Goal: Task Accomplishment & Management: Use online tool/utility

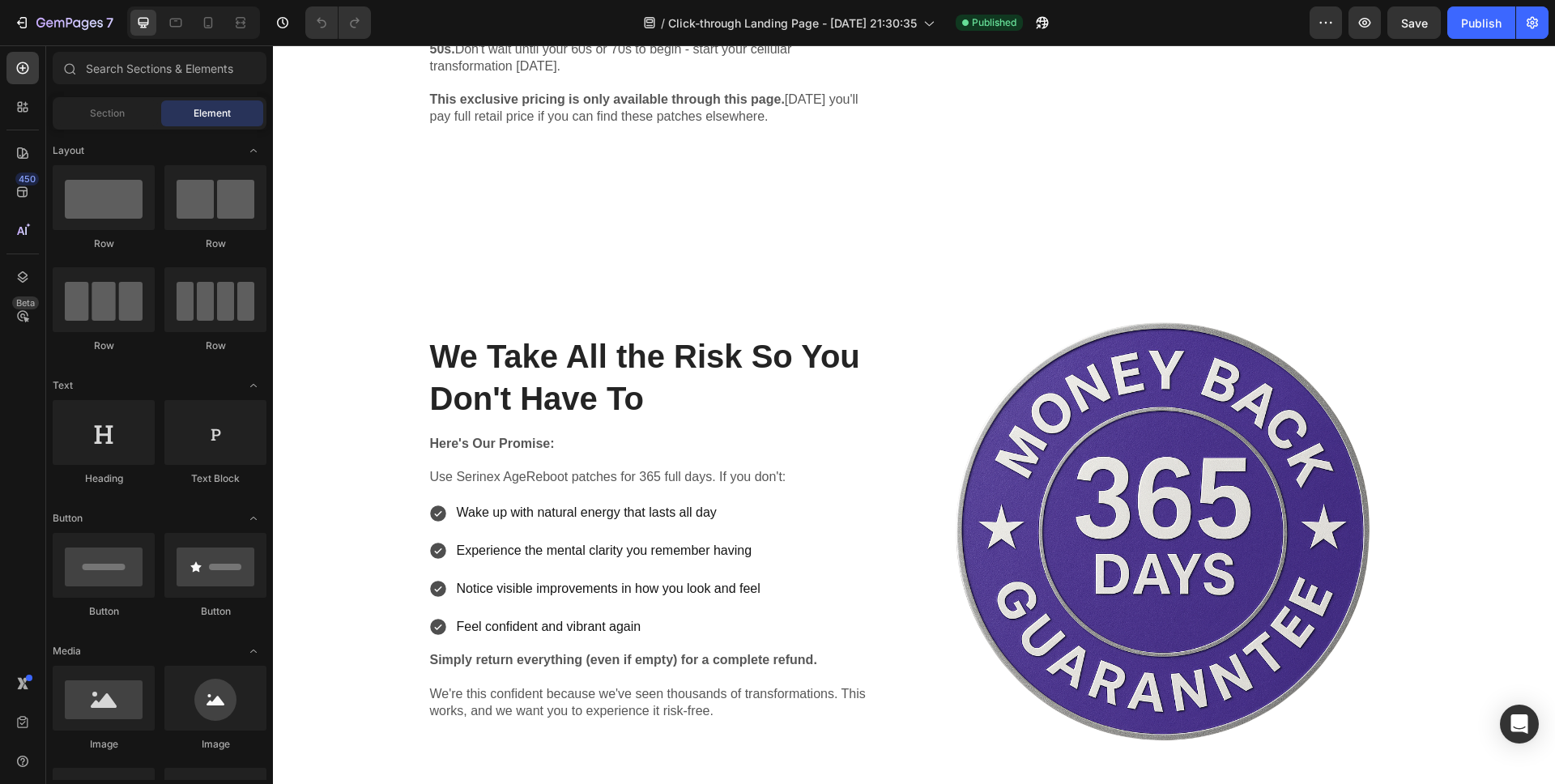
scroll to position [8070, 0]
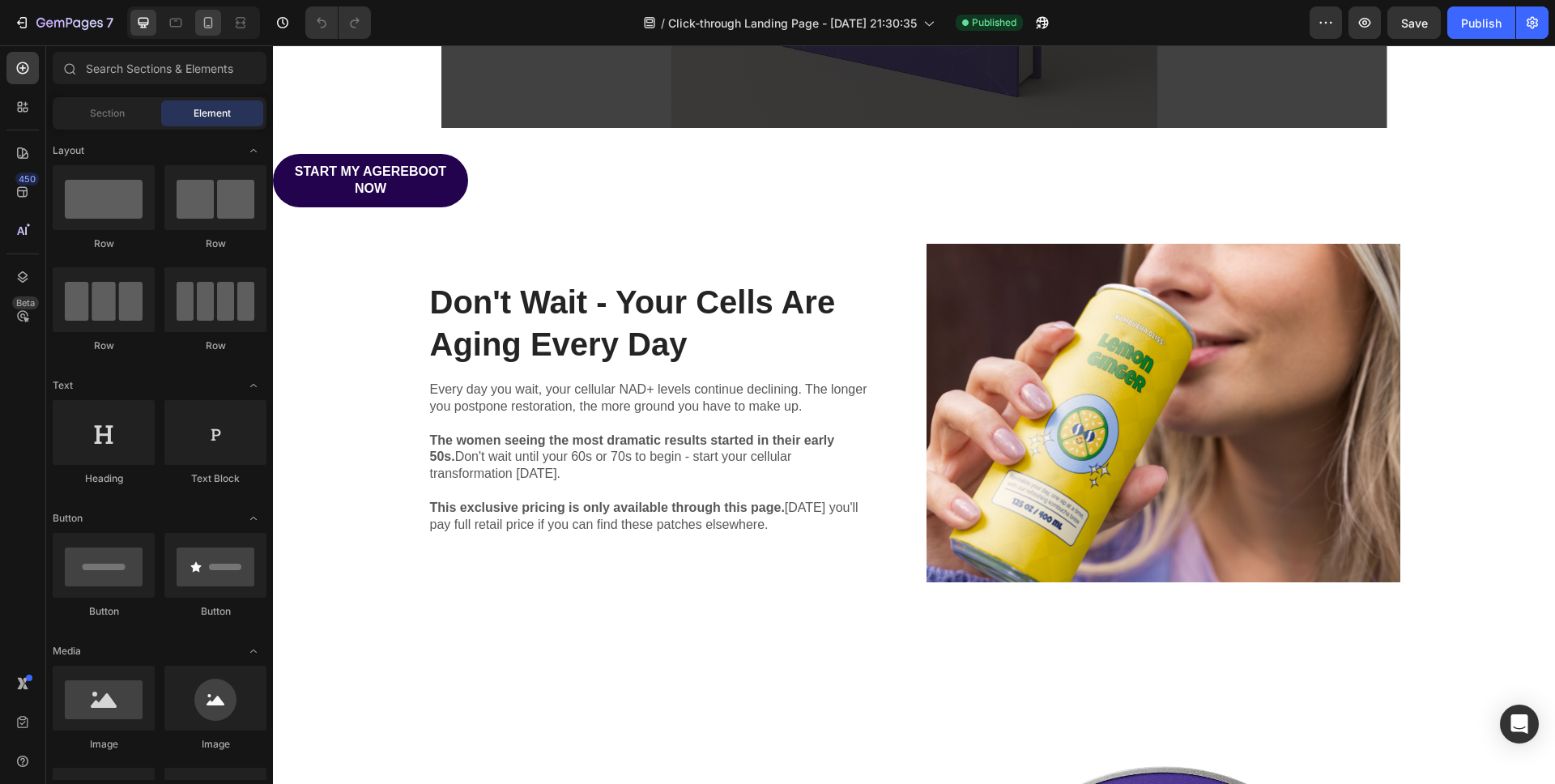
click at [214, 27] on icon at bounding box center [208, 22] width 16 height 16
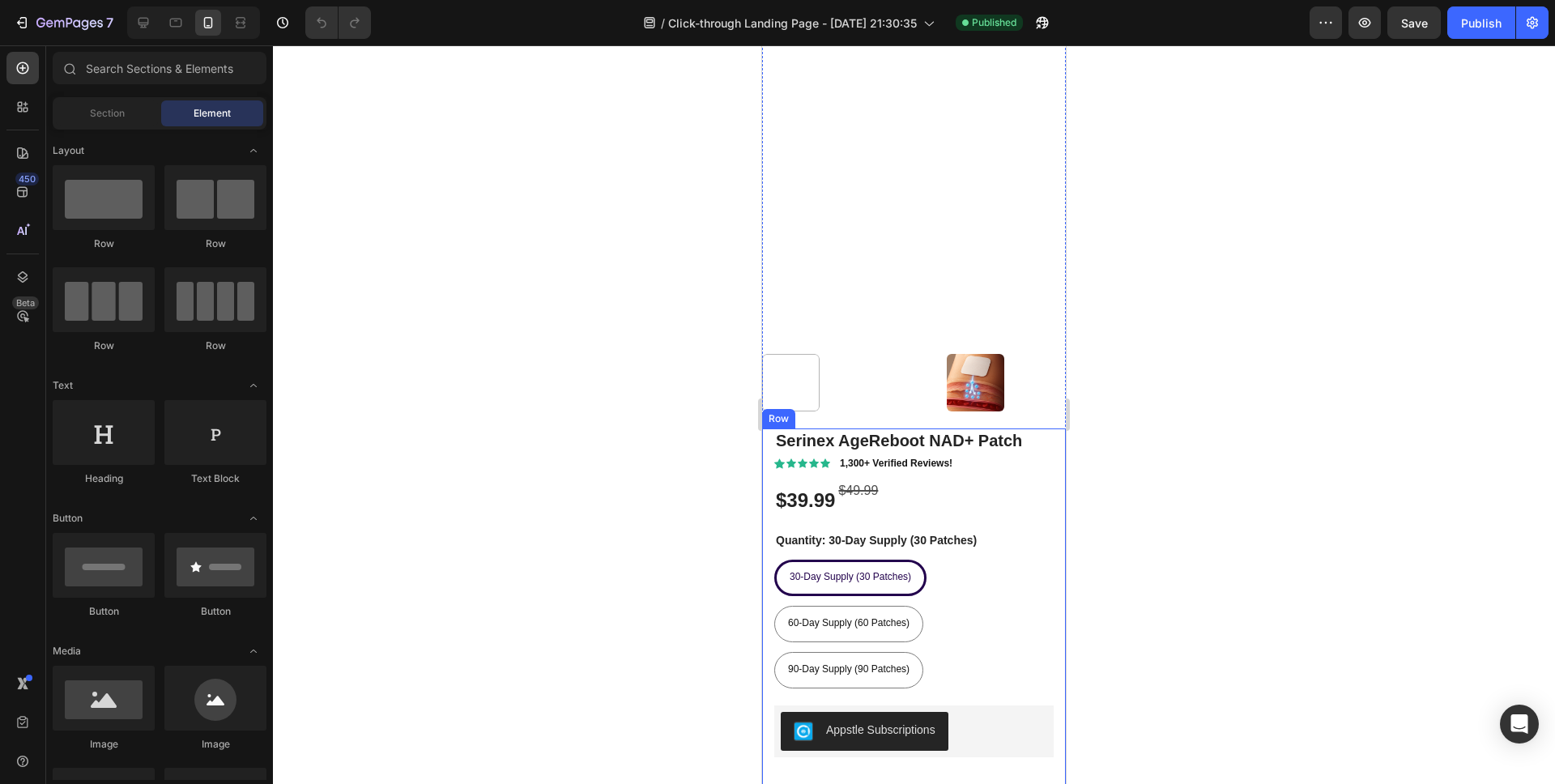
scroll to position [7197, 0]
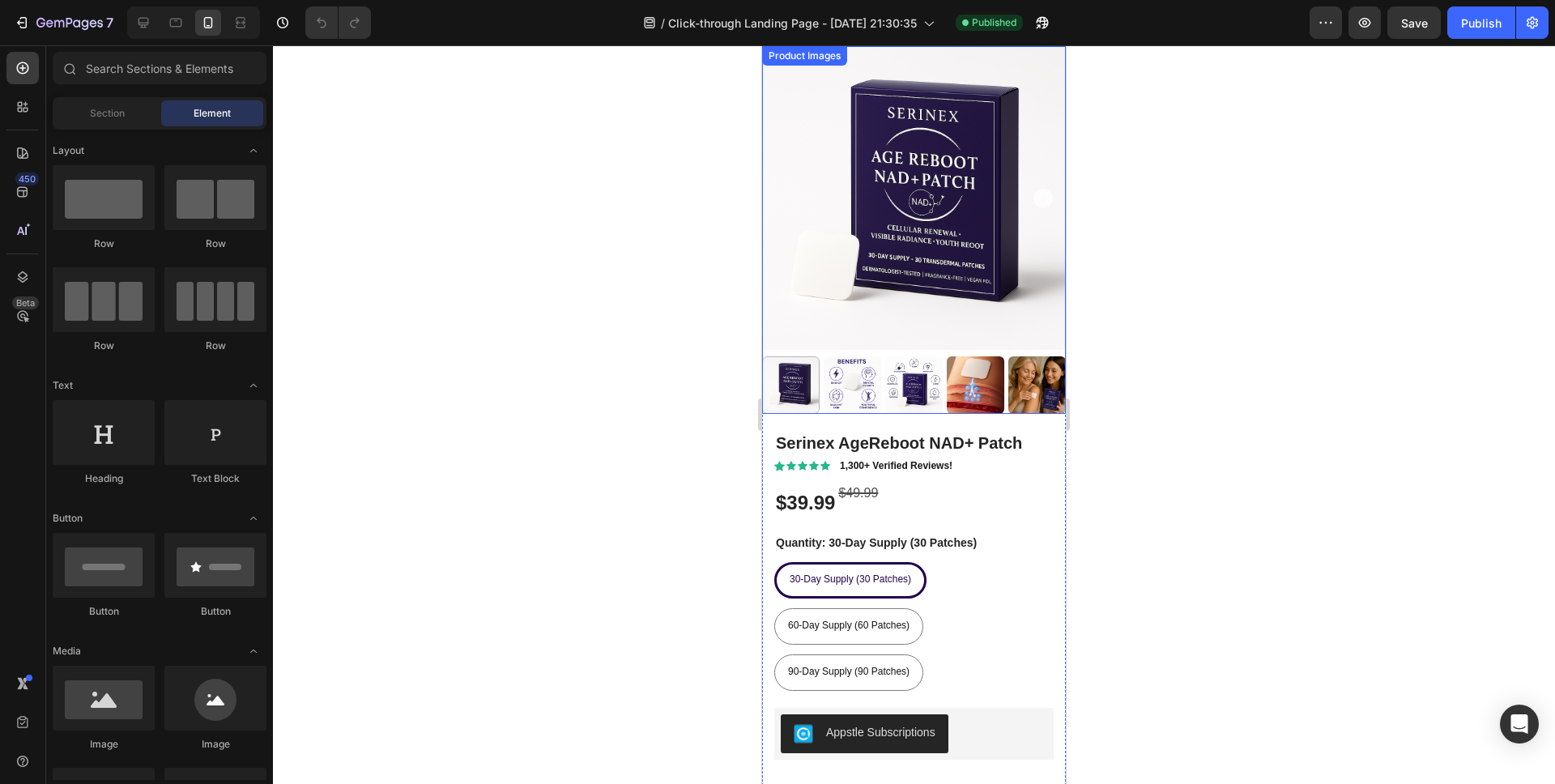
click at [913, 266] on img at bounding box center [914, 198] width 304 height 304
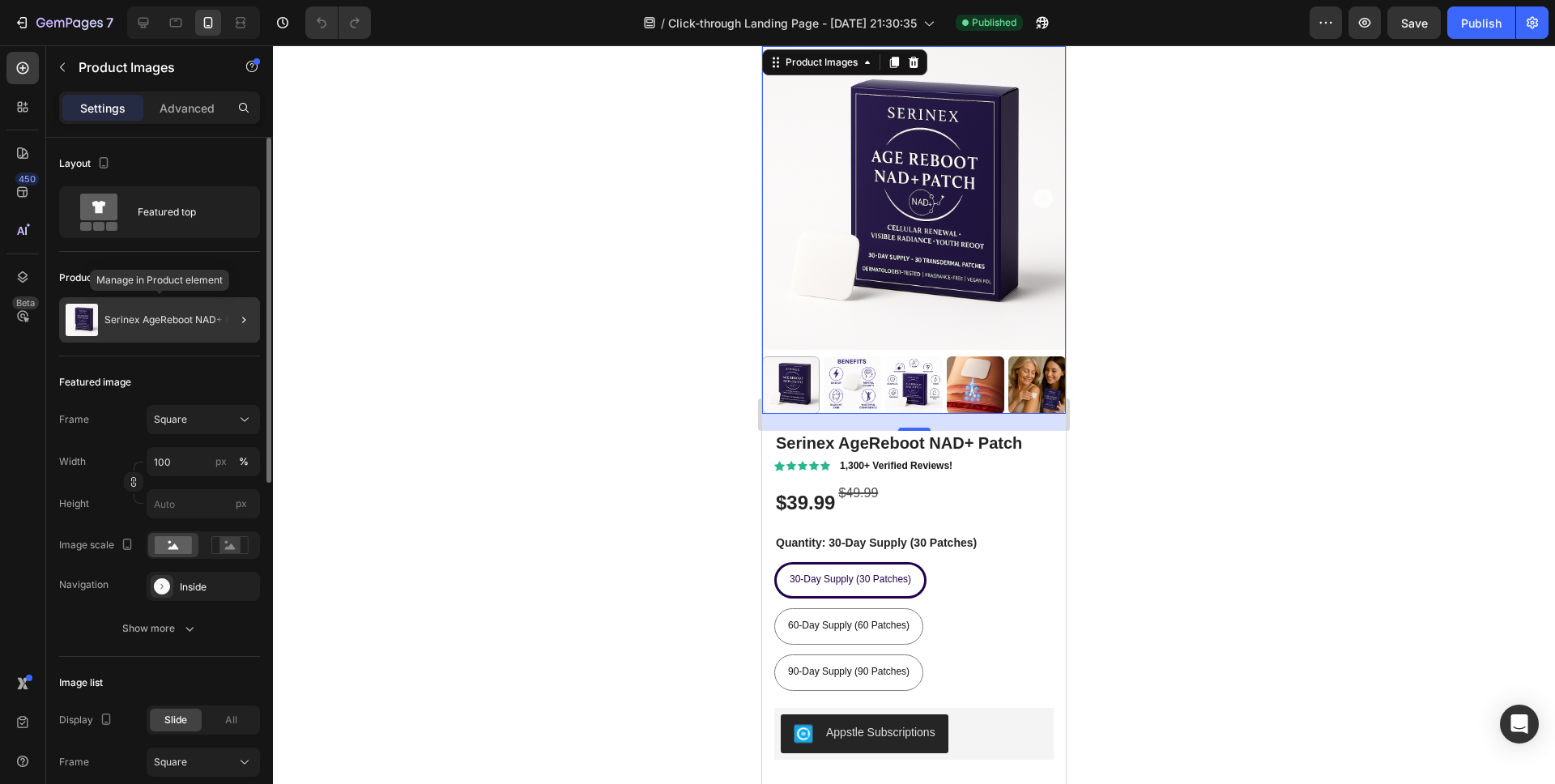
click at [202, 308] on div "Serinex AgeReboot NAD+ Patch" at bounding box center [160, 319] width 201 height 45
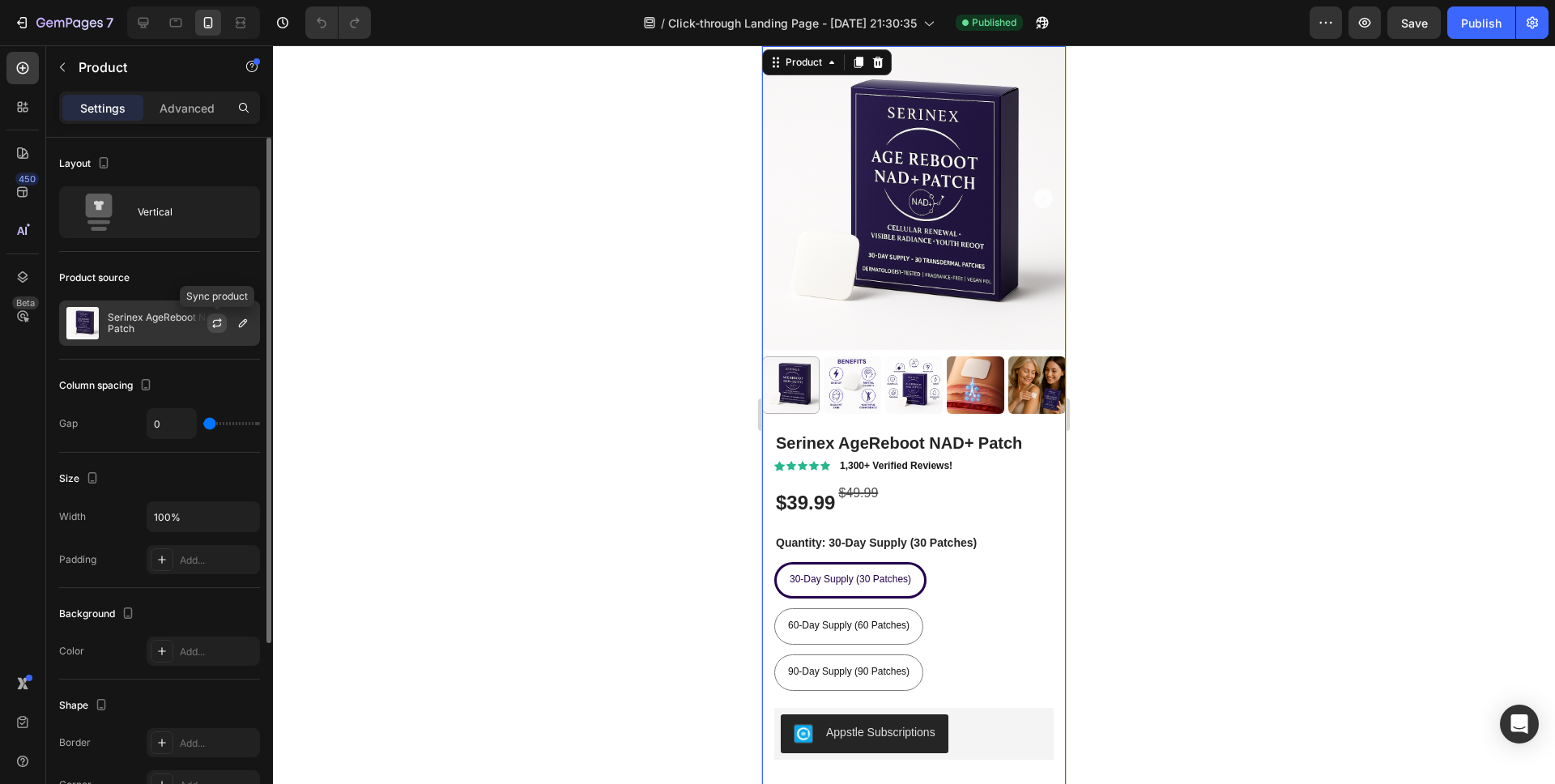
click at [215, 317] on icon "button" at bounding box center [216, 323] width 13 height 13
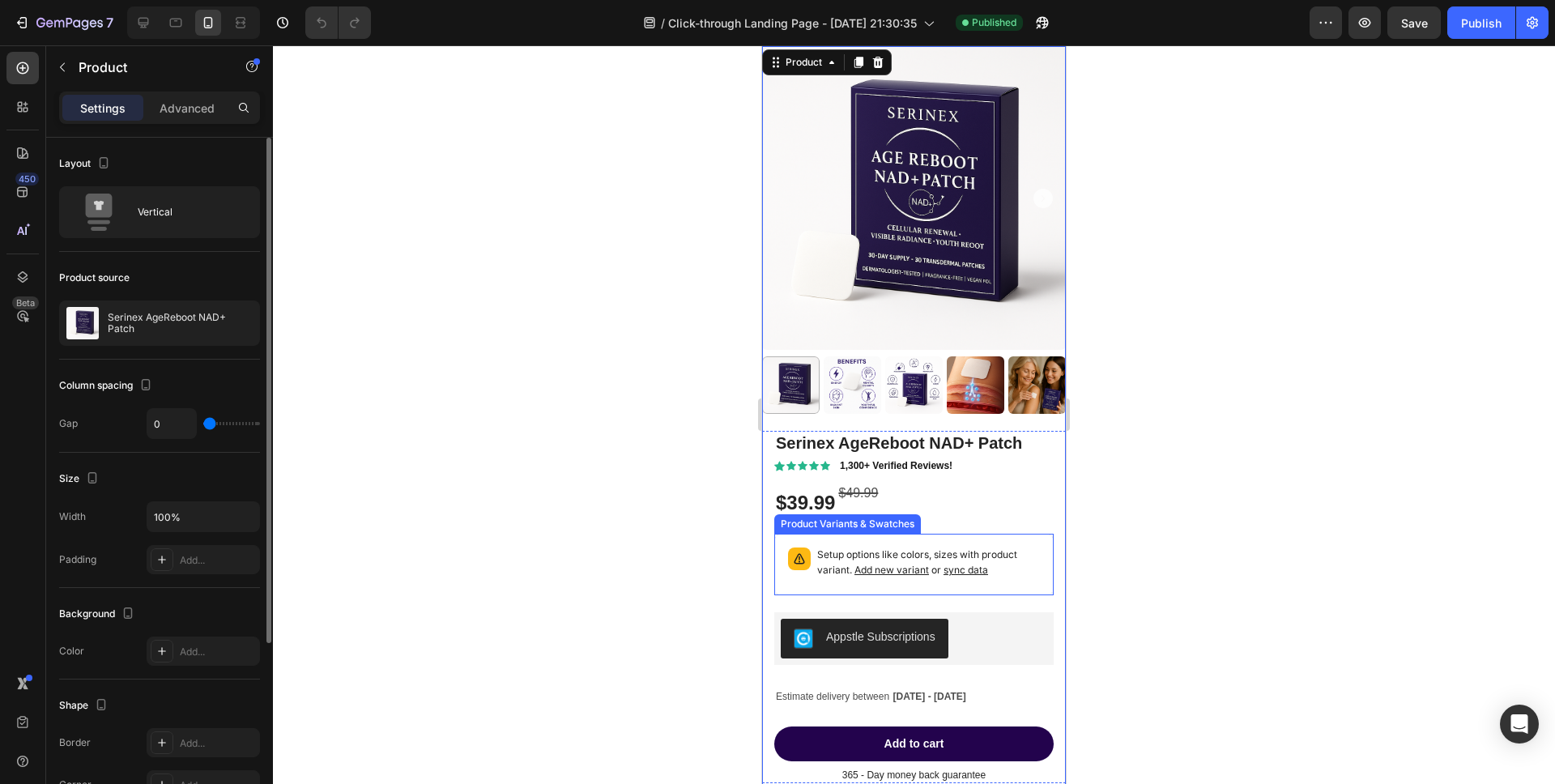
click at [895, 552] on p "Setup options like colors, sizes with product variant. Add new variant or sync …" at bounding box center [929, 563] width 223 height 31
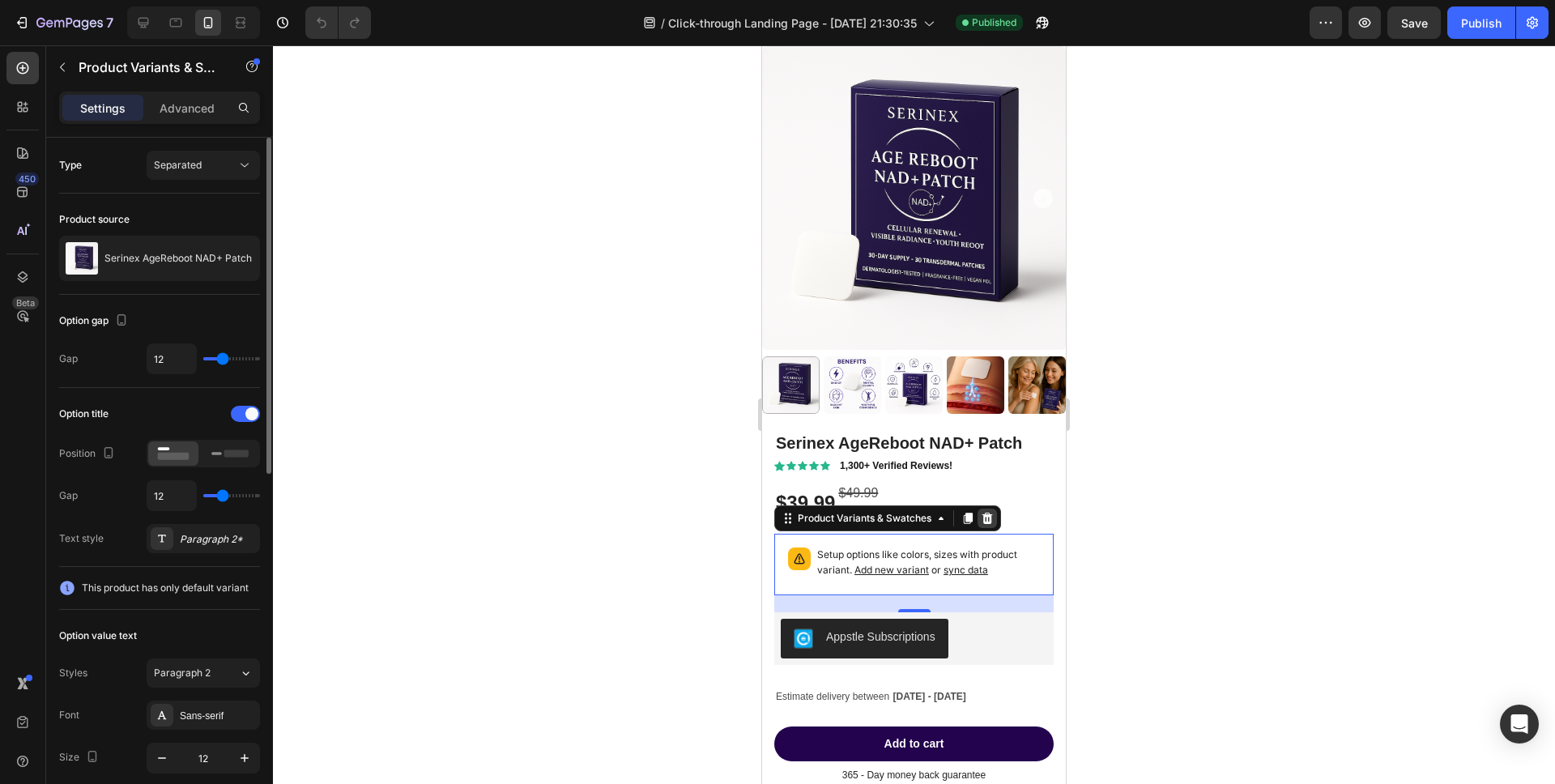
click at [995, 516] on div at bounding box center [987, 518] width 20 height 20
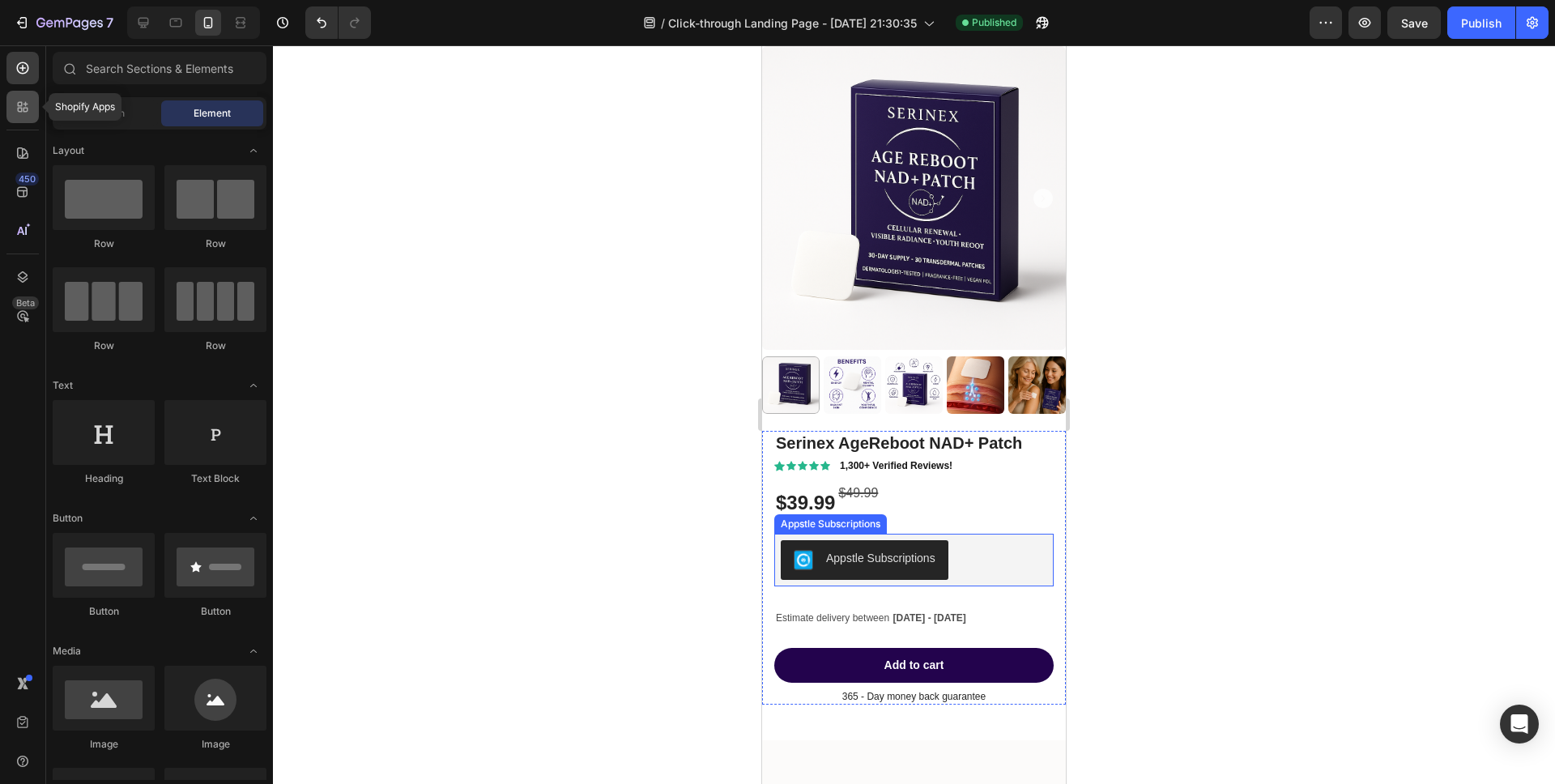
click at [24, 112] on icon at bounding box center [22, 106] width 16 height 16
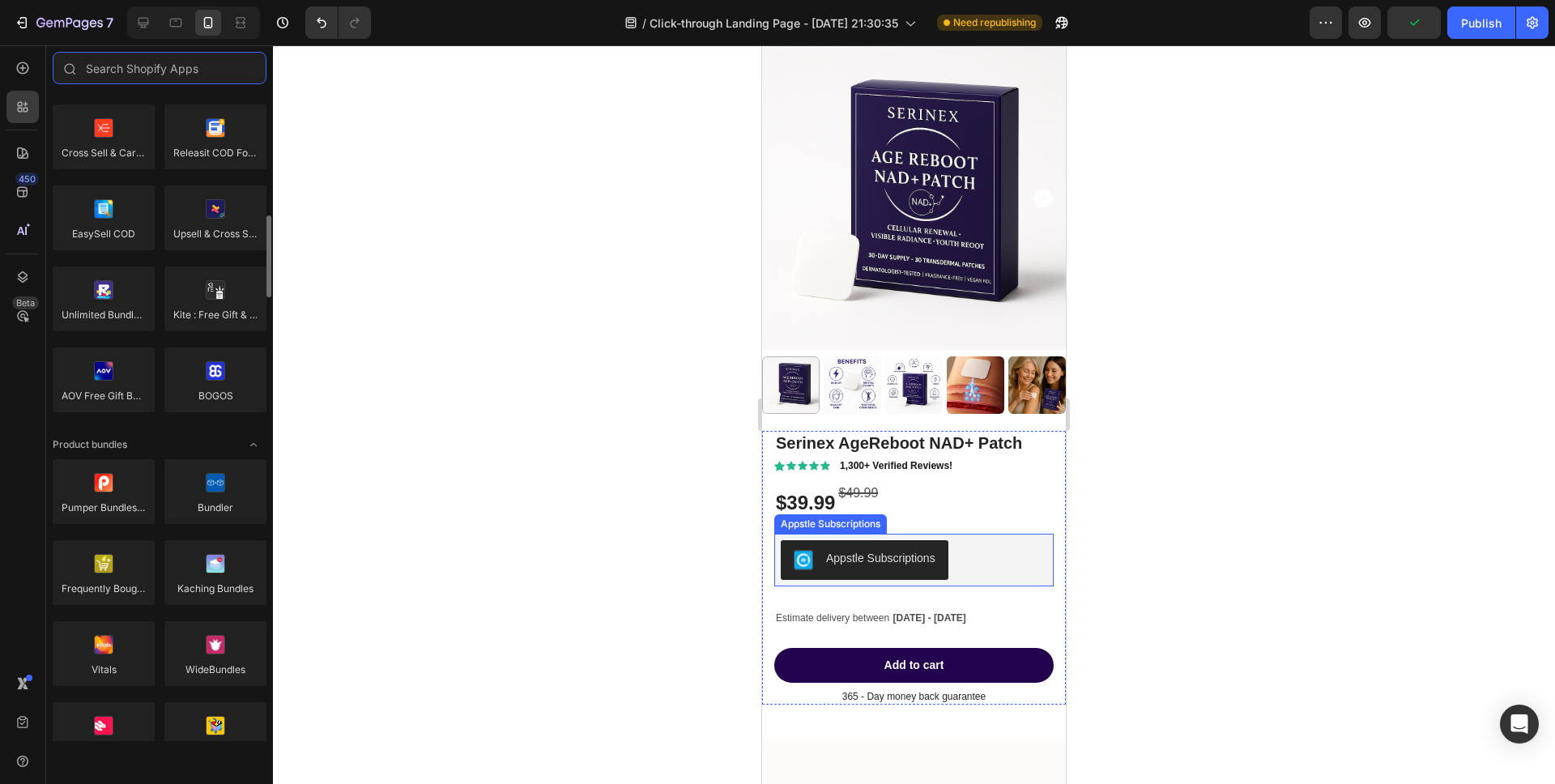
scroll to position [876, 0]
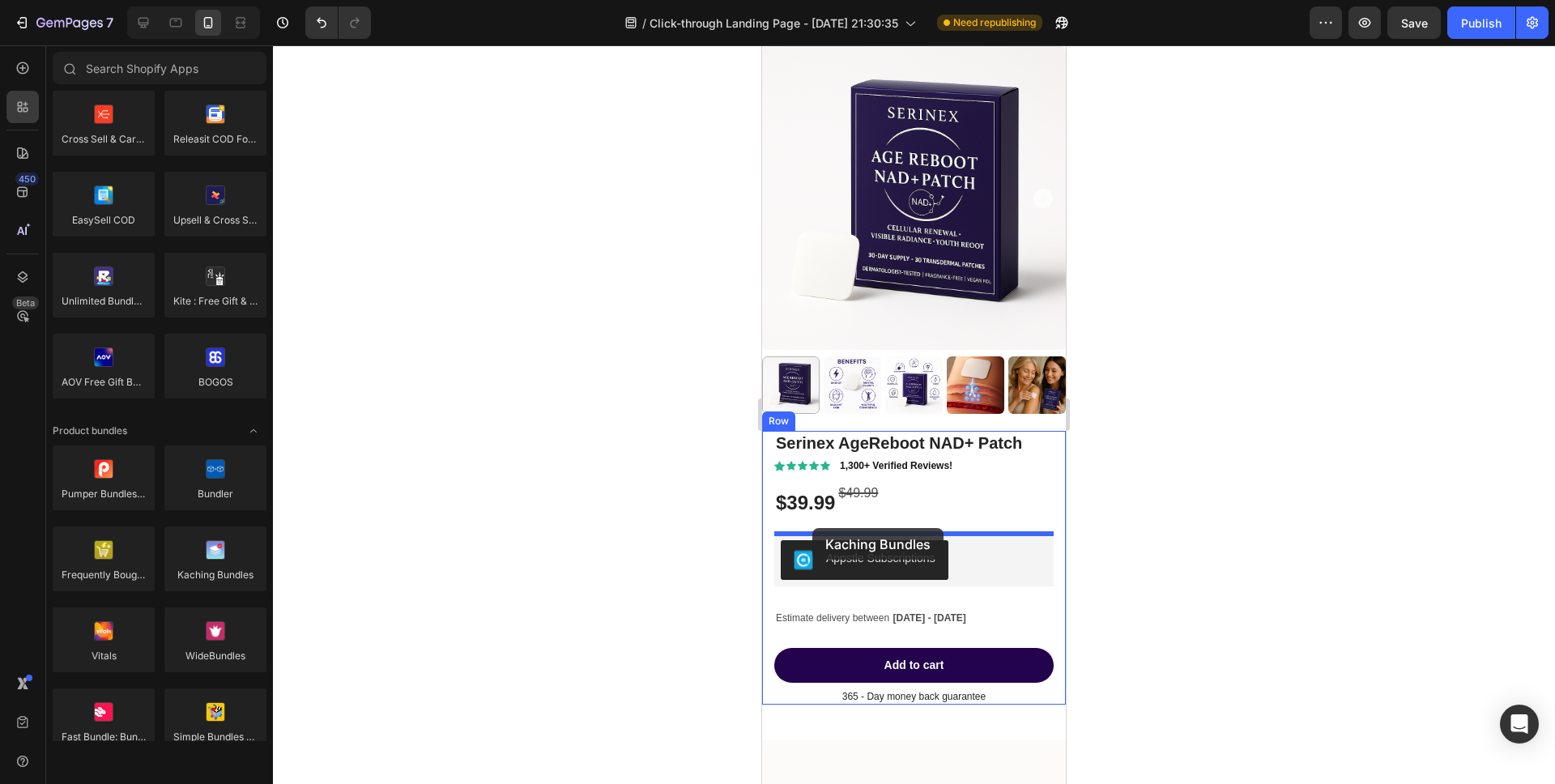
drag, startPoint x: 954, startPoint y: 618, endPoint x: 813, endPoint y: 528, distance: 167.3
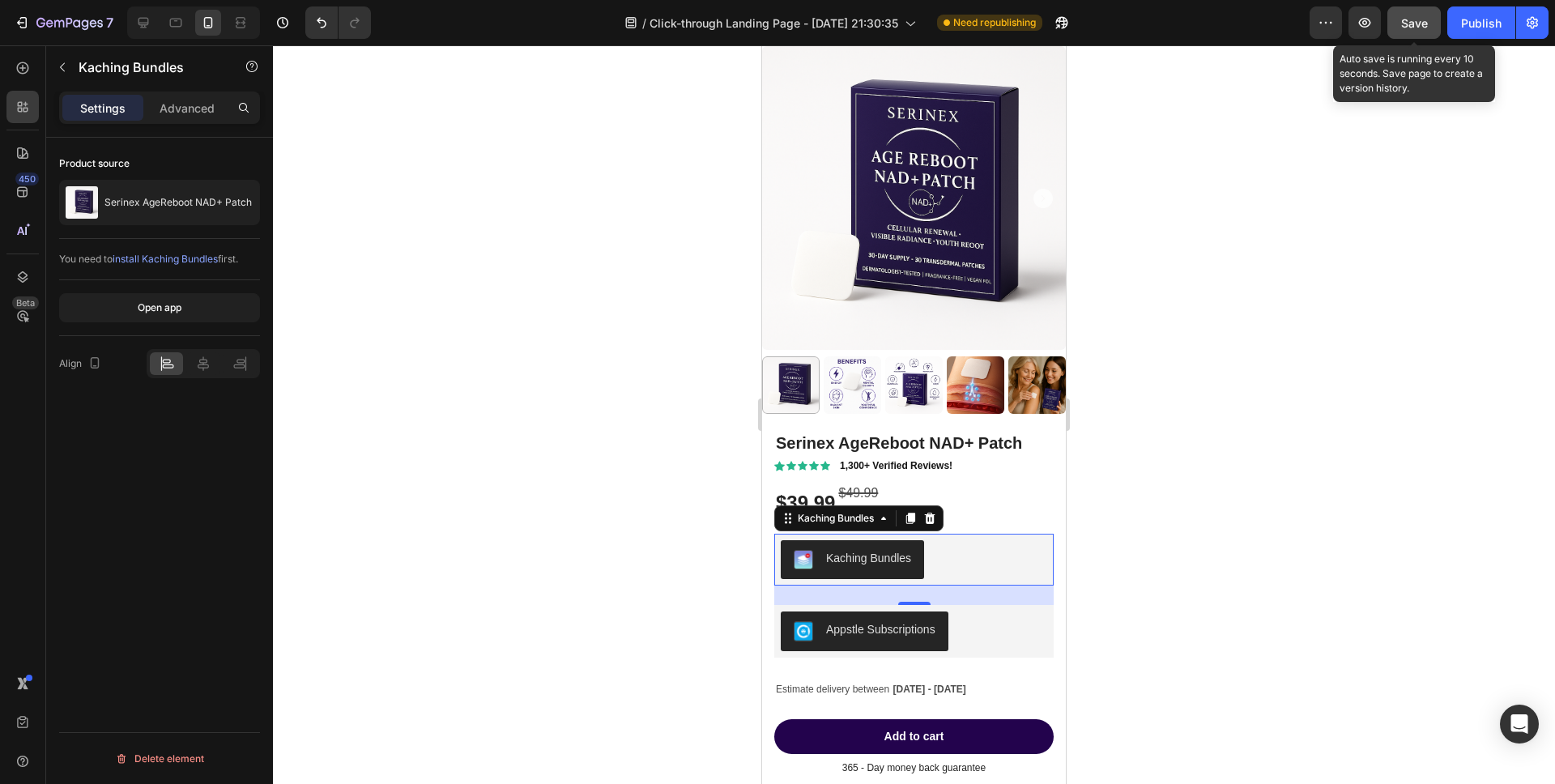
click at [1404, 30] on div "Save" at bounding box center [1414, 23] width 27 height 17
click at [1473, 30] on div "Publish" at bounding box center [1480, 23] width 40 height 17
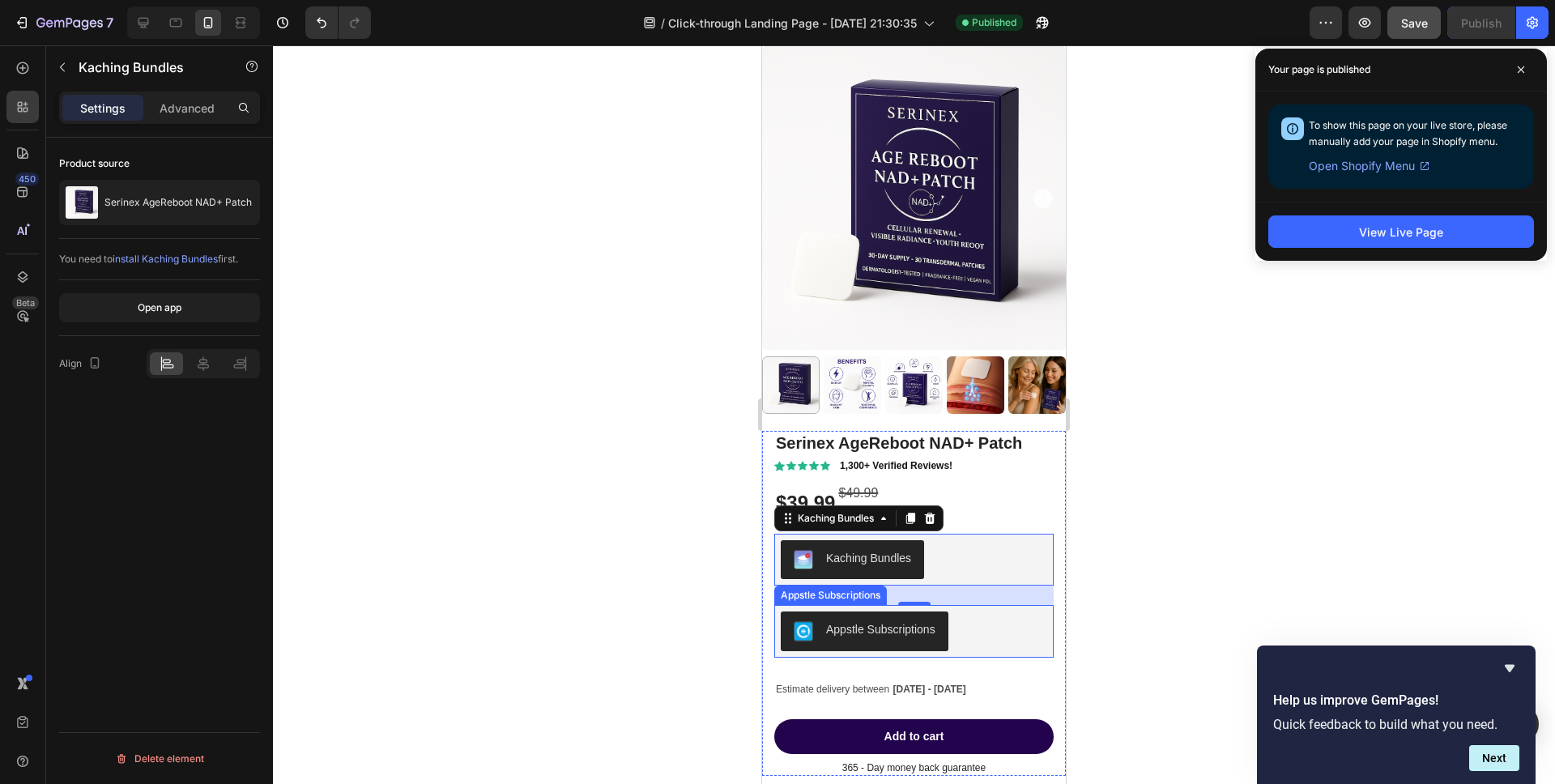
click at [952, 631] on div "Appstle Subscriptions" at bounding box center [914, 630] width 266 height 39
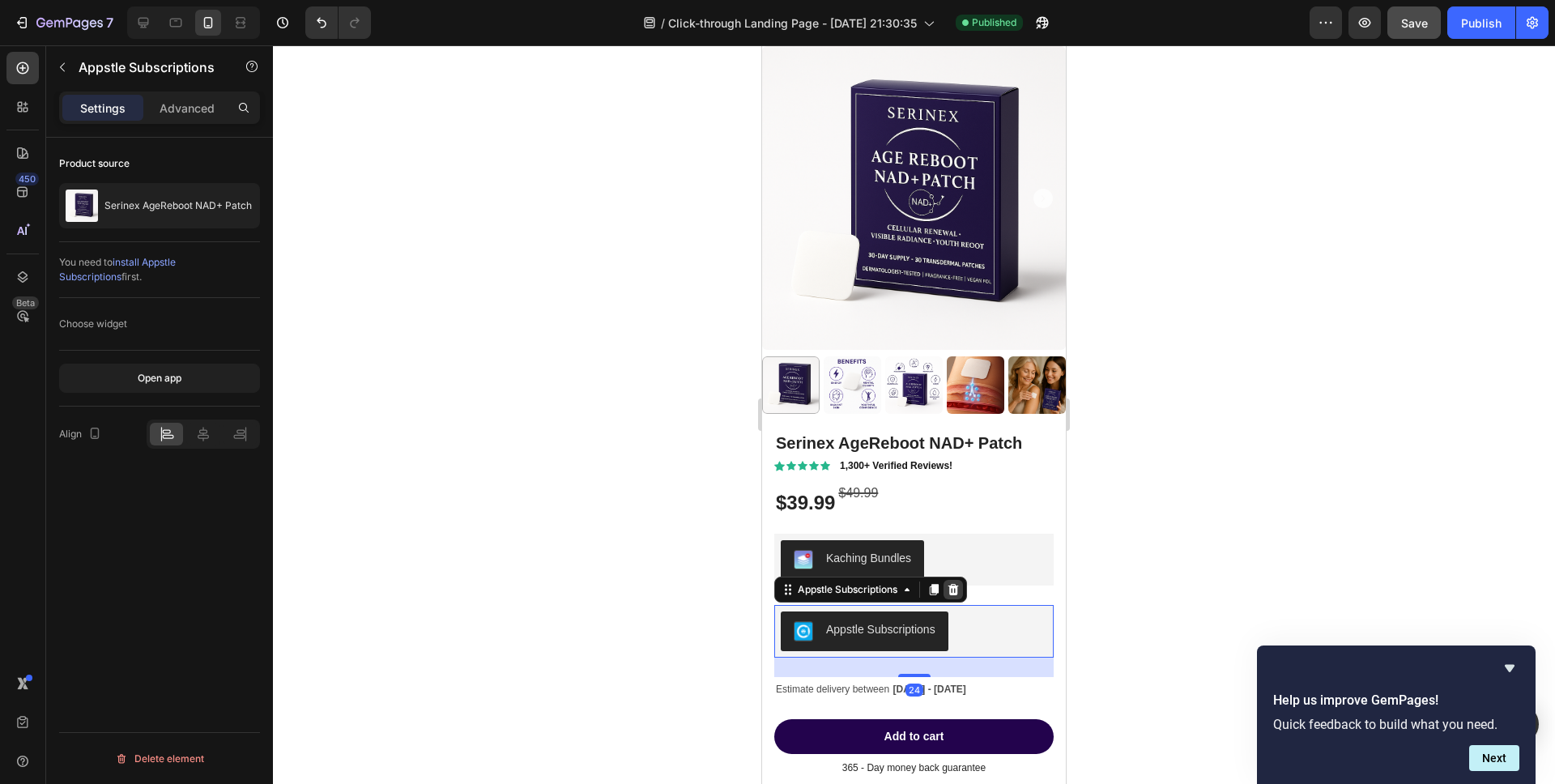
click at [959, 591] on icon at bounding box center [953, 588] width 13 height 13
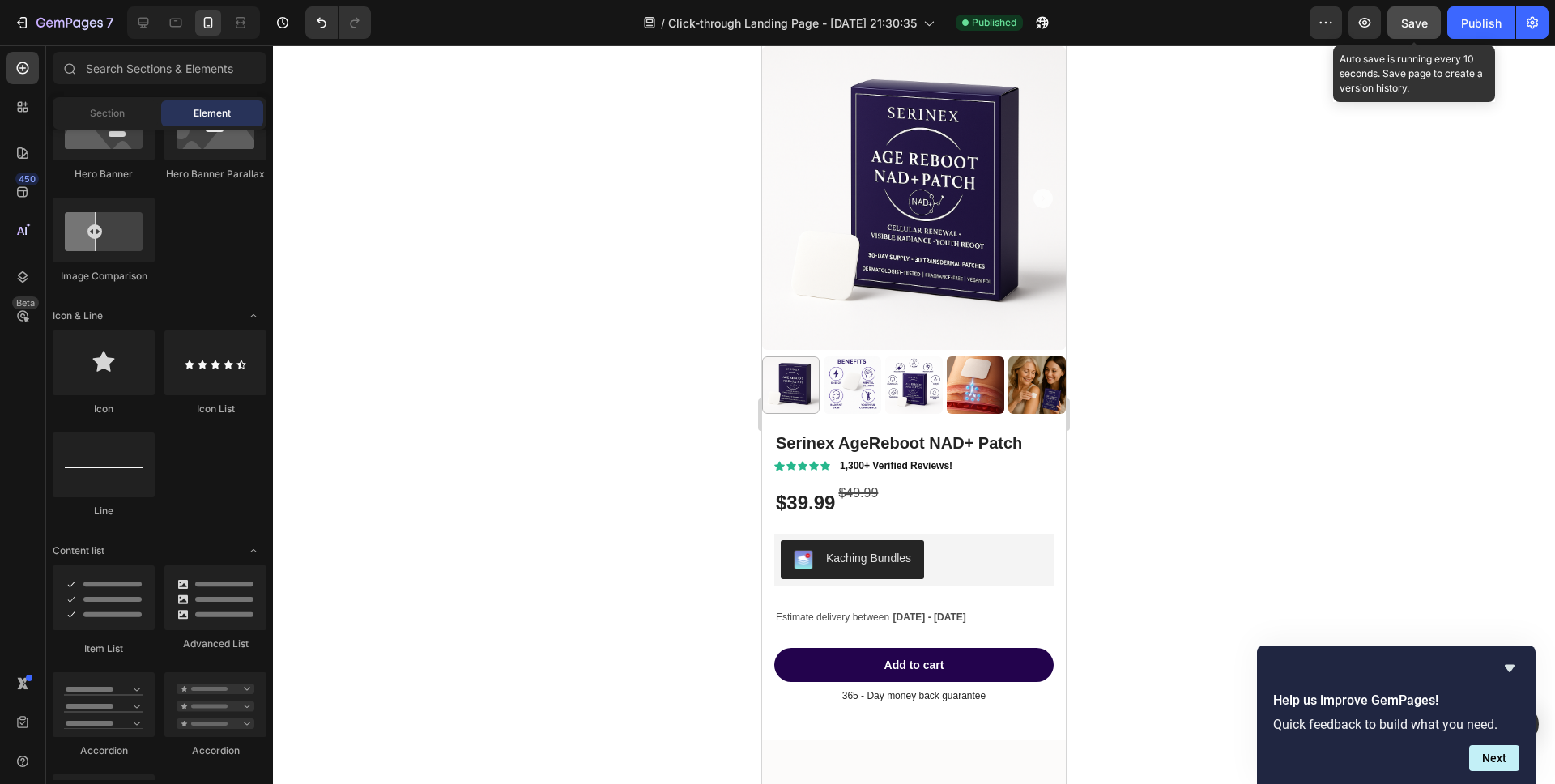
click at [1406, 30] on div "Save" at bounding box center [1414, 23] width 27 height 17
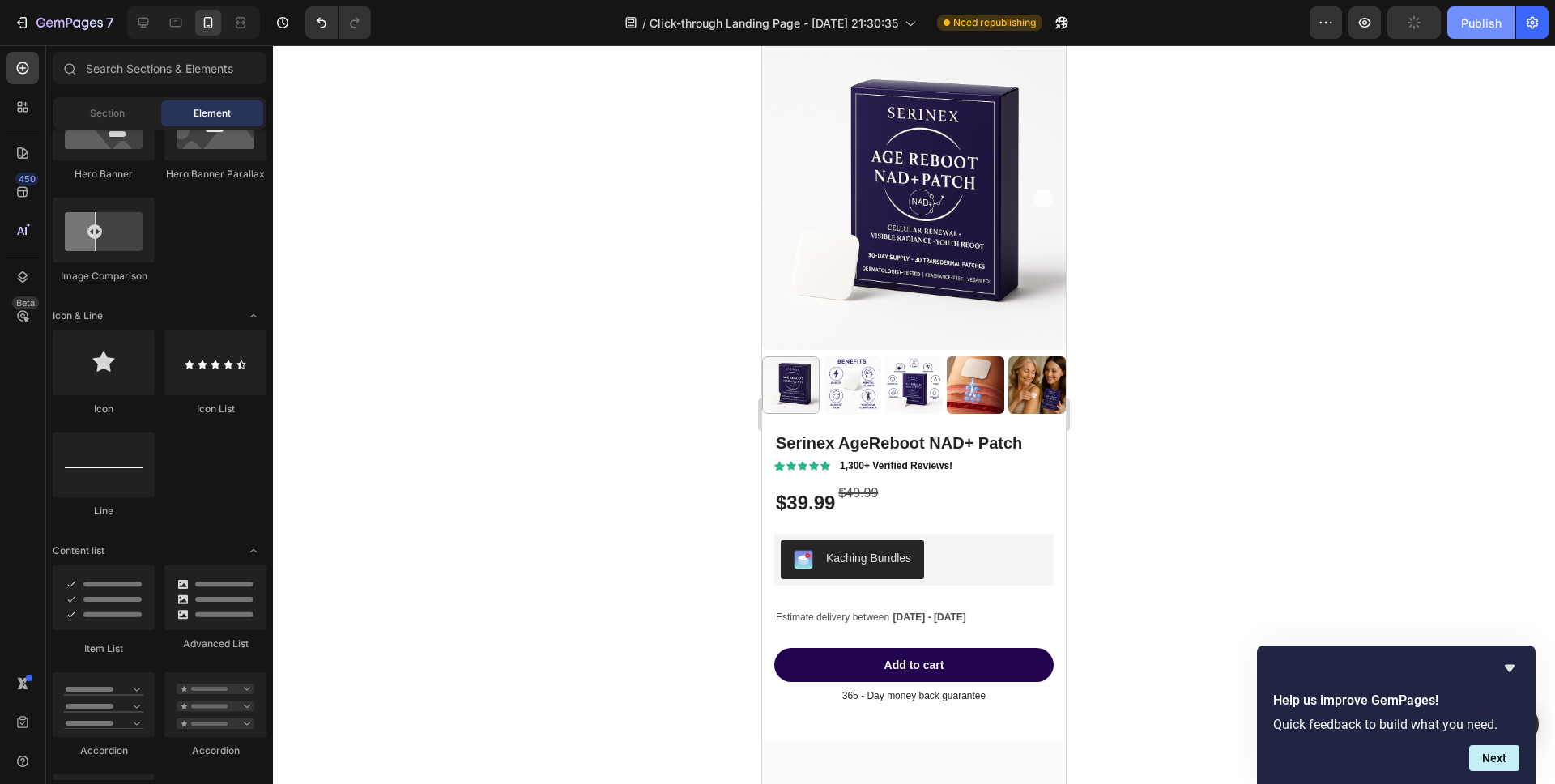
click at [1466, 24] on div "Publish" at bounding box center [1480, 23] width 40 height 17
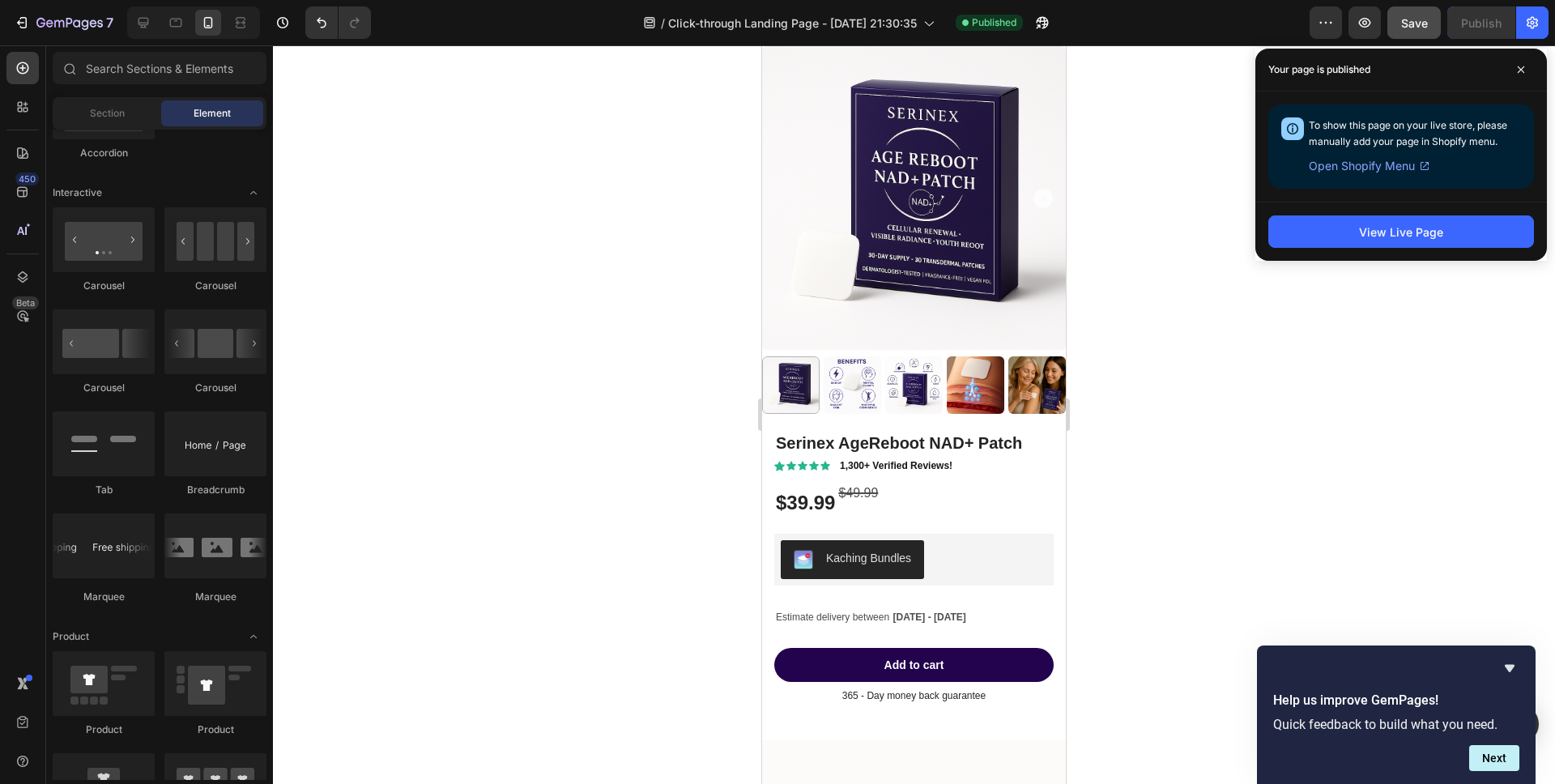
scroll to position [769, 0]
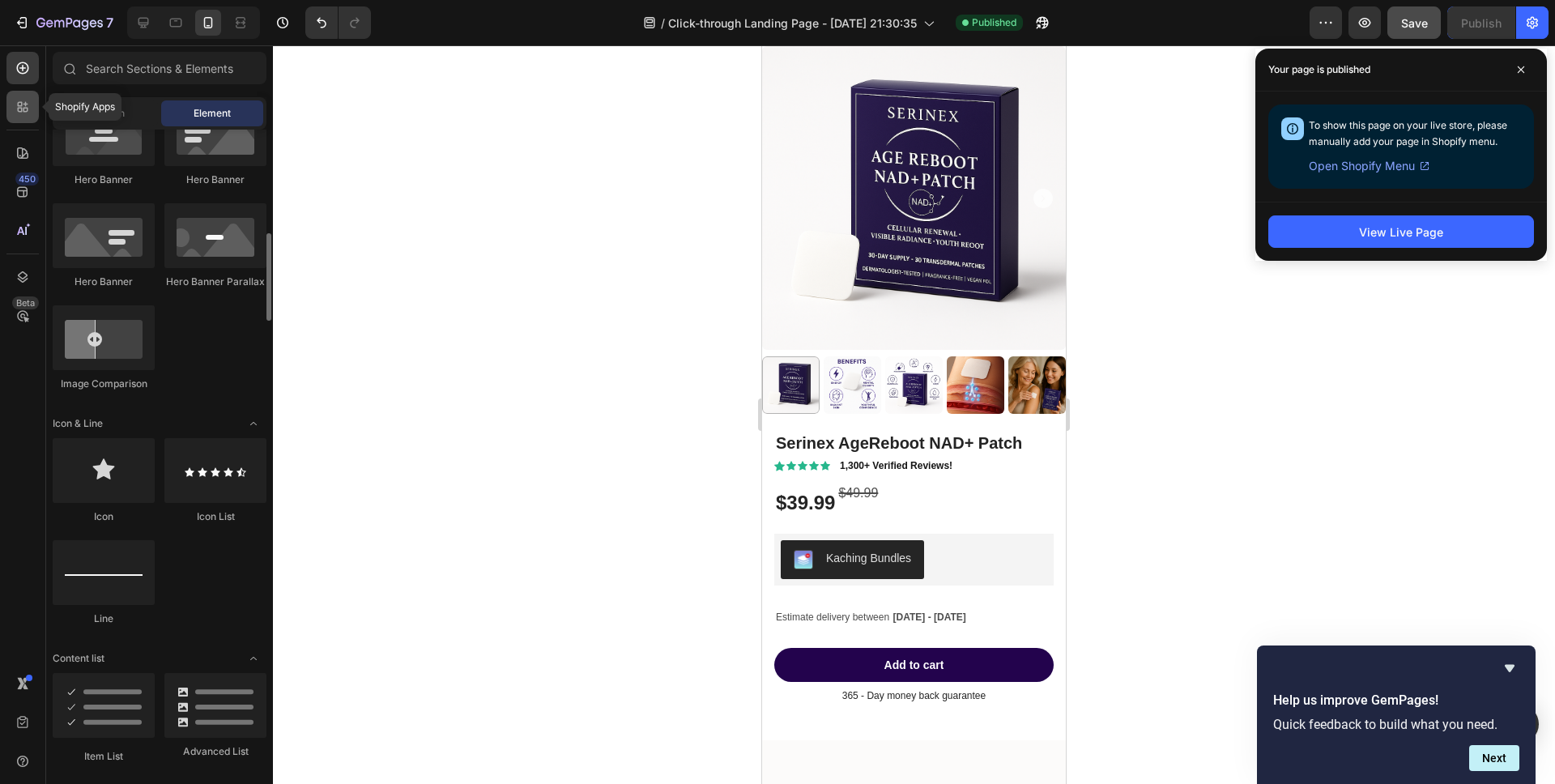
click at [22, 117] on div at bounding box center [23, 107] width 33 height 33
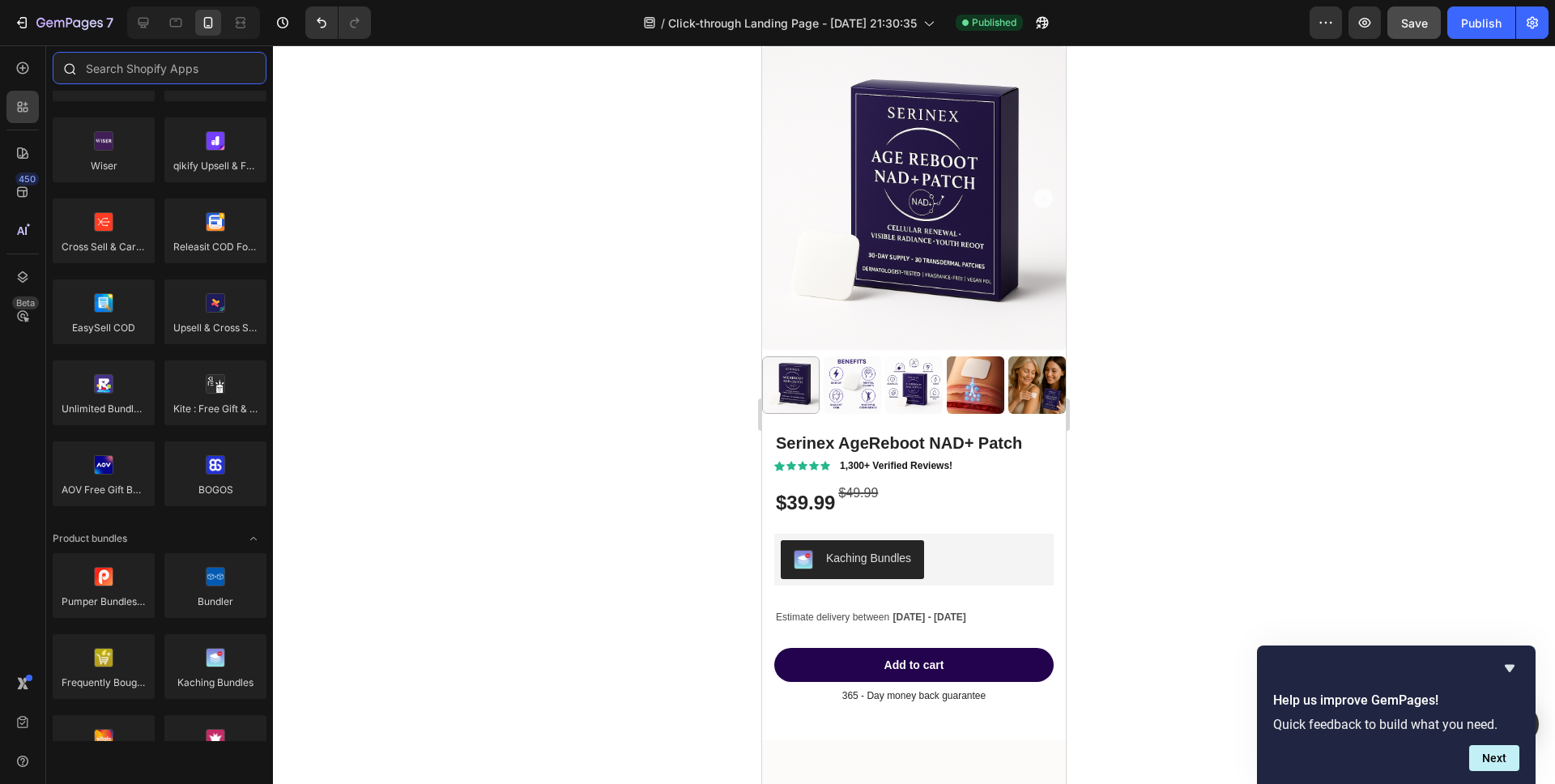
click at [119, 72] on input "text" at bounding box center [159, 68] width 214 height 33
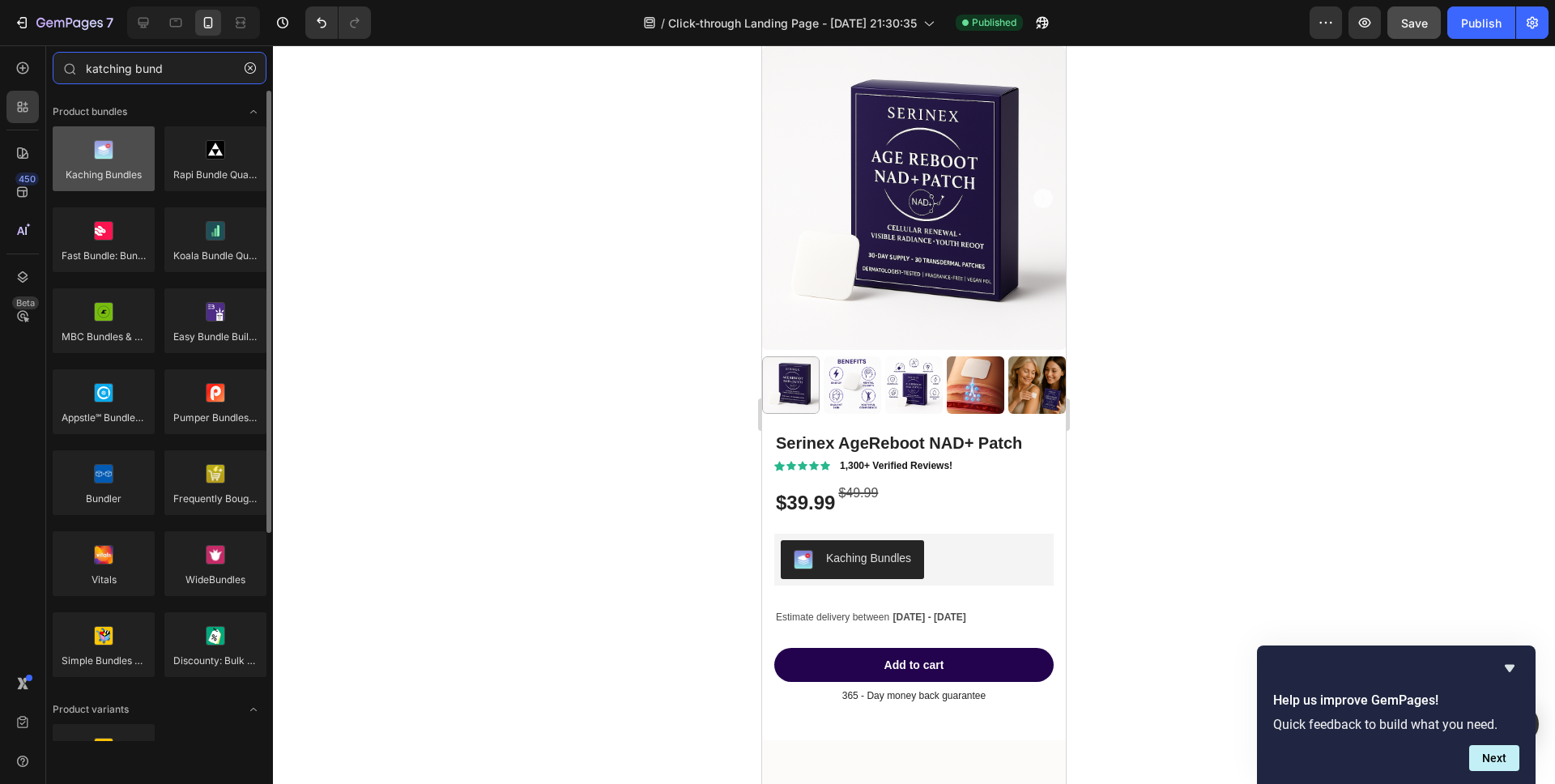
type input "katching bund"
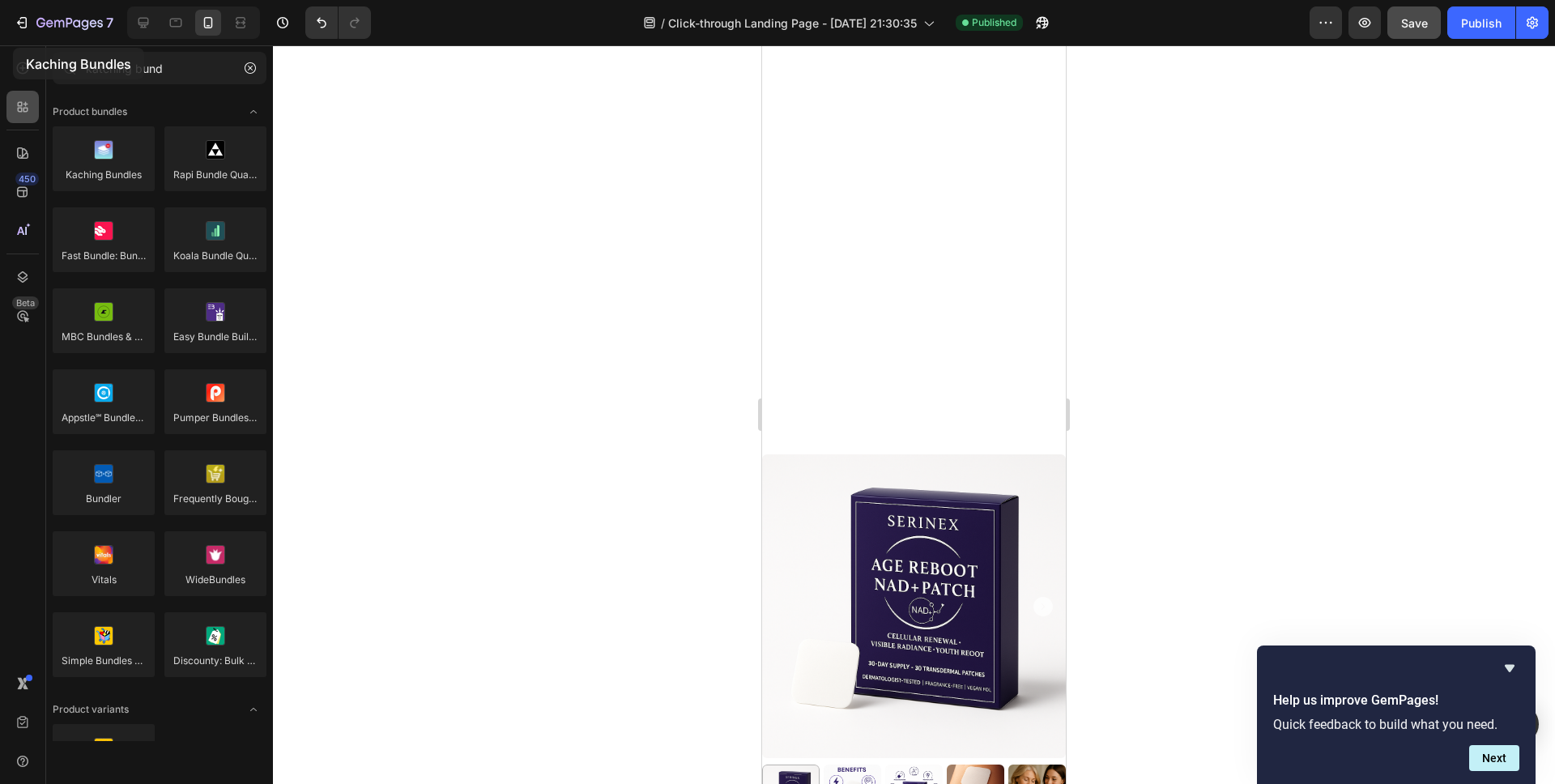
scroll to position [6785, 0]
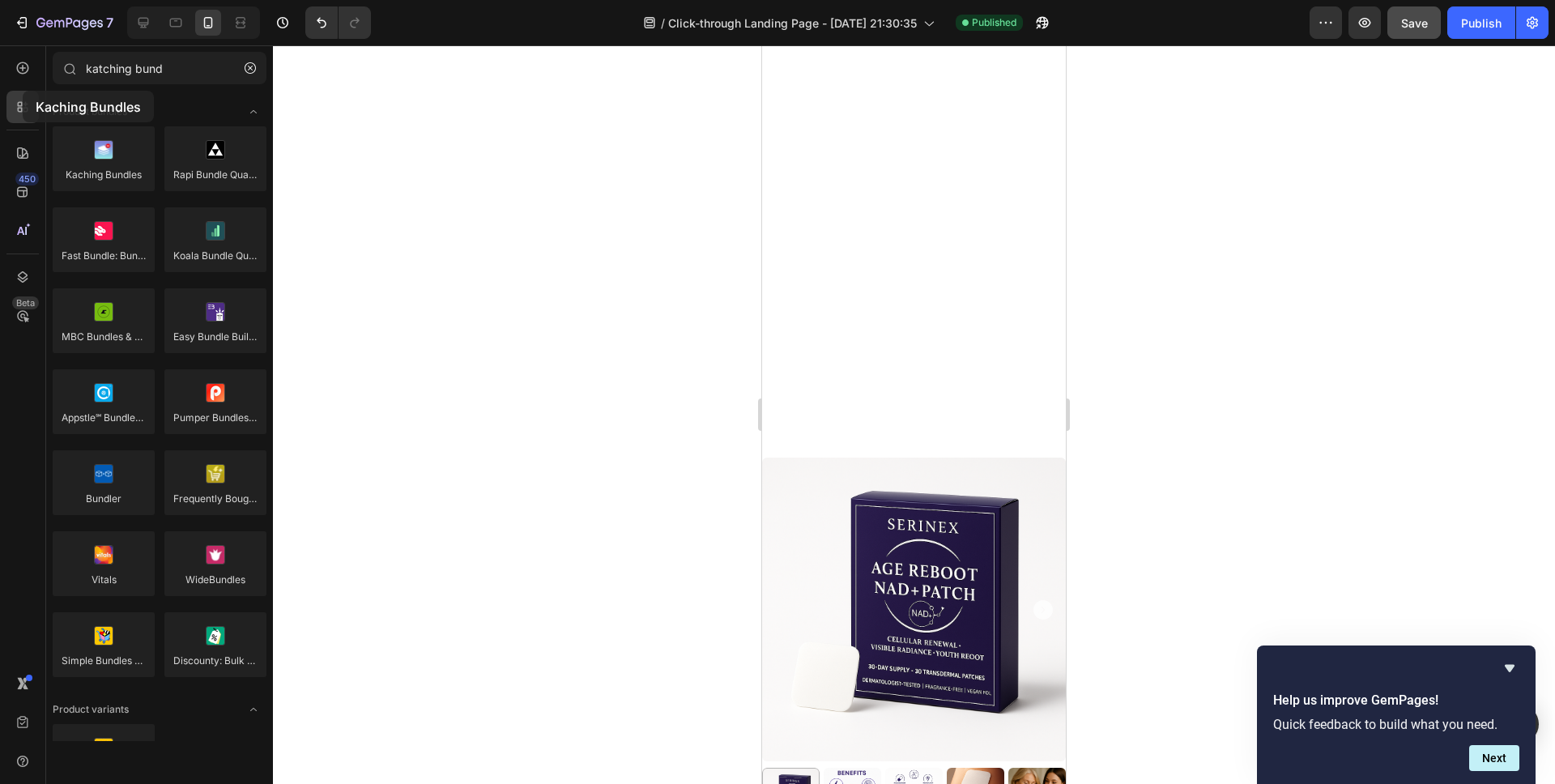
drag, startPoint x: 78, startPoint y: 163, endPoint x: 43, endPoint y: 122, distance: 53.9
click at [43, 122] on div "450 Beta katching bund Sections(0) Elements(8) We couldn’t find any matches for…" at bounding box center [136, 414] width 273 height 739
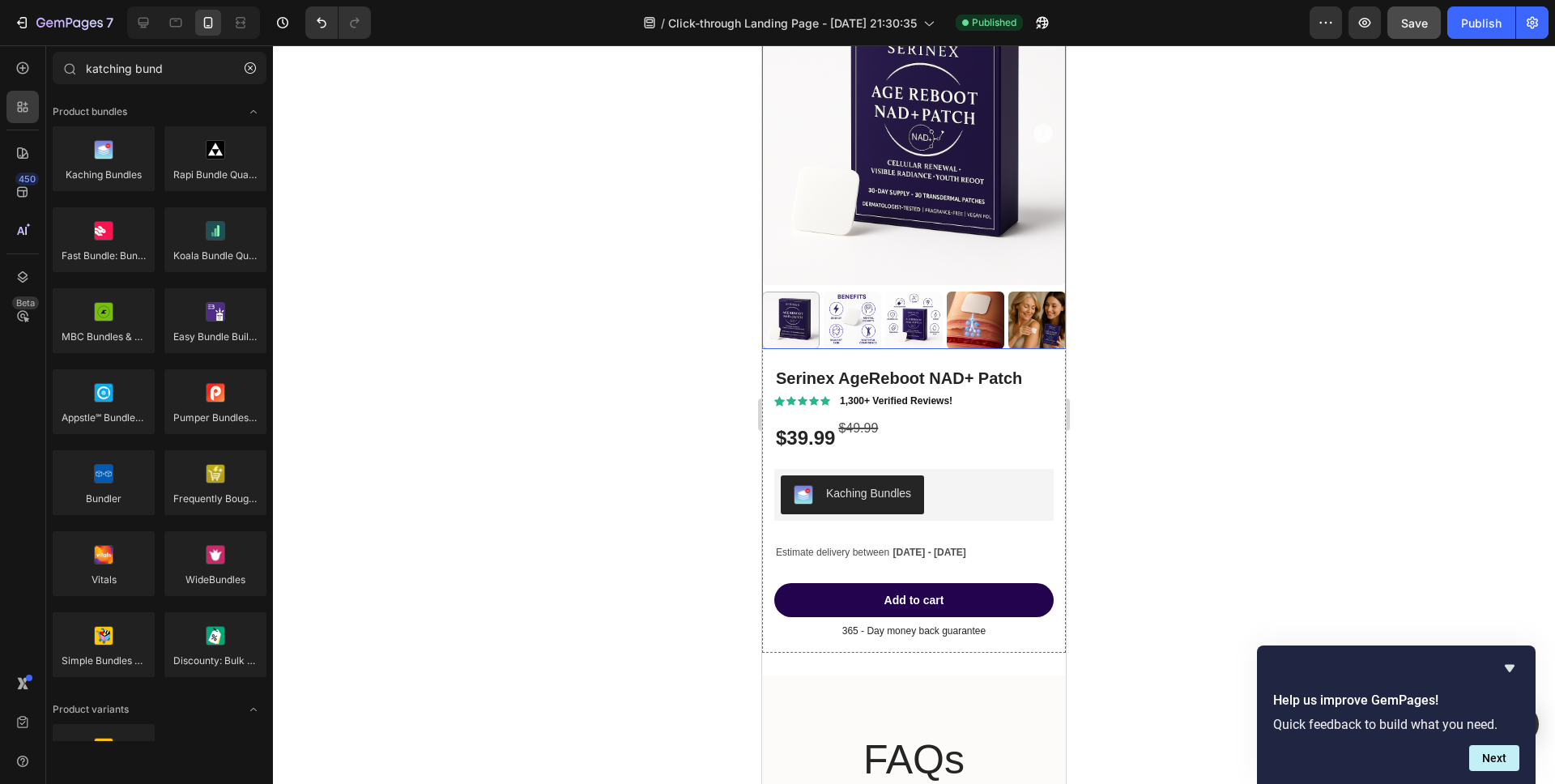
scroll to position [7260, 0]
click at [941, 500] on div "Kaching Bundles" at bounding box center [914, 495] width 266 height 39
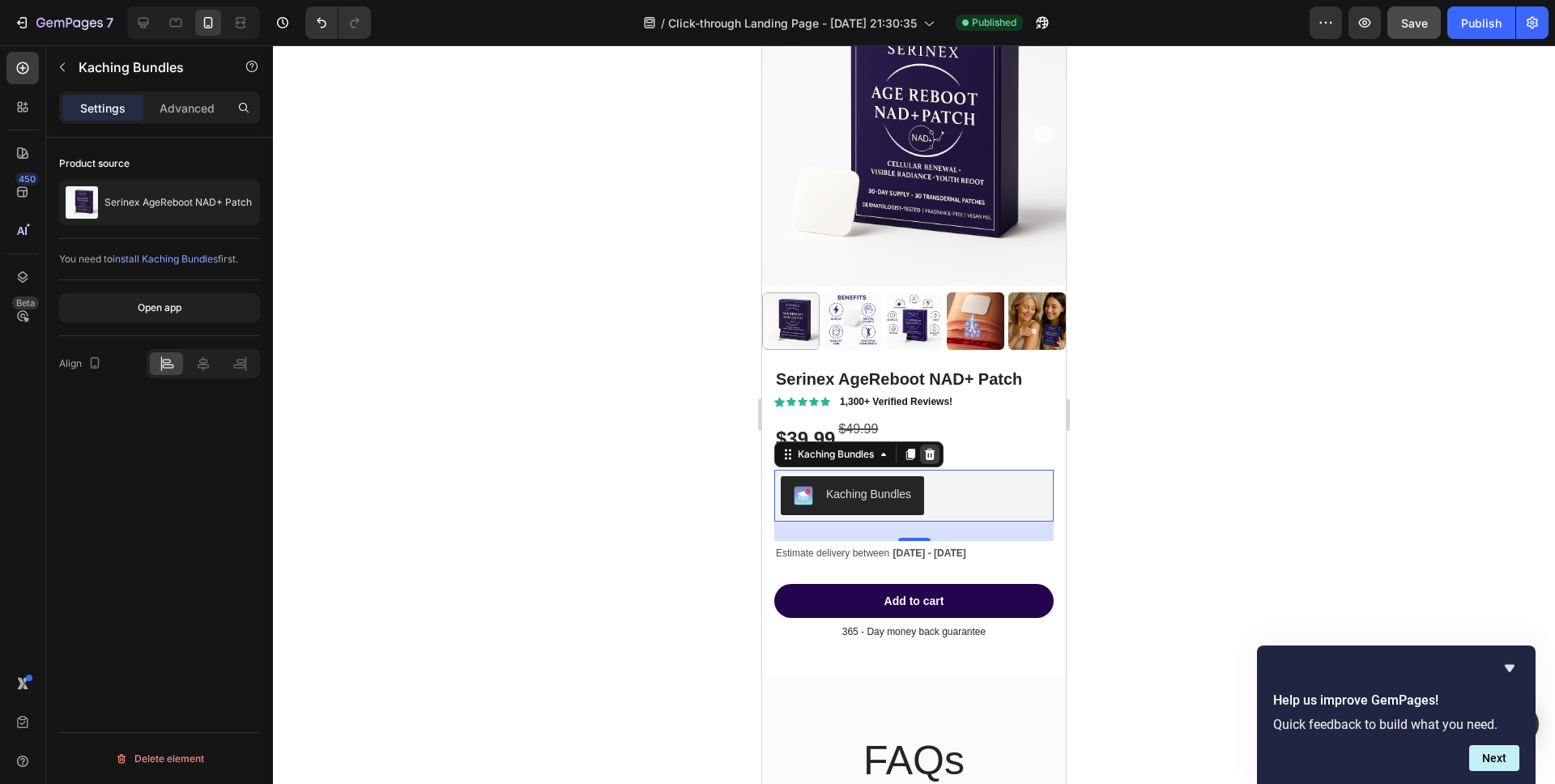
click at [931, 454] on icon at bounding box center [930, 454] width 10 height 11
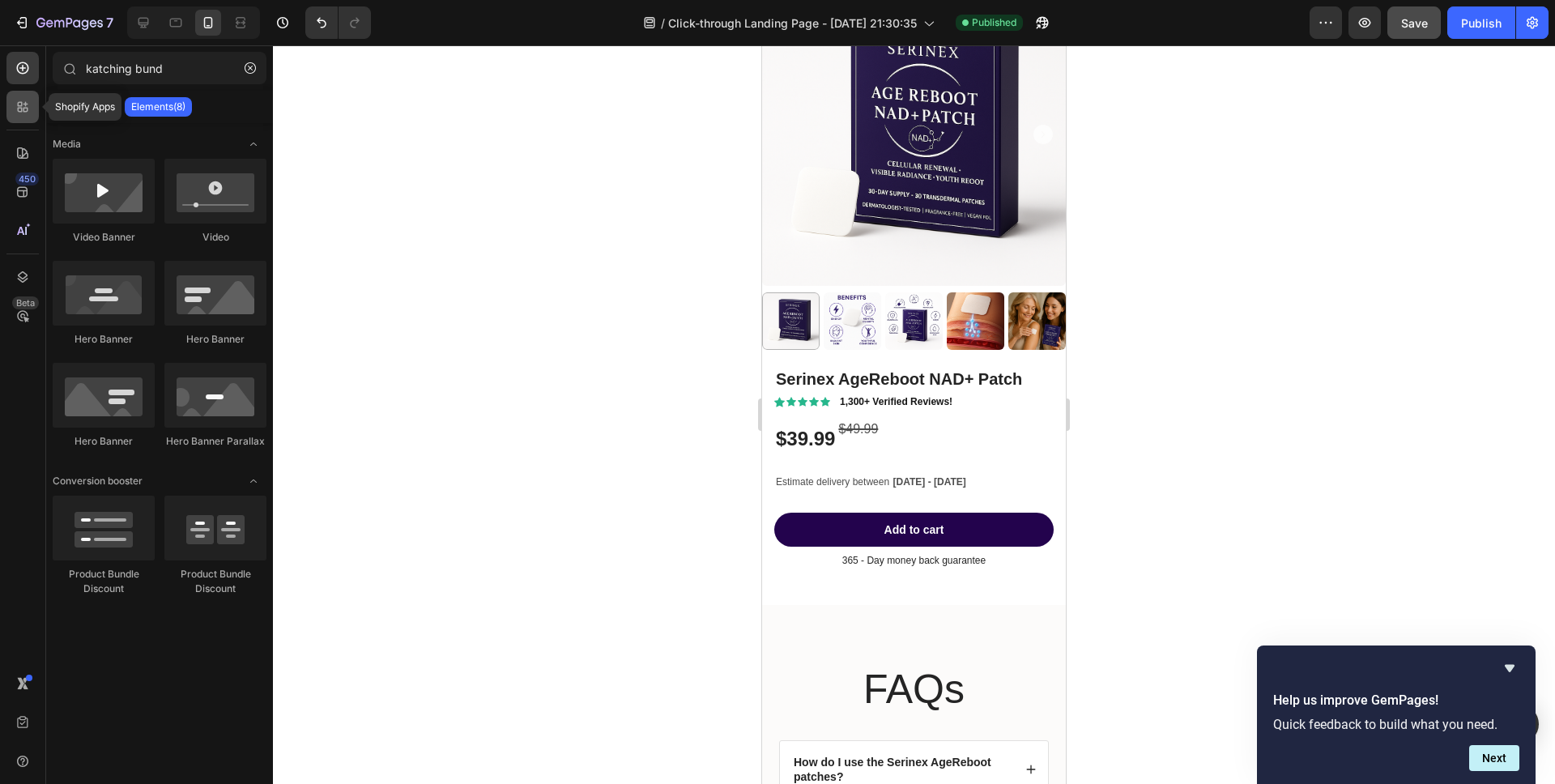
click at [21, 106] on icon at bounding box center [21, 105] width 5 height 5
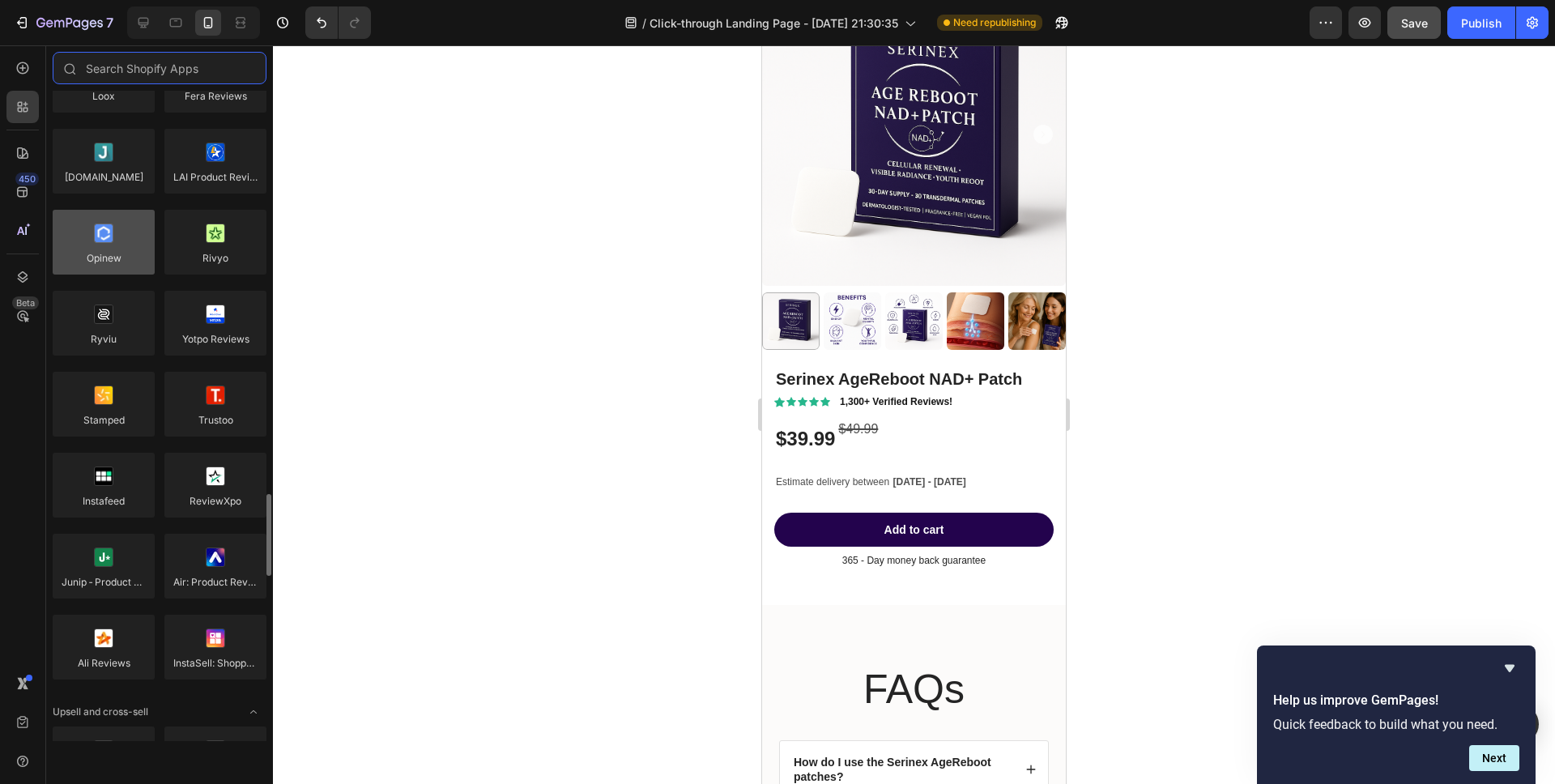
scroll to position [0, 0]
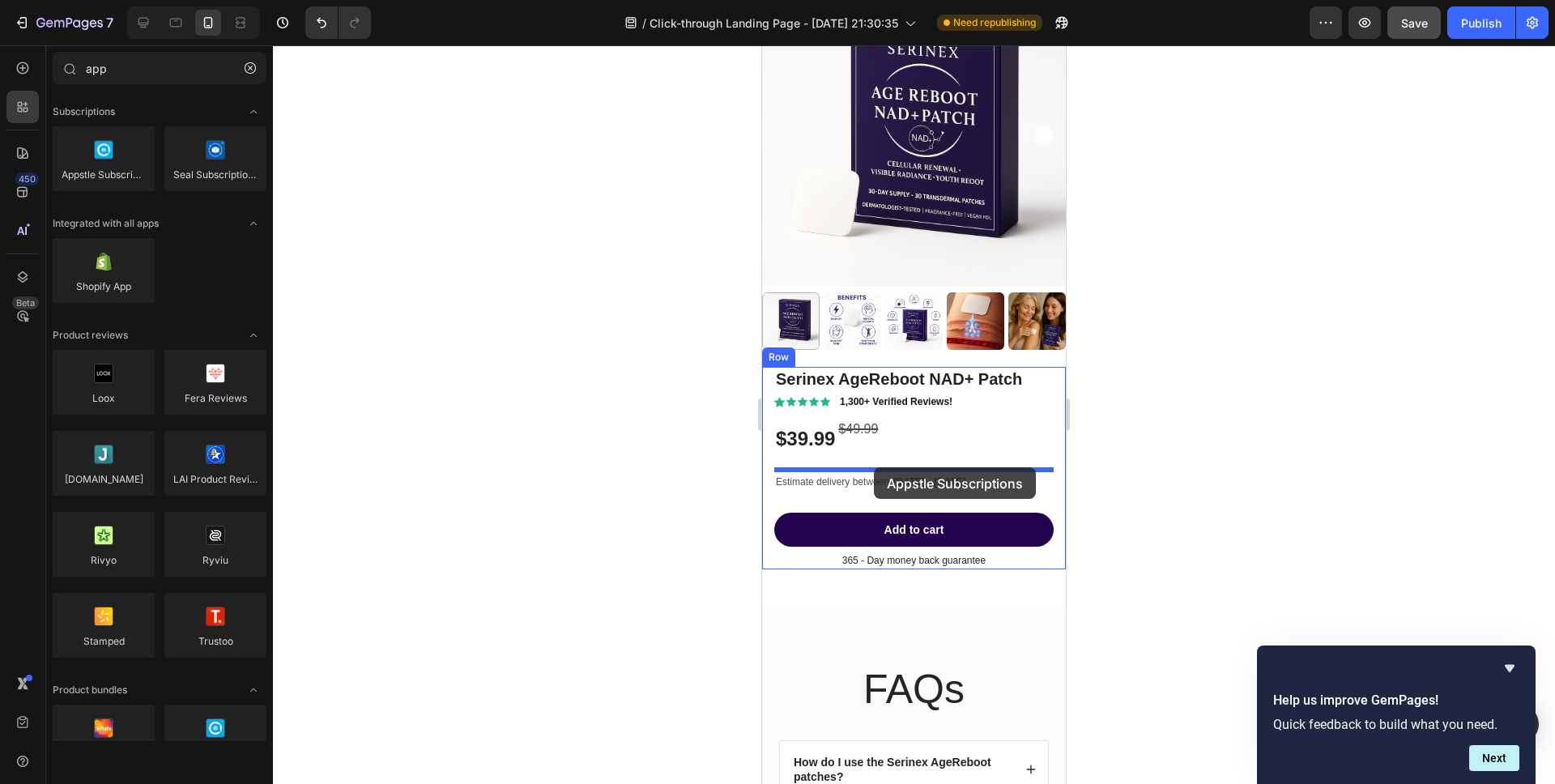
drag, startPoint x: 886, startPoint y: 234, endPoint x: 874, endPoint y: 467, distance: 233.3
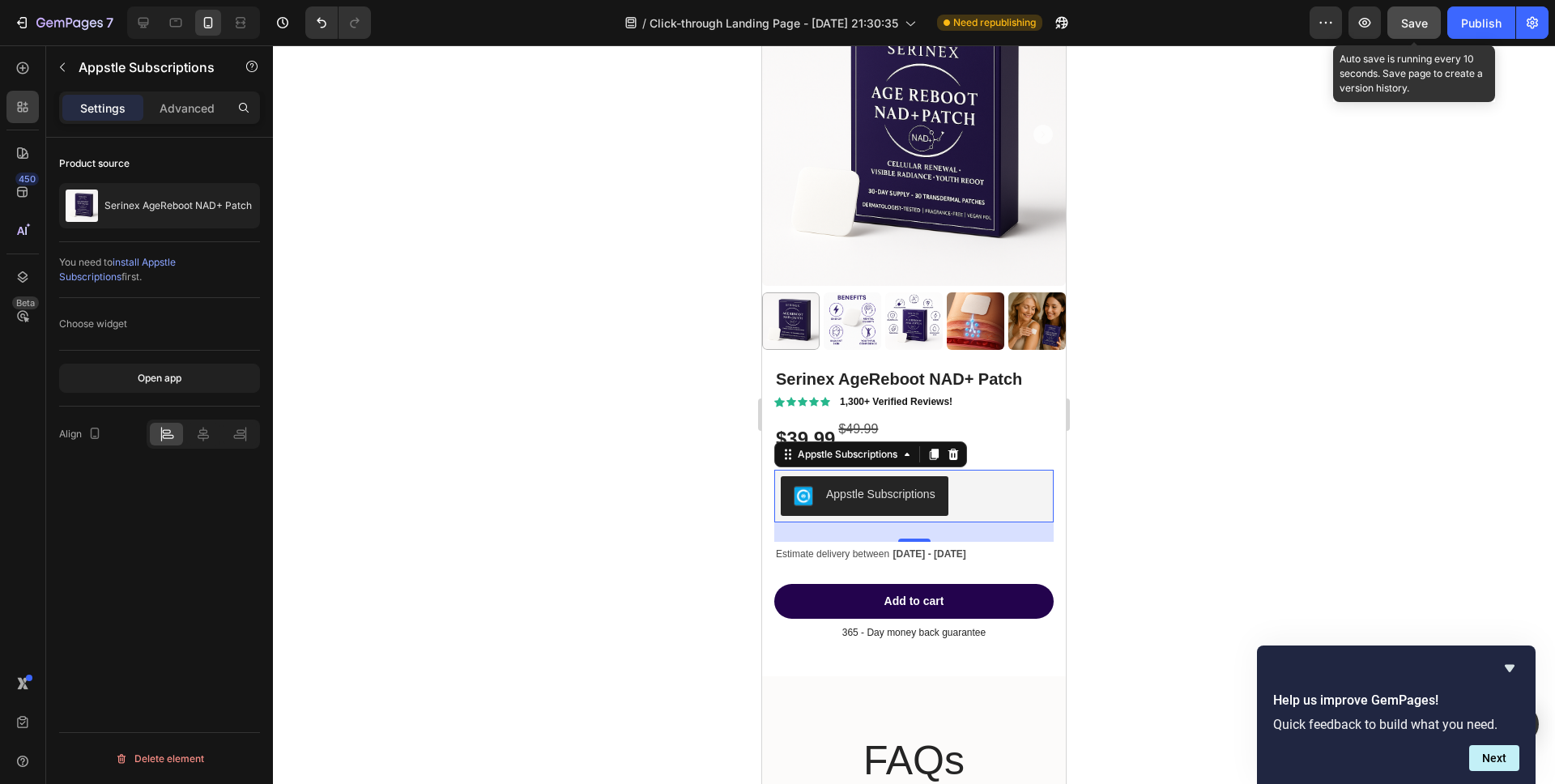
click at [1419, 28] on span "Save" at bounding box center [1414, 23] width 27 height 14
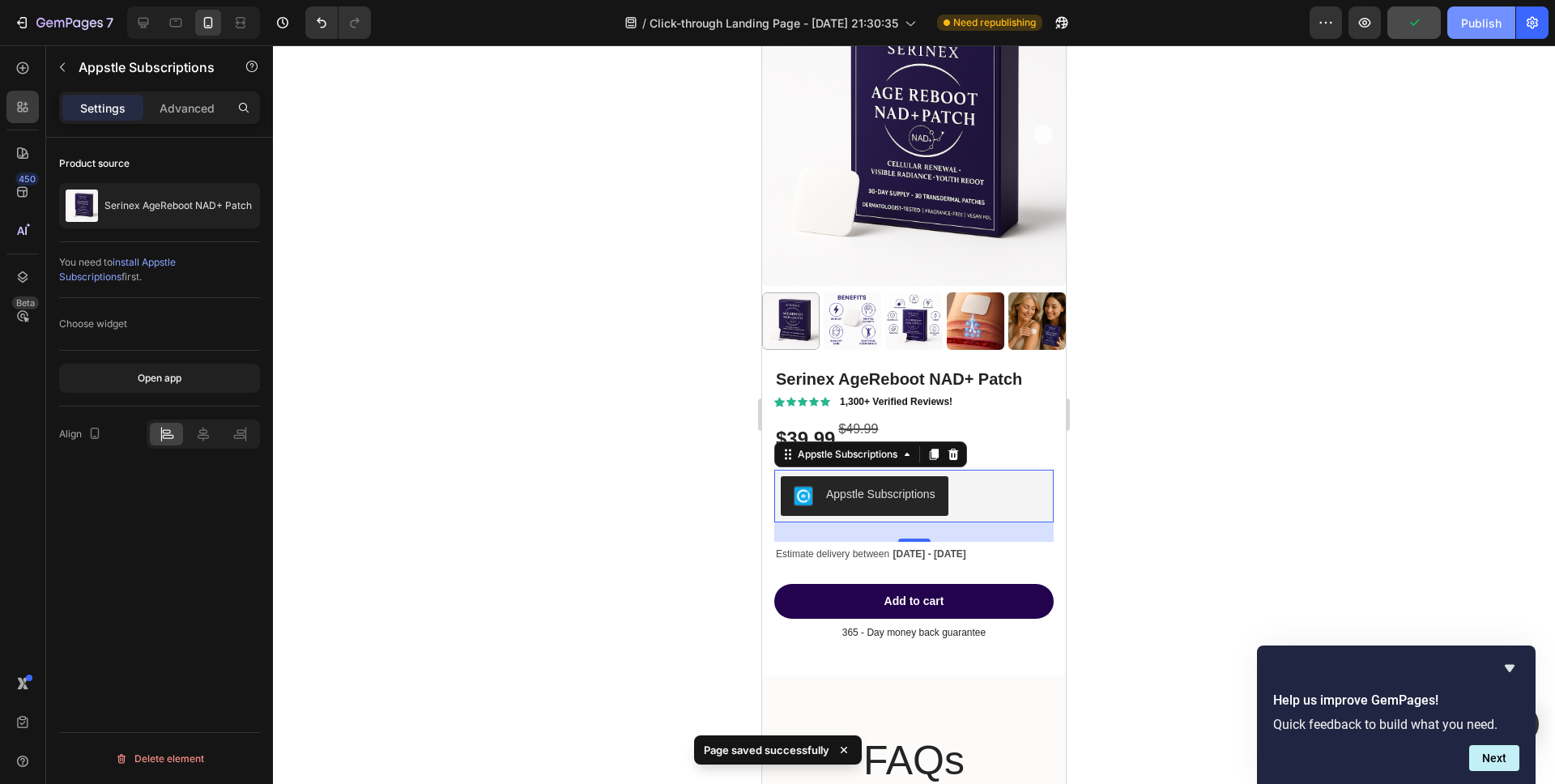
click at [1479, 28] on div "Publish" at bounding box center [1480, 23] width 40 height 17
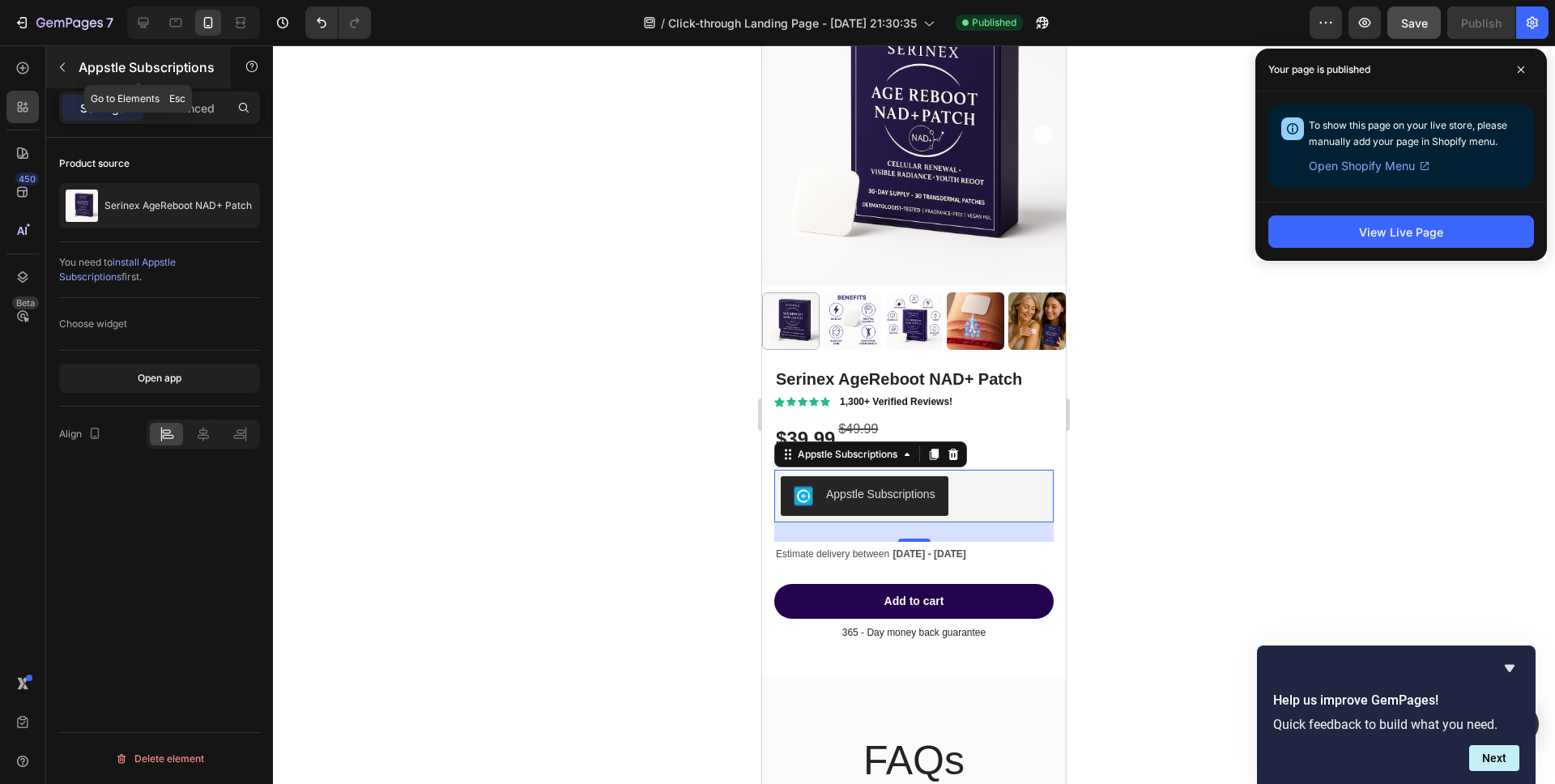
click at [70, 69] on button "button" at bounding box center [63, 67] width 26 height 26
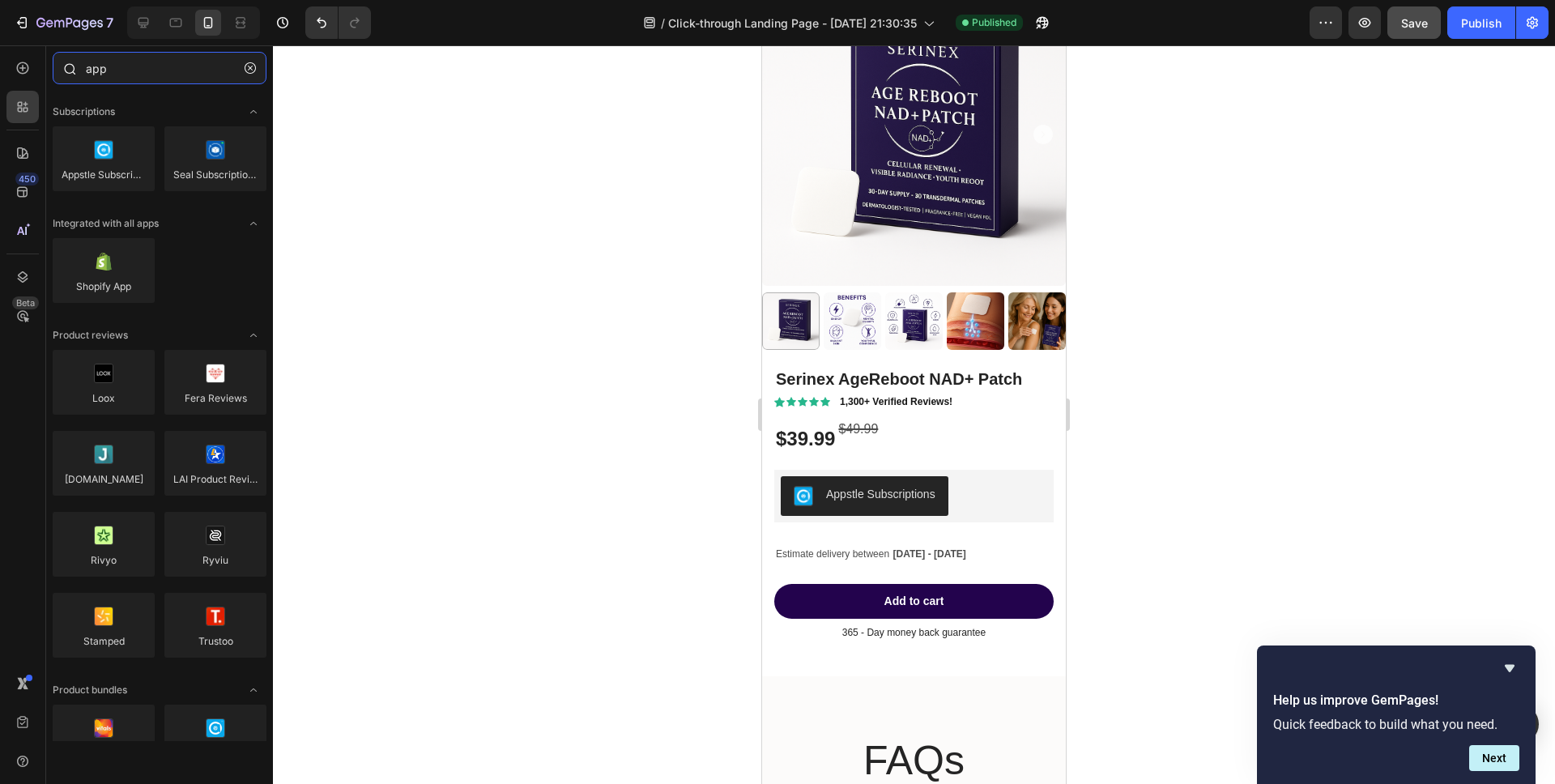
click at [121, 68] on input "app" at bounding box center [159, 68] width 214 height 33
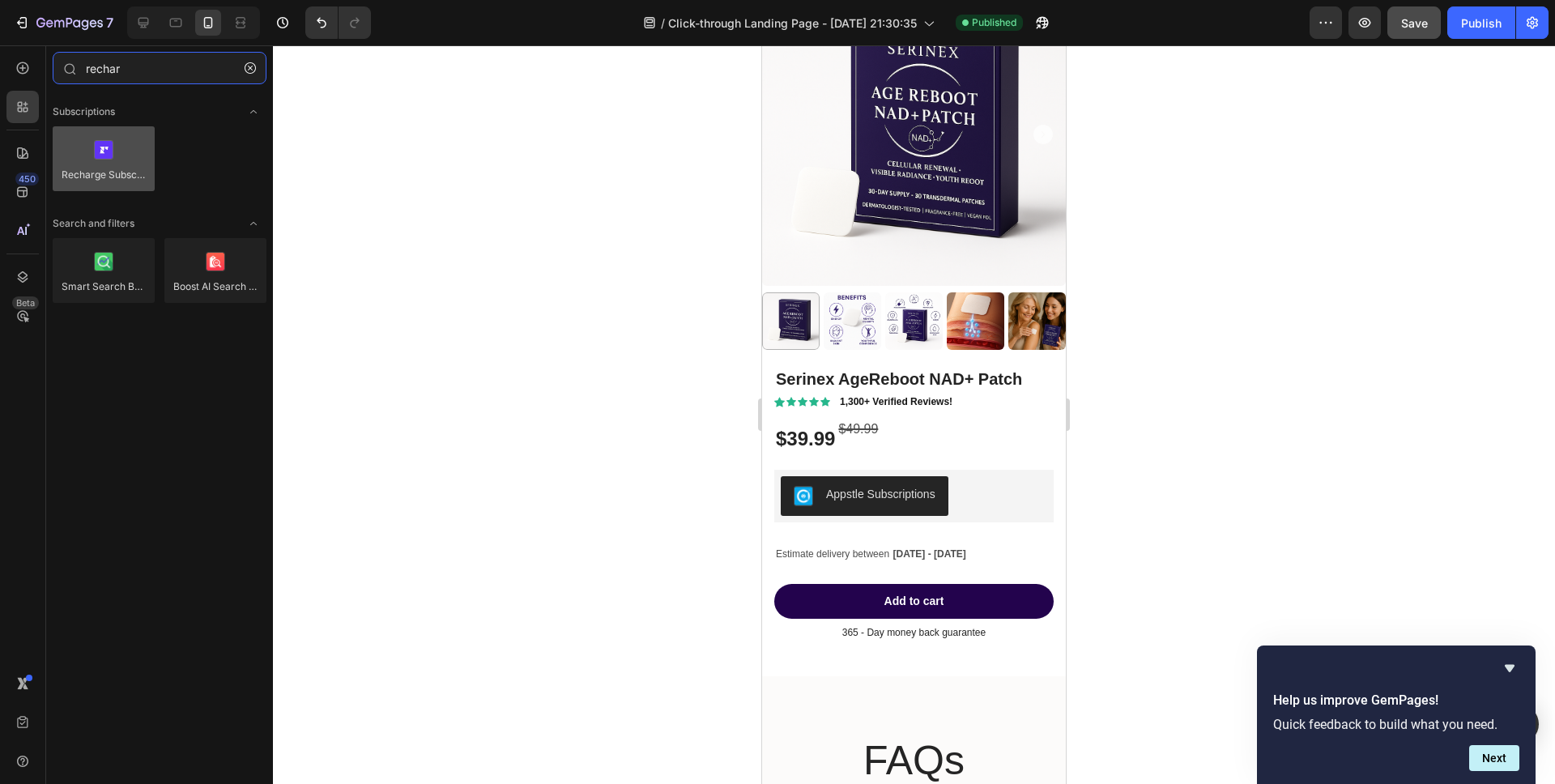
type input "rechar"
click at [85, 166] on div at bounding box center [103, 158] width 102 height 64
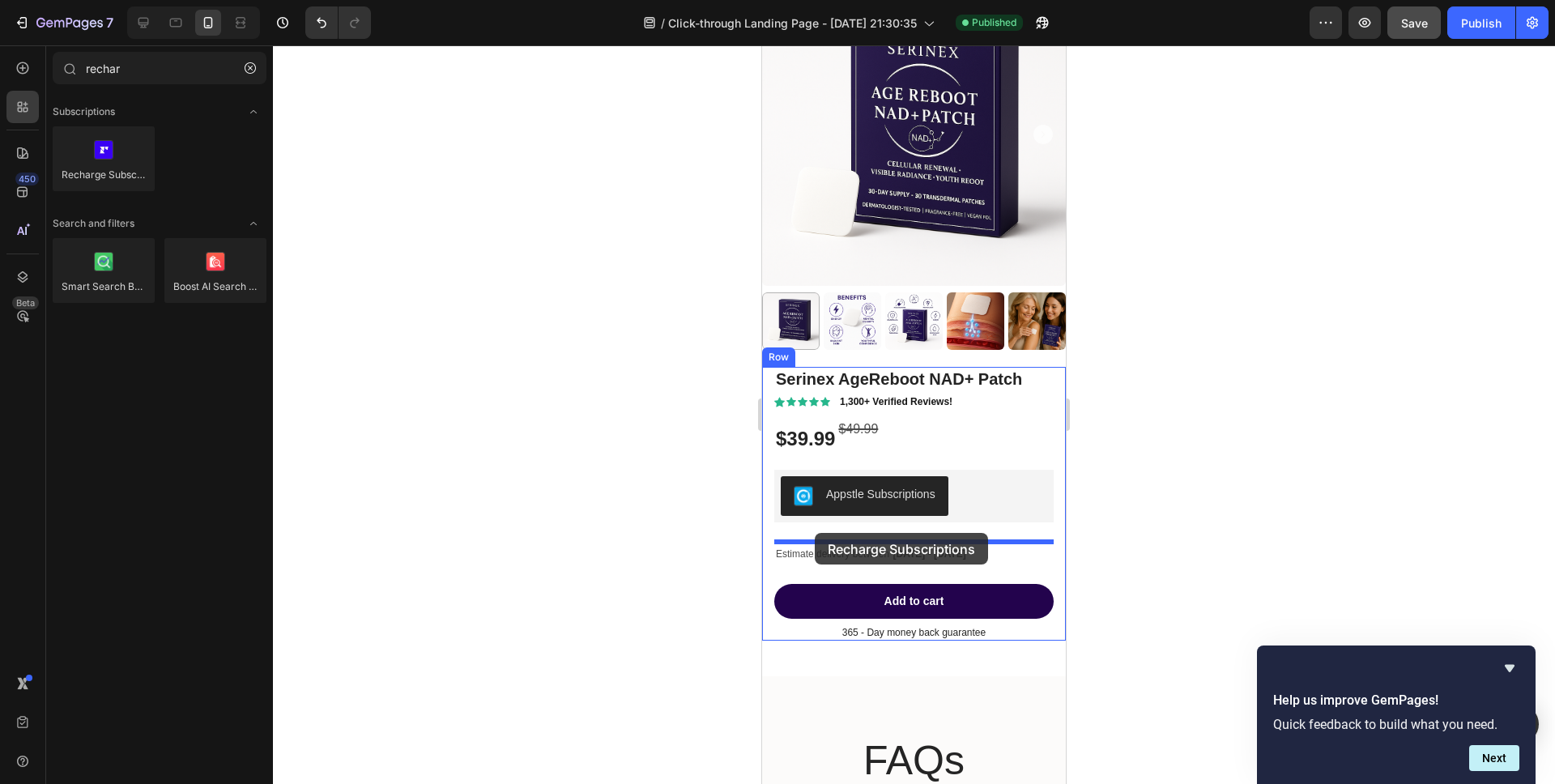
drag, startPoint x: 847, startPoint y: 212, endPoint x: 814, endPoint y: 533, distance: 322.7
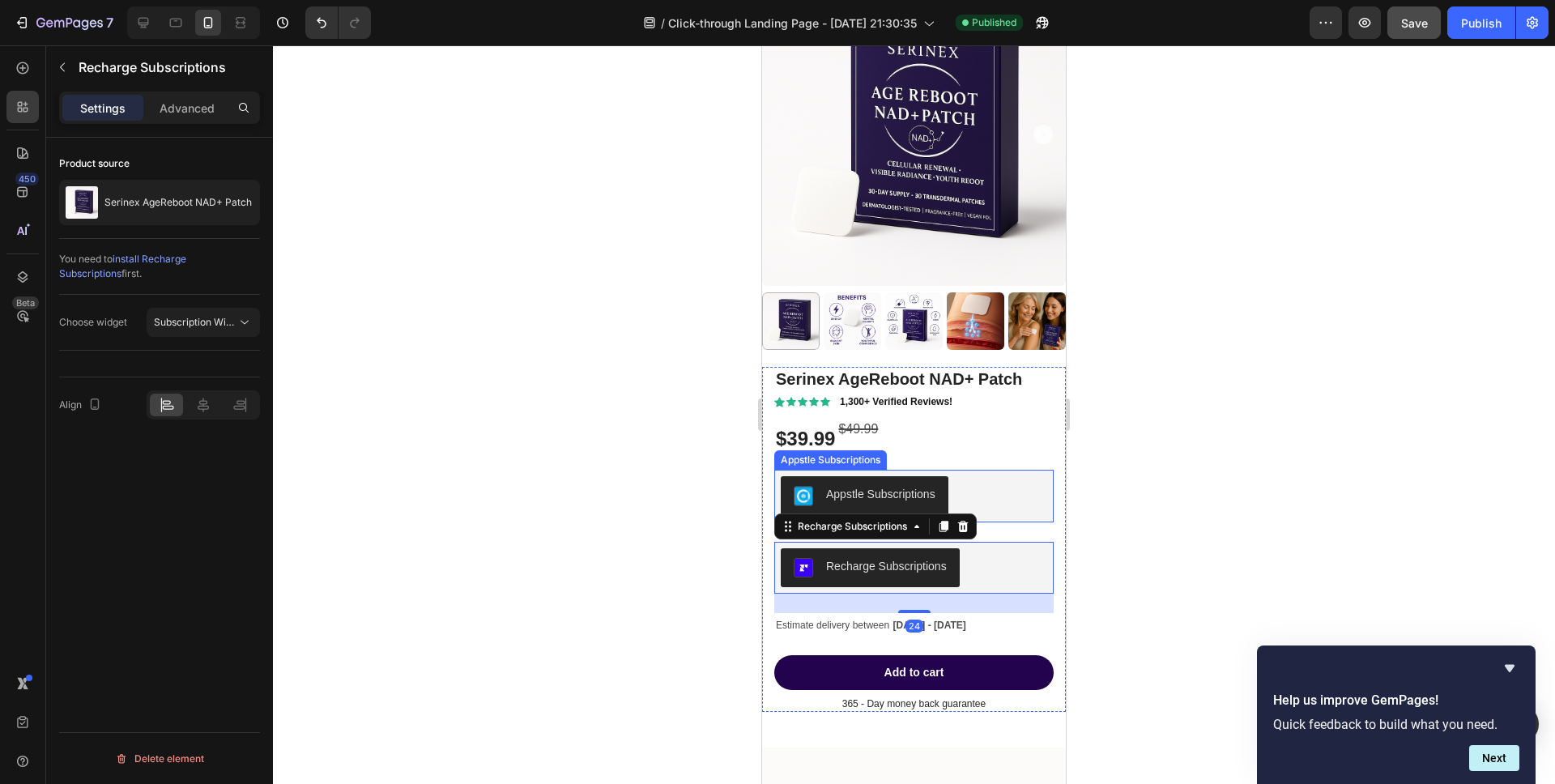
click at [977, 504] on div "Appstle Subscriptions" at bounding box center [914, 495] width 266 height 39
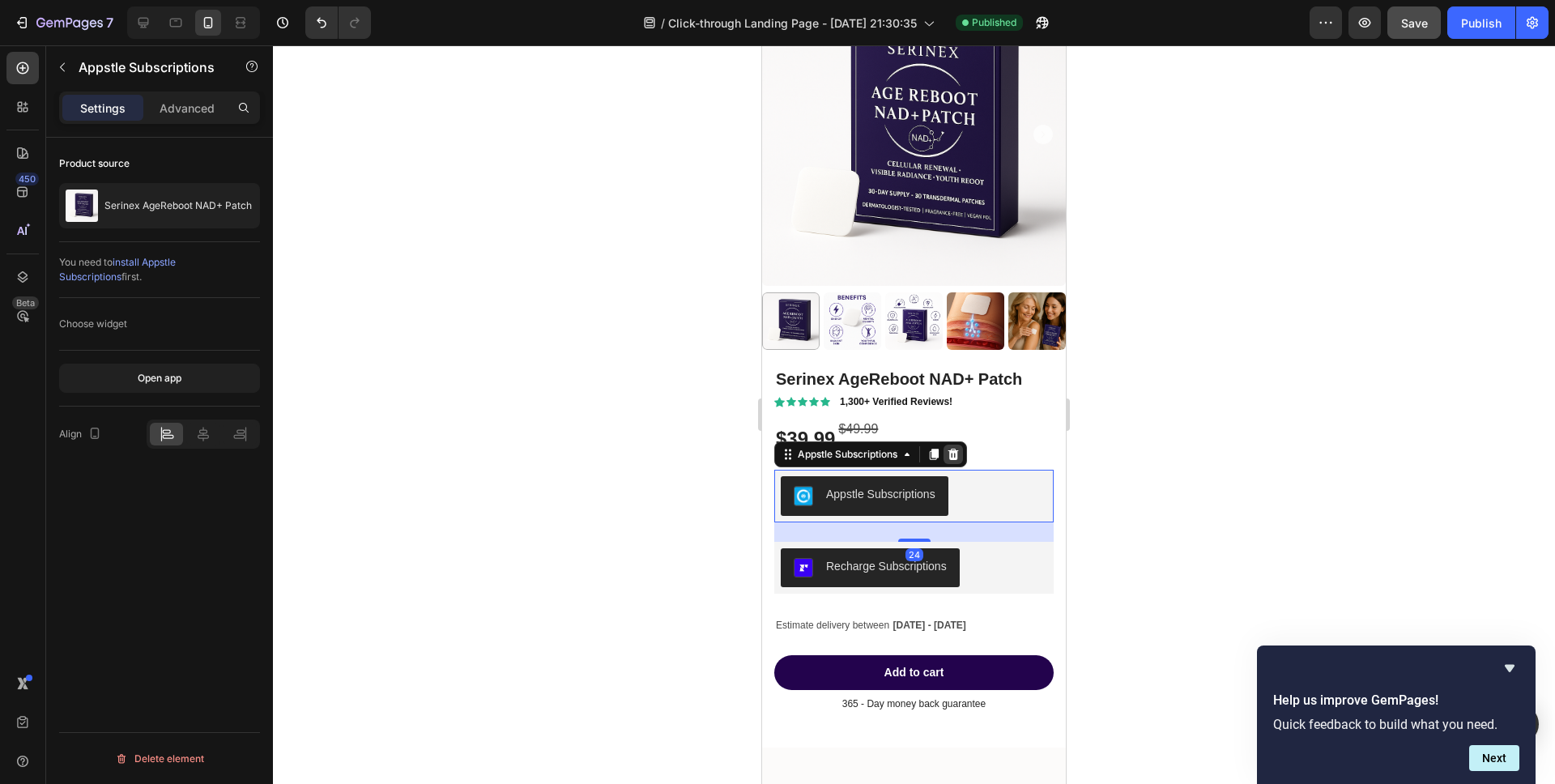
click at [950, 454] on icon at bounding box center [953, 454] width 13 height 13
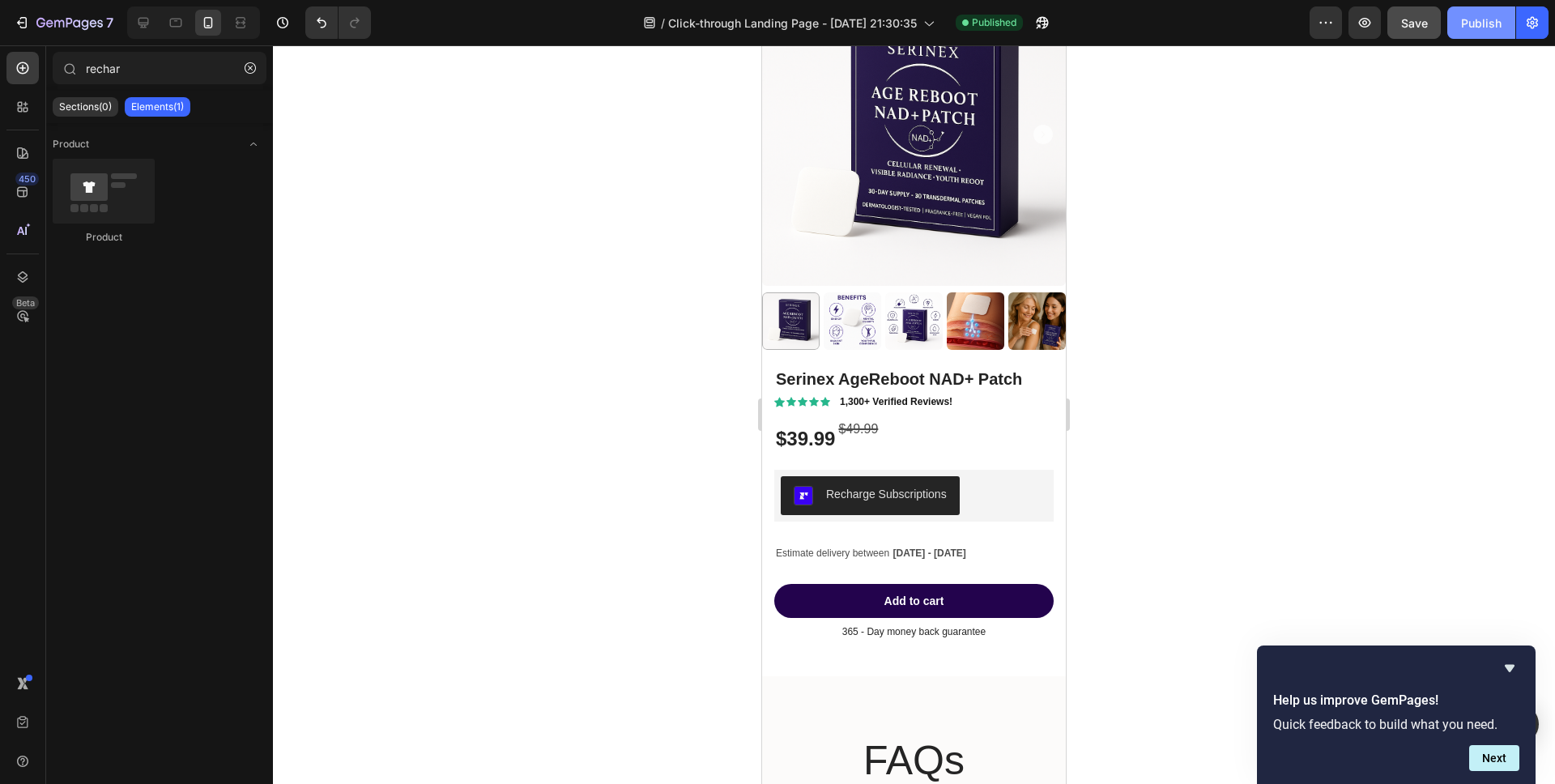
click at [1473, 29] on div "Publish" at bounding box center [1480, 23] width 40 height 17
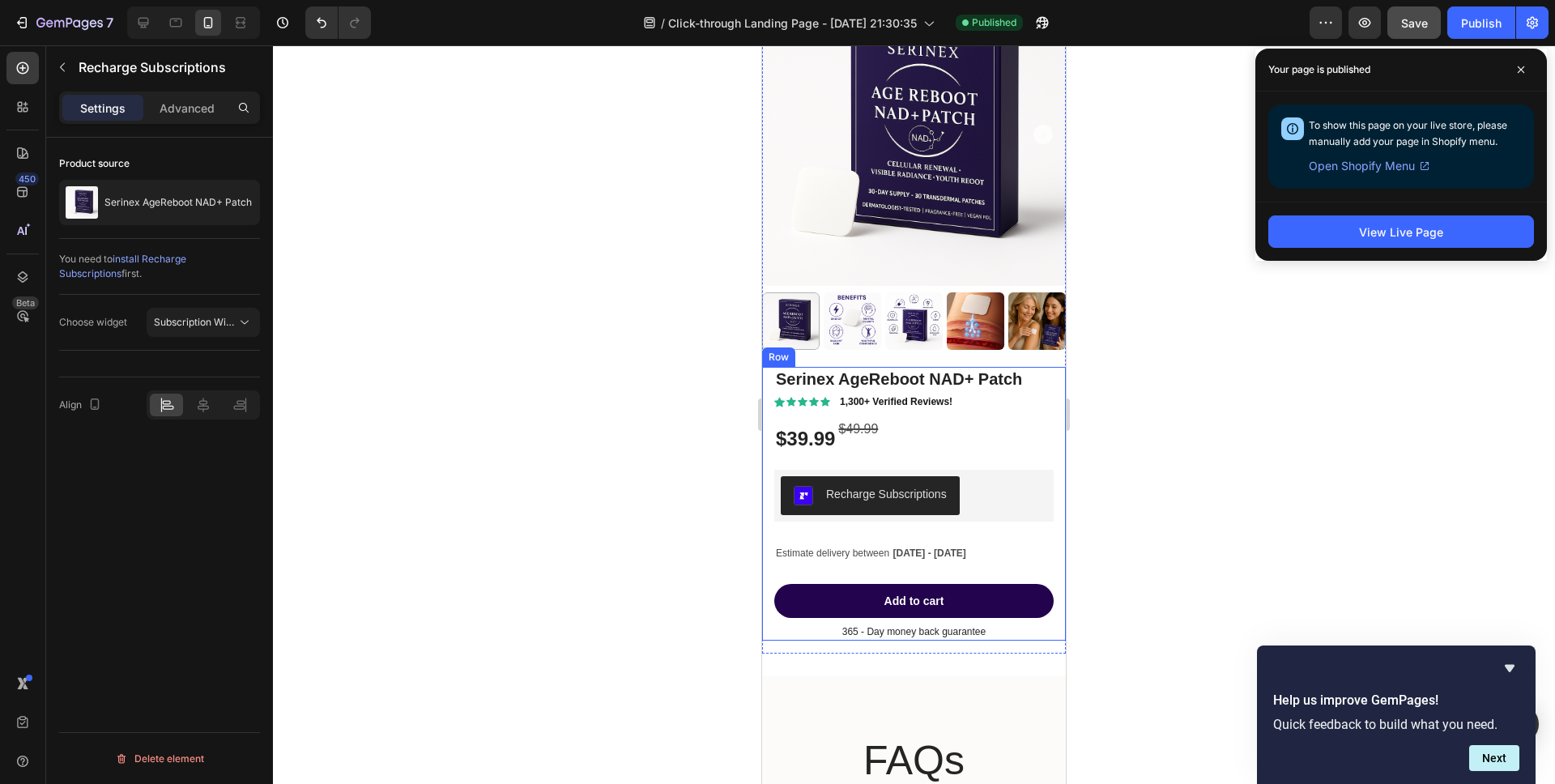
click at [880, 498] on div "Recharge Subscriptions" at bounding box center [886, 494] width 121 height 17
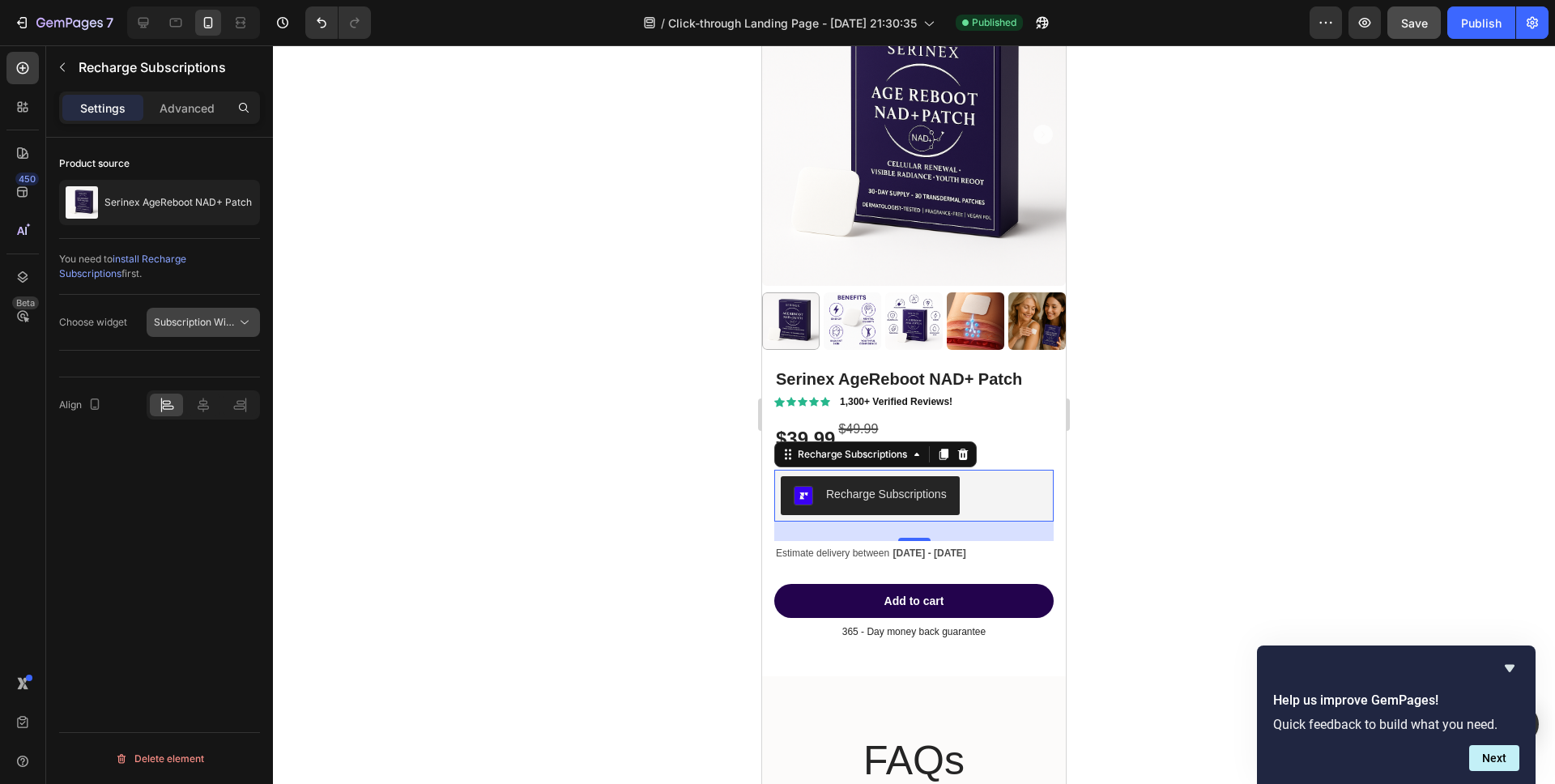
click at [191, 323] on span "Subscription Widget" at bounding box center [200, 322] width 93 height 12
click at [166, 393] on span "Subscription Widget 2.0" at bounding box center [191, 392] width 109 height 15
click at [136, 208] on div "Serinex AgeReboot NAD+ Patch" at bounding box center [160, 202] width 201 height 45
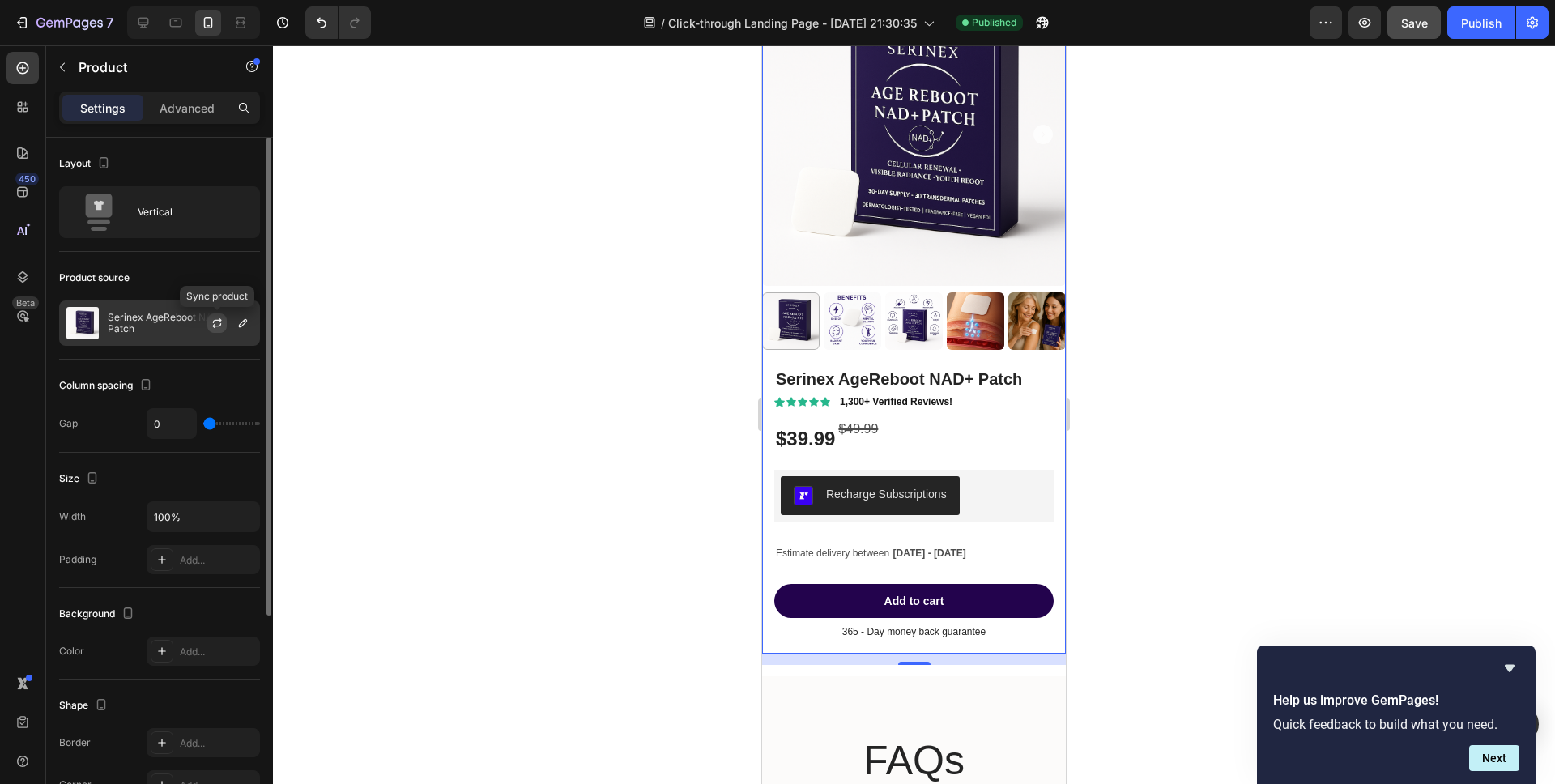
click at [211, 320] on icon "button" at bounding box center [216, 323] width 13 height 13
click at [1468, 33] on button "Publish" at bounding box center [1480, 23] width 68 height 33
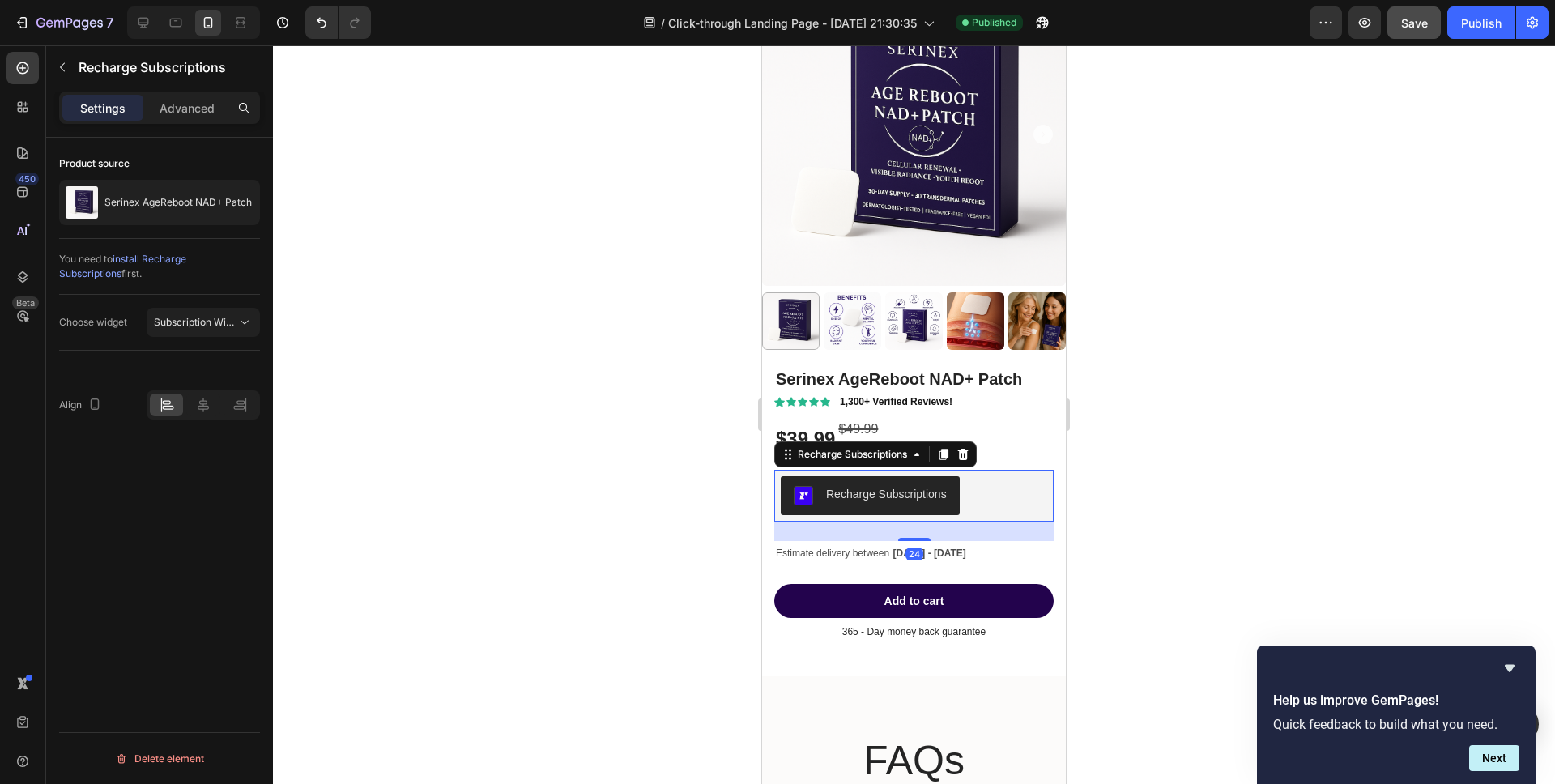
click at [861, 507] on button "Recharge Subscriptions" at bounding box center [870, 495] width 179 height 39
click at [197, 319] on span "Subscription Widget 2.0" at bounding box center [208, 322] width 109 height 12
click at [172, 97] on div "Advanced" at bounding box center [187, 107] width 81 height 26
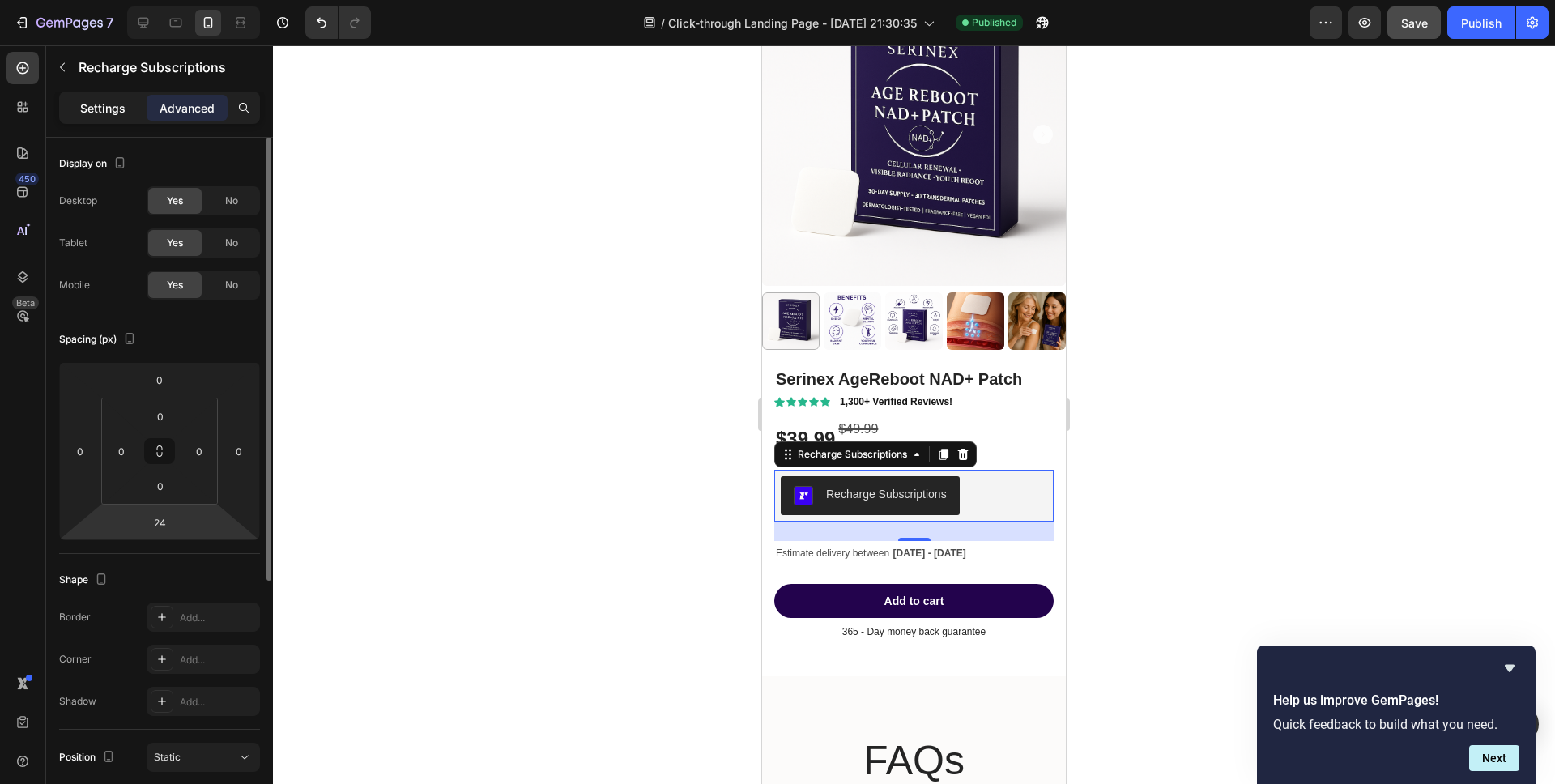
click at [114, 101] on p "Settings" at bounding box center [102, 108] width 45 height 17
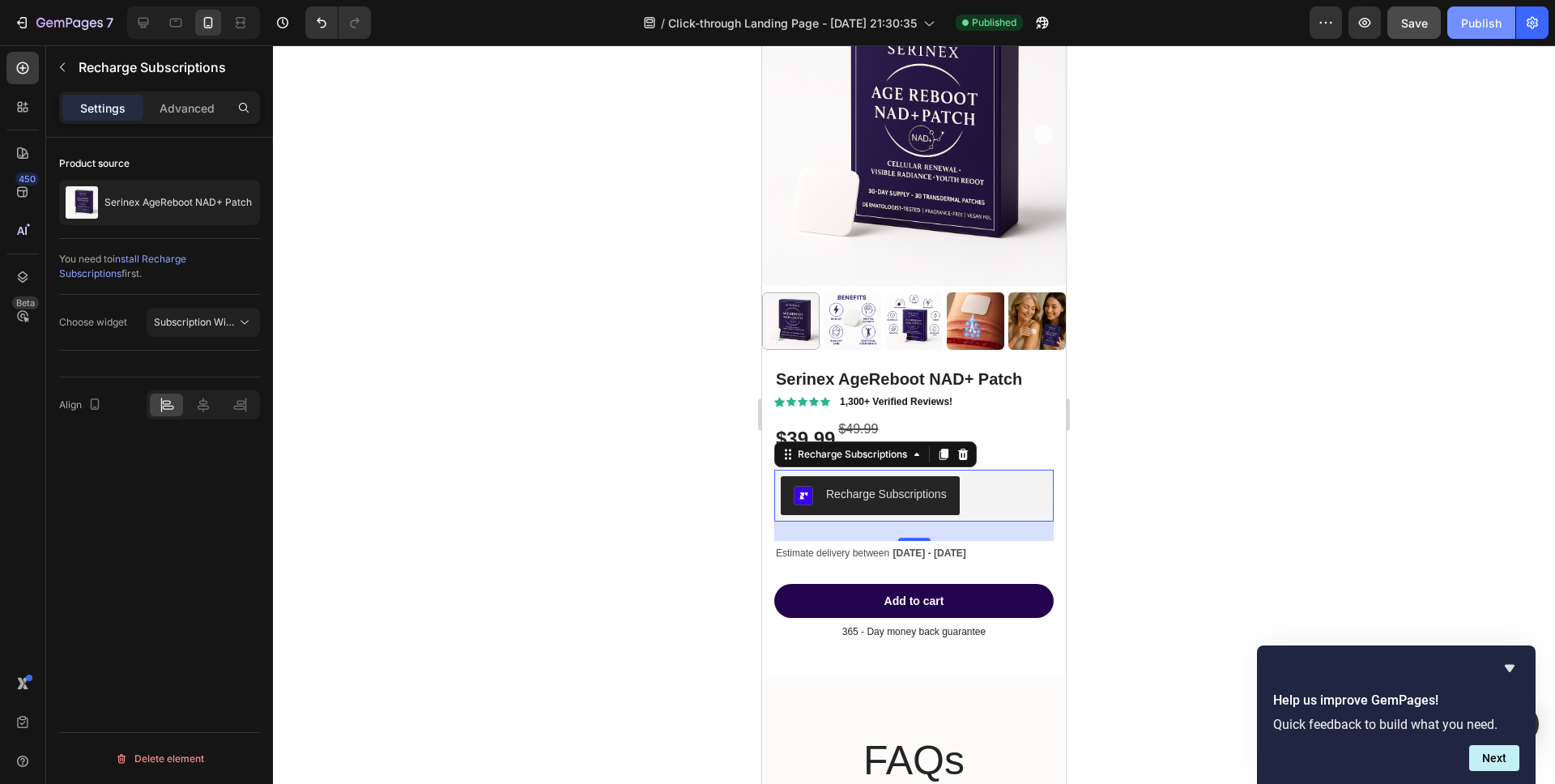
click at [1461, 20] on div "Publish" at bounding box center [1480, 23] width 40 height 17
click at [917, 494] on div "Recharge Subscriptions" at bounding box center [886, 494] width 121 height 17
click at [194, 328] on span "Subscription Widget 2.0" at bounding box center [195, 322] width 82 height 15
click at [195, 353] on div "Subscription Widget" at bounding box center [178, 362] width 150 height 31
click at [1508, 23] on button "Publish" at bounding box center [1480, 23] width 68 height 33
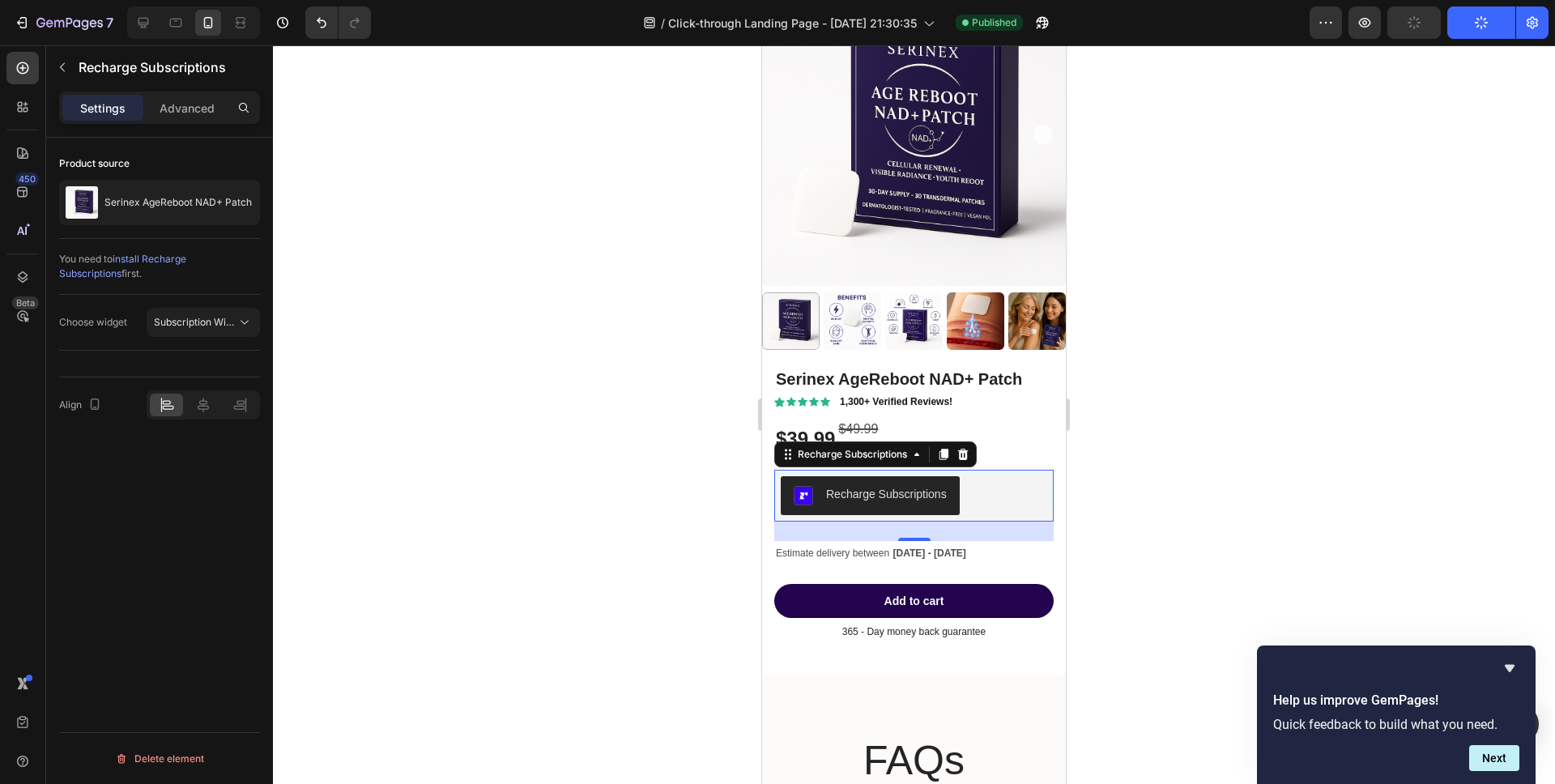
click at [1508, 23] on button "Publish" at bounding box center [1480, 23] width 68 height 33
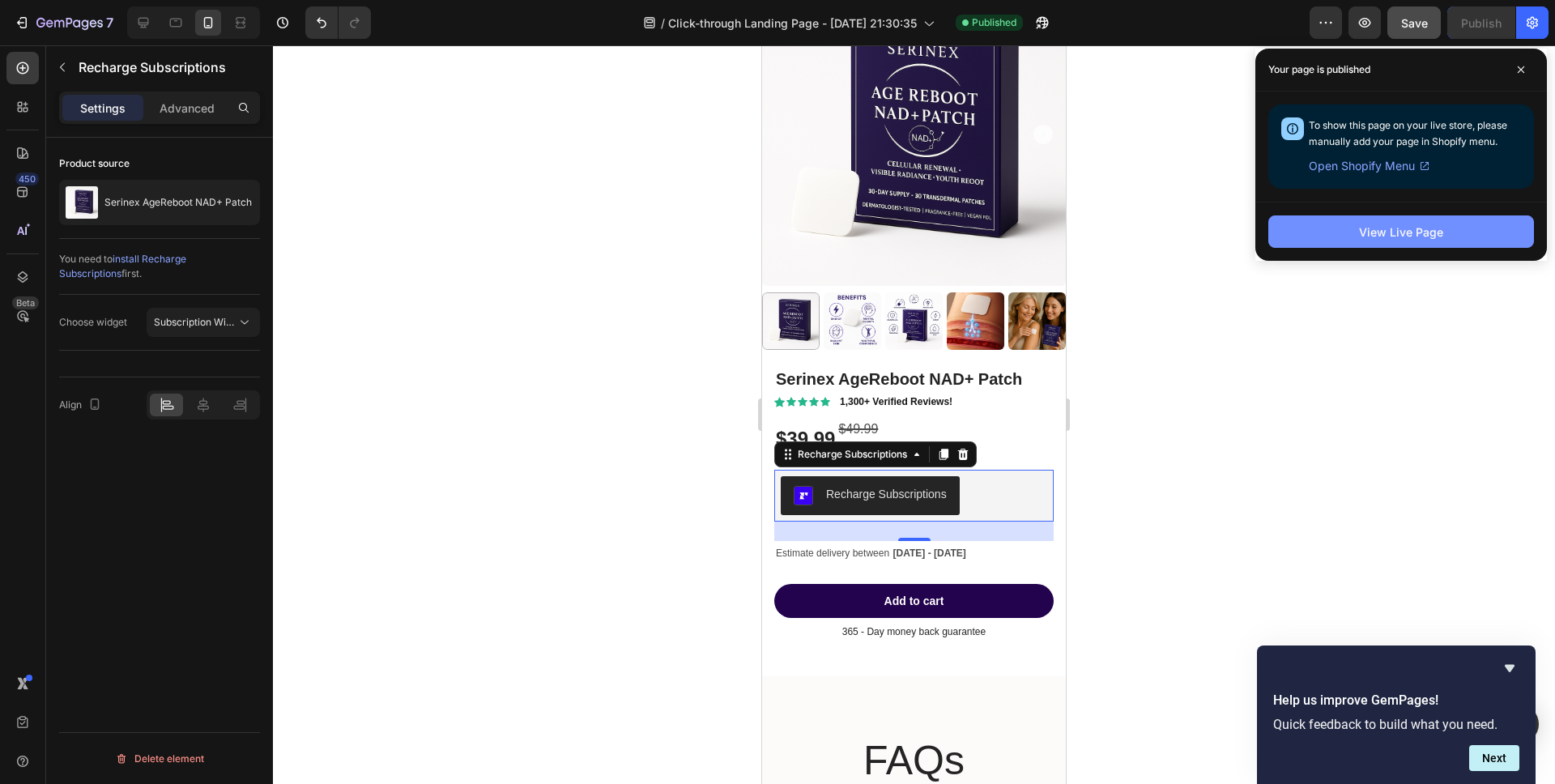
click at [1324, 238] on button "View Live Page" at bounding box center [1401, 232] width 266 height 33
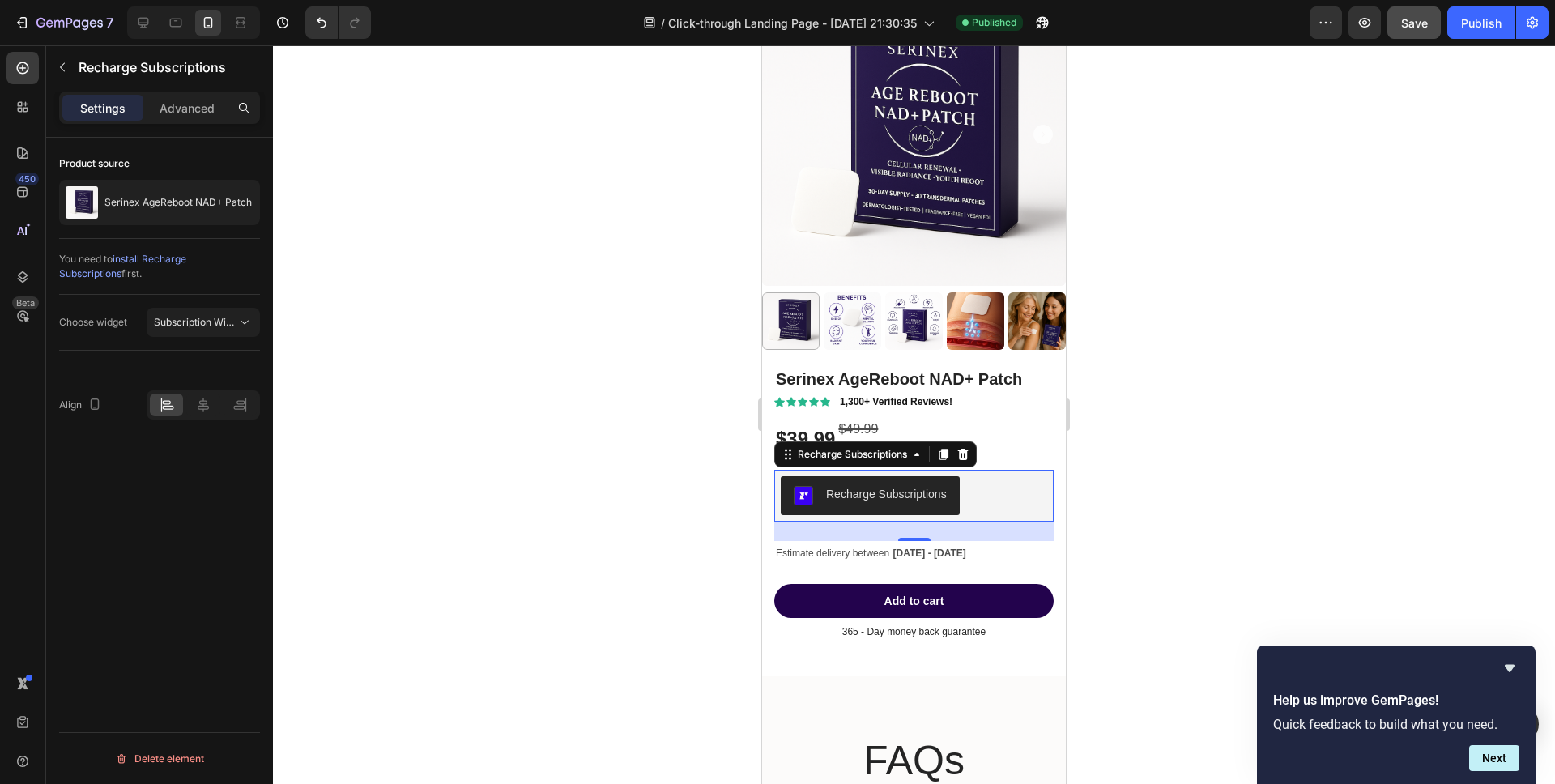
click at [975, 506] on div "Recharge Subscriptions" at bounding box center [914, 495] width 266 height 39
click at [869, 550] on span "Estimate delivery between" at bounding box center [832, 552] width 113 height 11
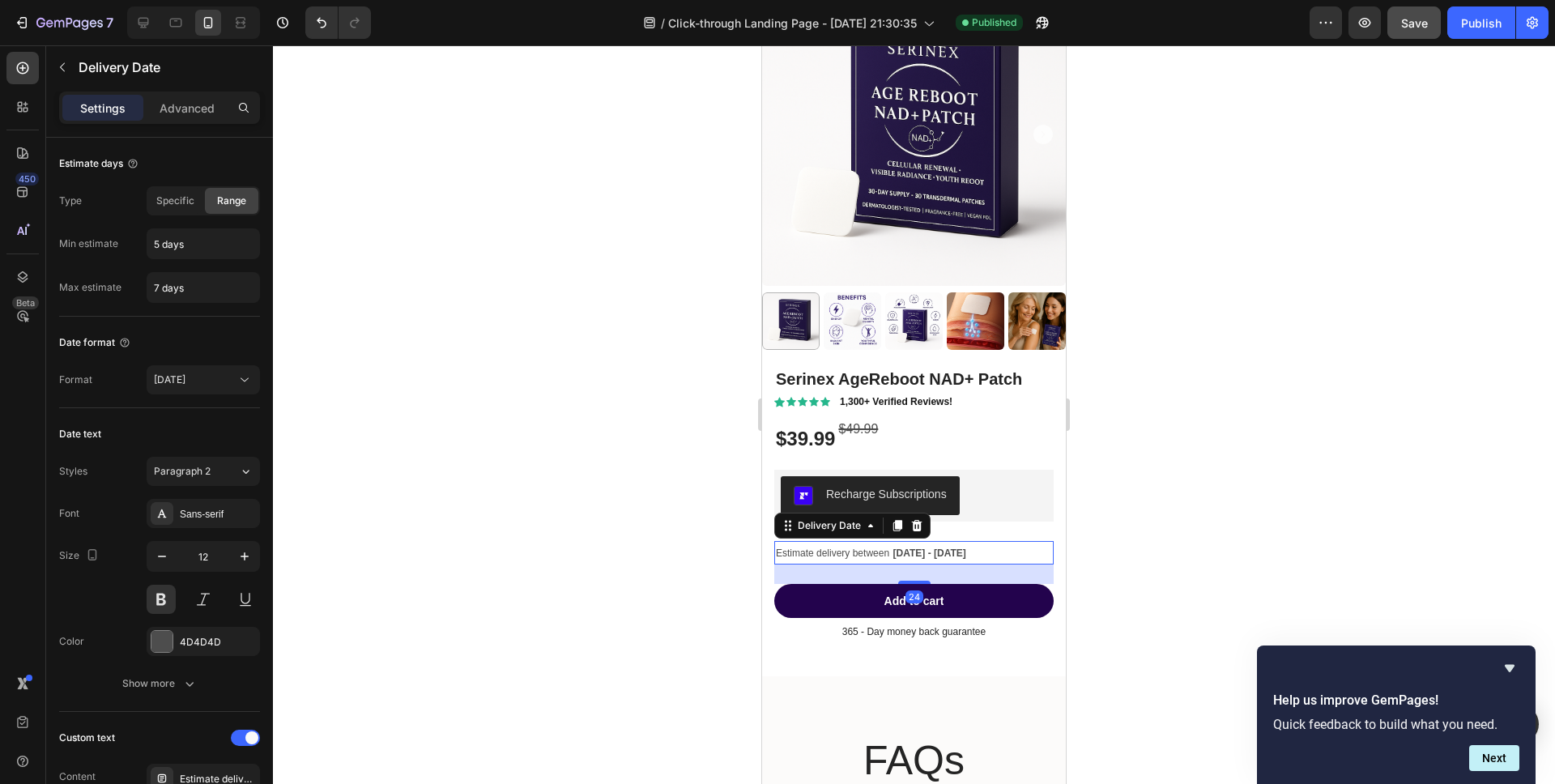
click at [874, 573] on div "24" at bounding box center [914, 574] width 280 height 20
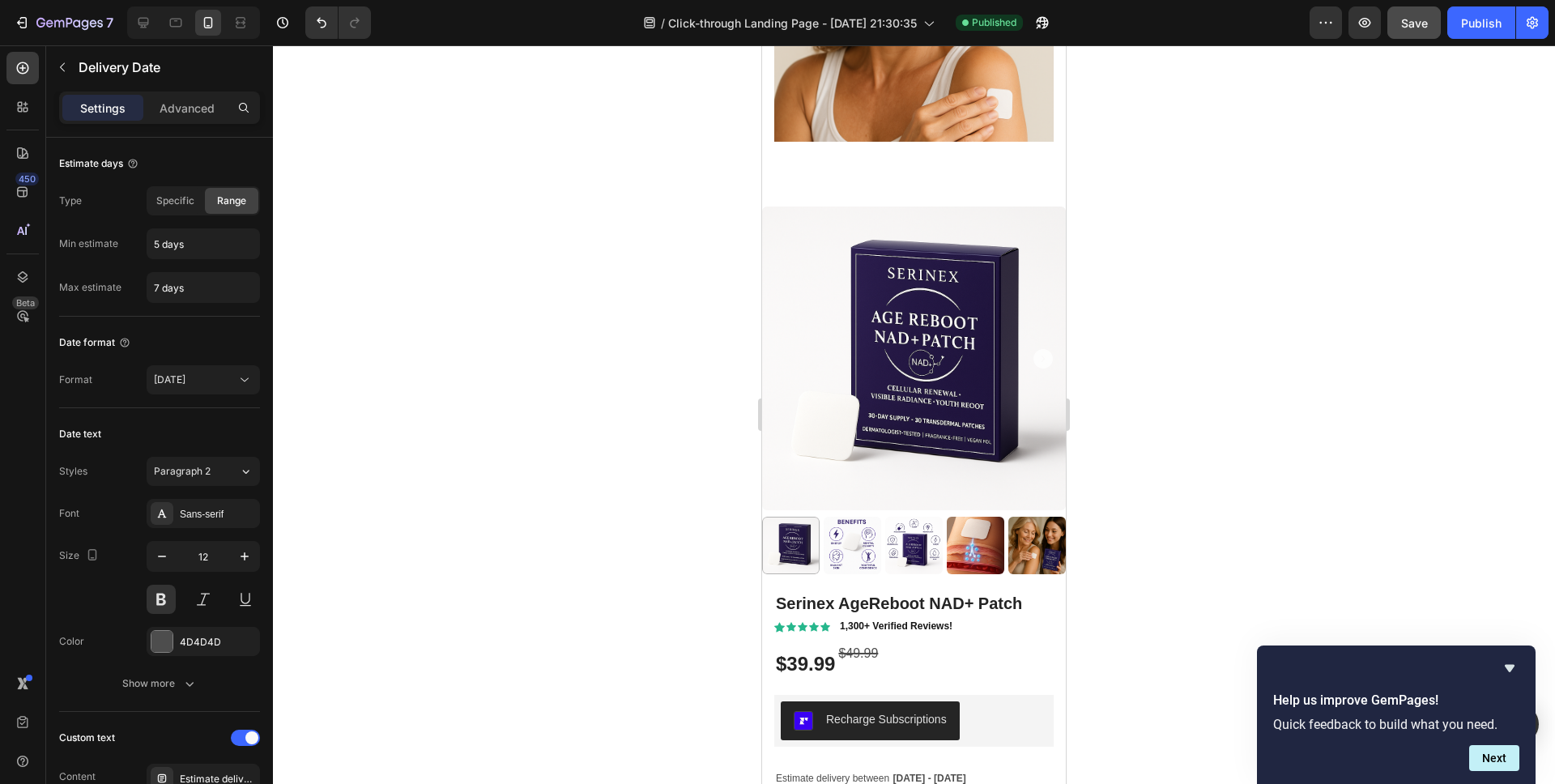
scroll to position [7505, 0]
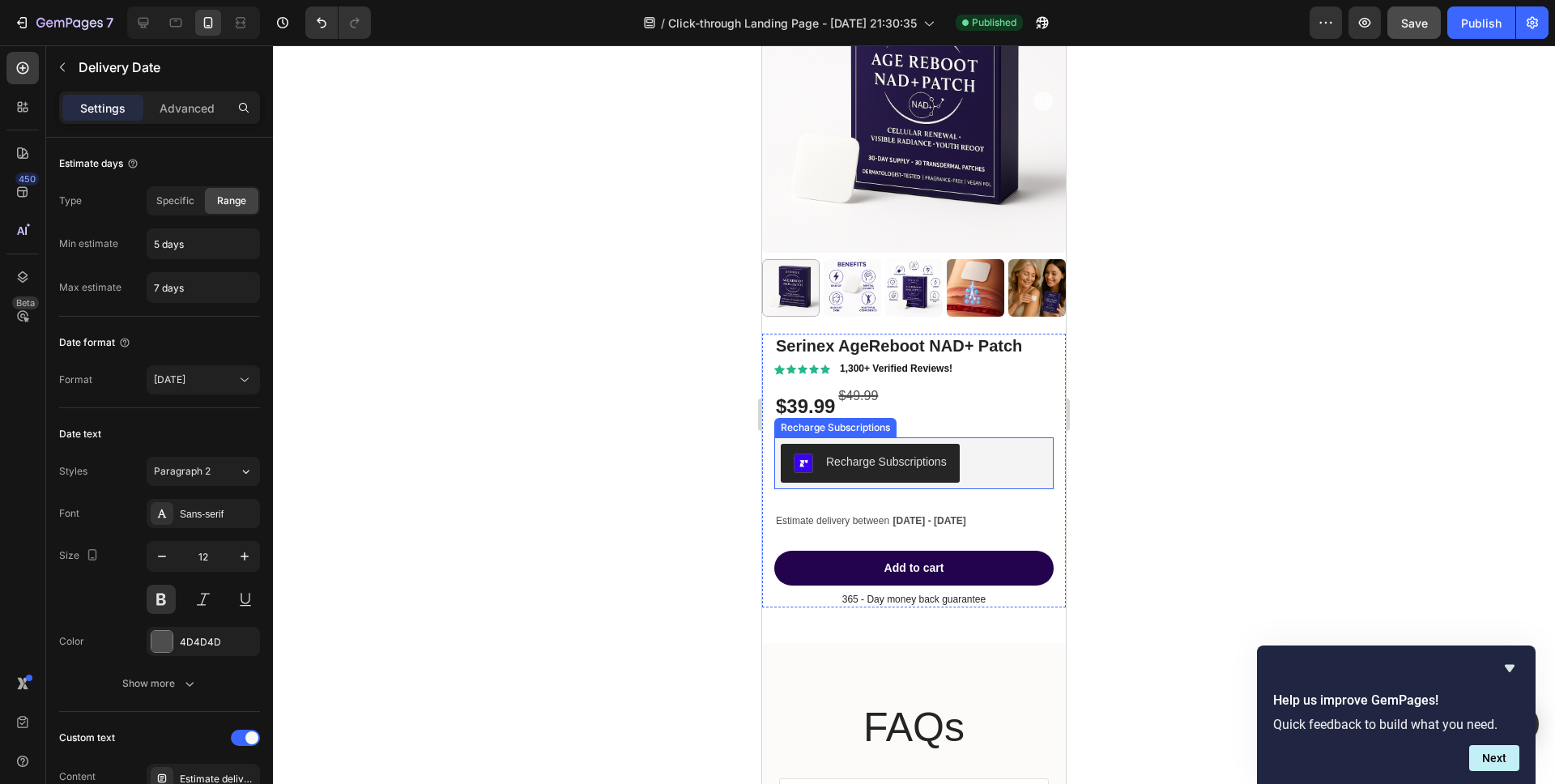
click at [971, 450] on div "Recharge Subscriptions" at bounding box center [914, 462] width 266 height 39
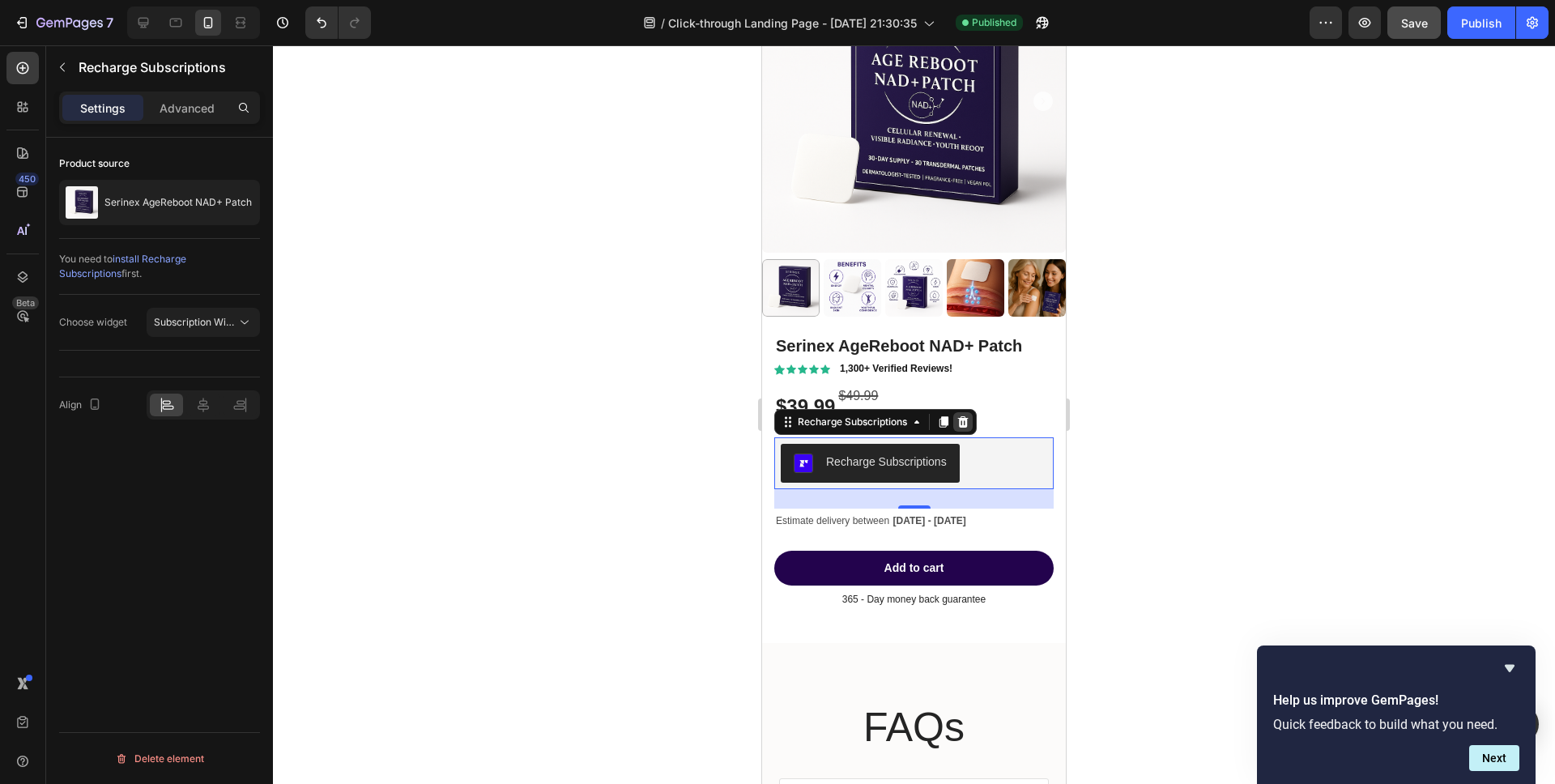
click at [962, 419] on icon at bounding box center [963, 421] width 10 height 11
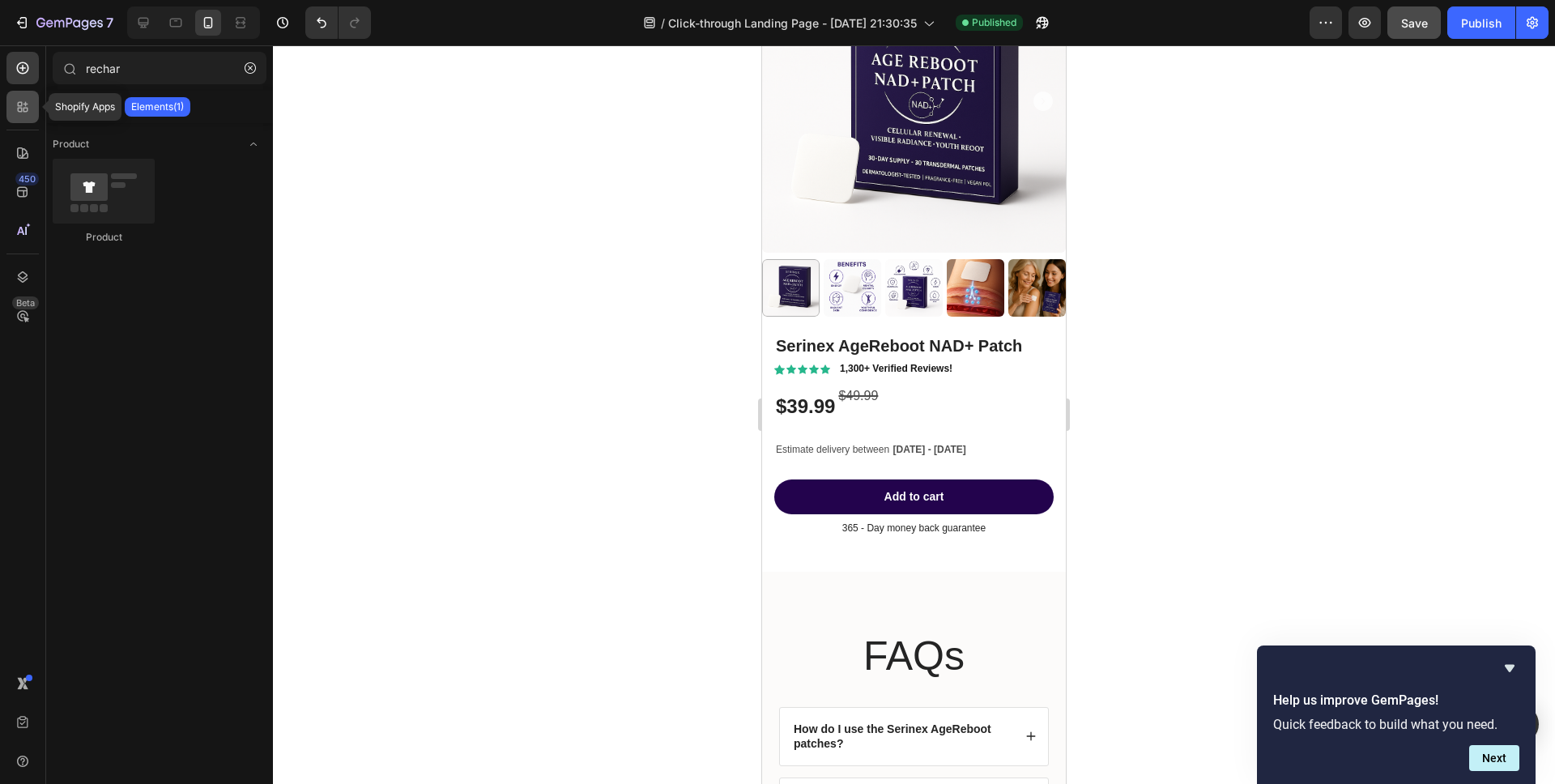
click at [31, 108] on div at bounding box center [23, 107] width 33 height 33
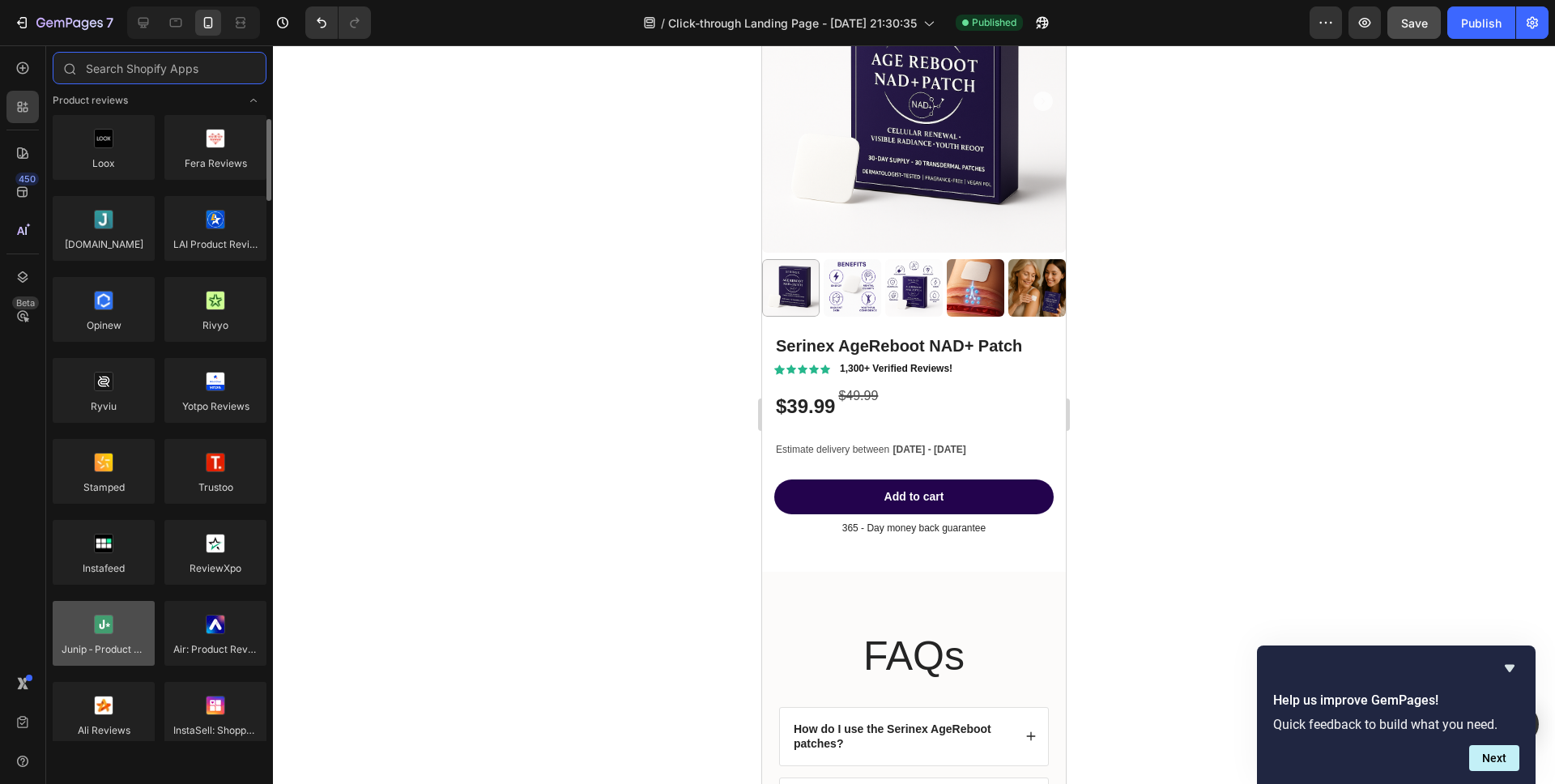
scroll to position [0, 0]
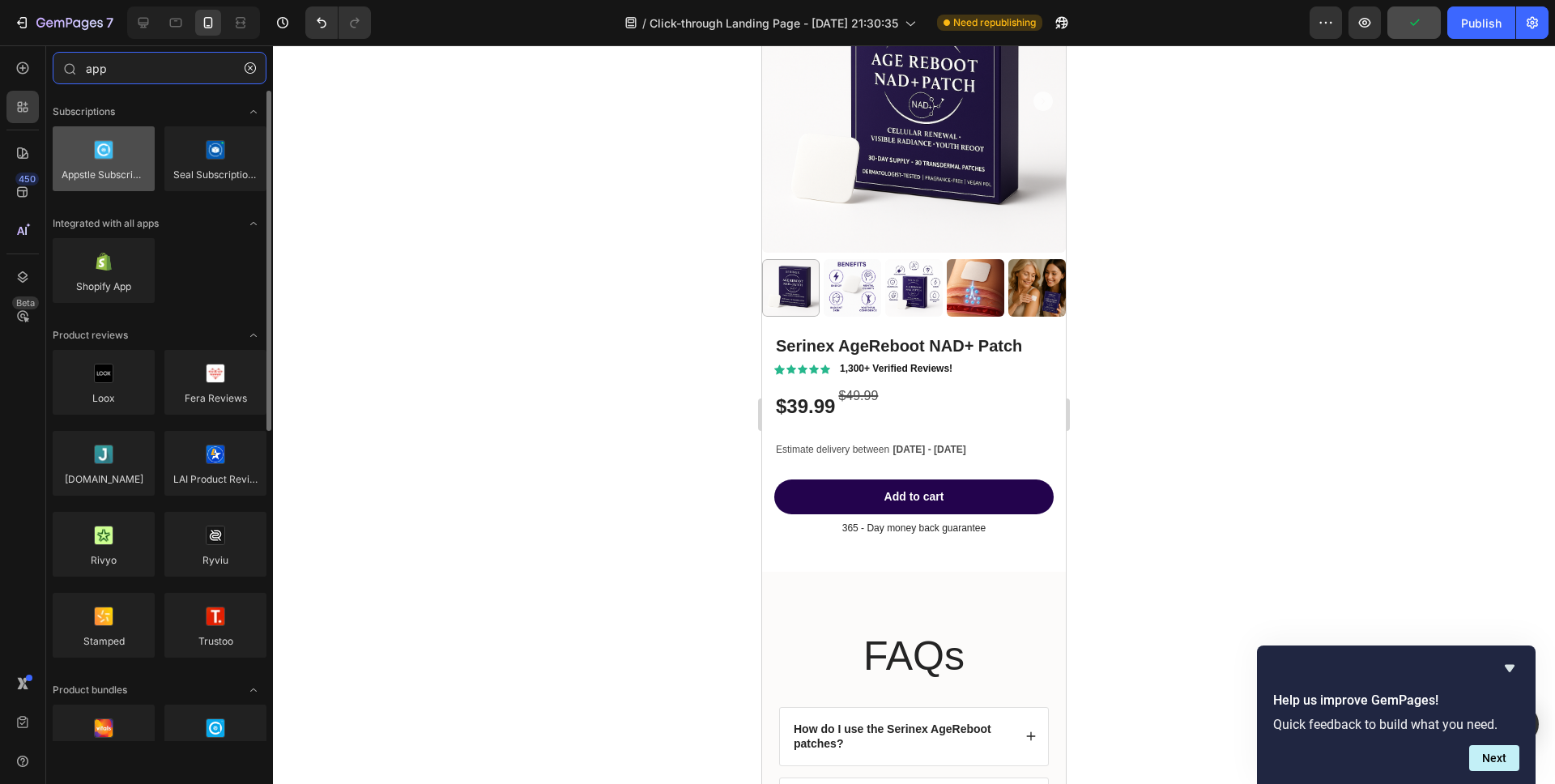
type input "app"
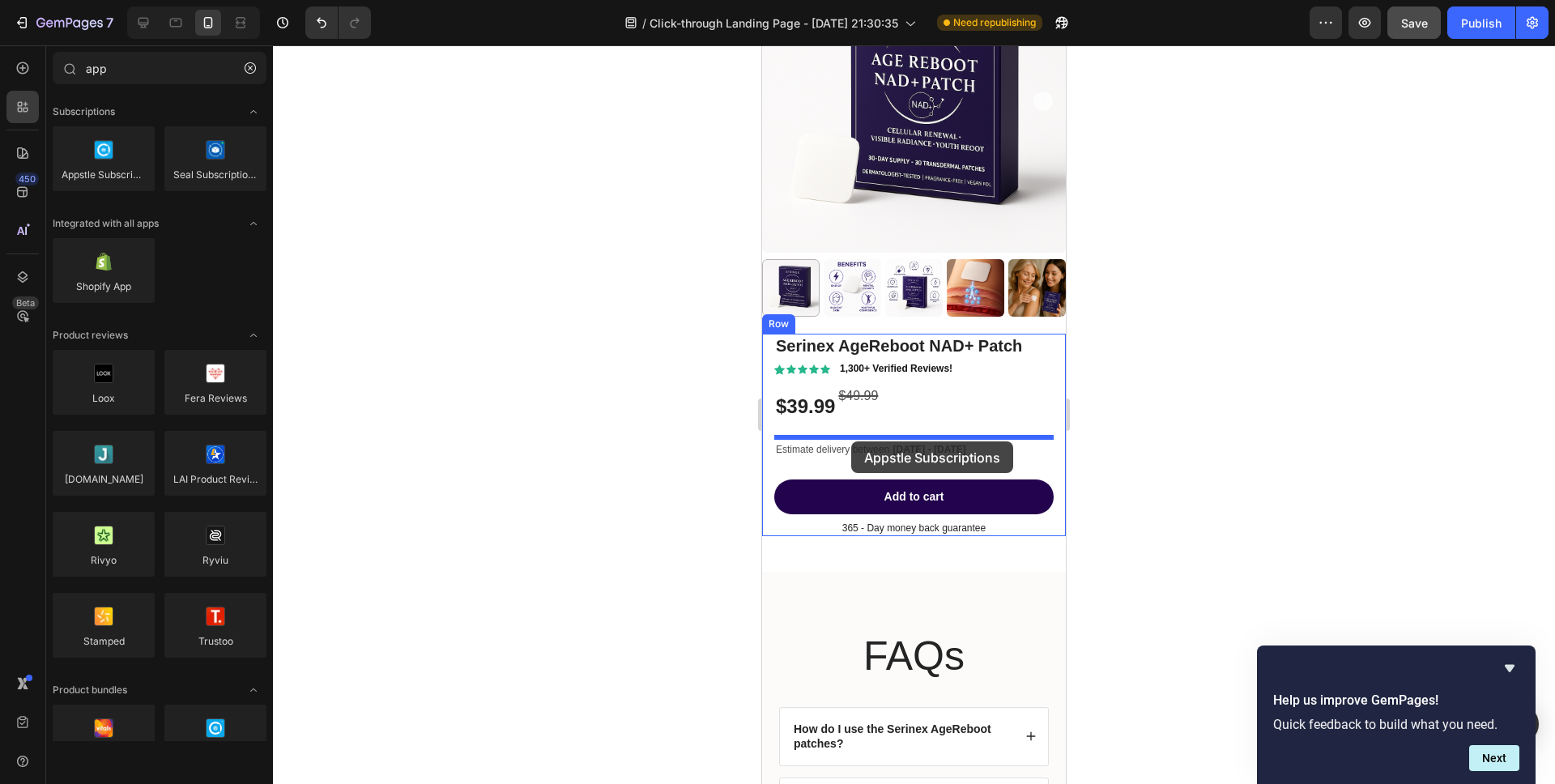
drag, startPoint x: 887, startPoint y: 203, endPoint x: 851, endPoint y: 441, distance: 240.7
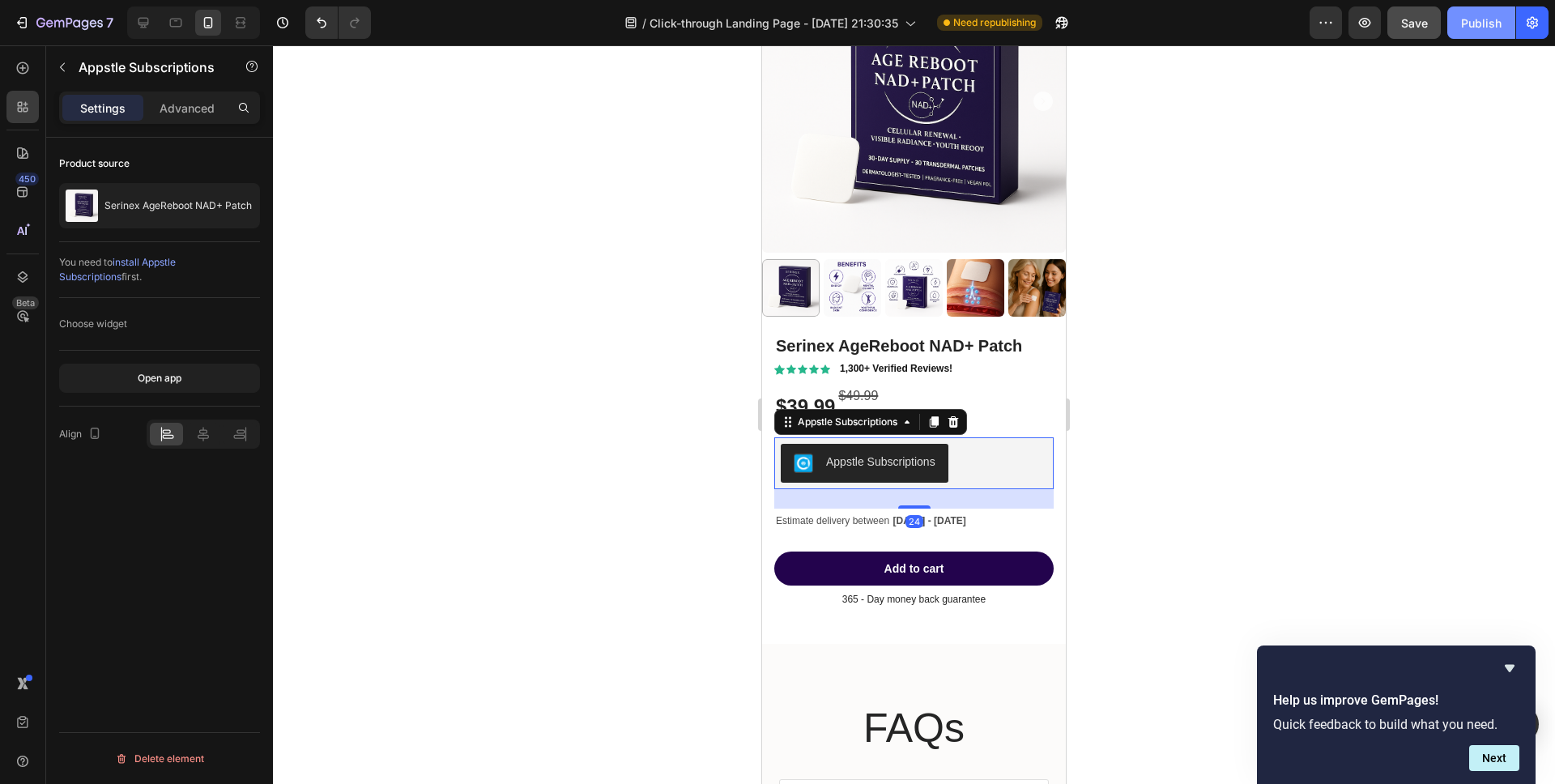
click at [1460, 28] on button "Publish" at bounding box center [1480, 23] width 68 height 33
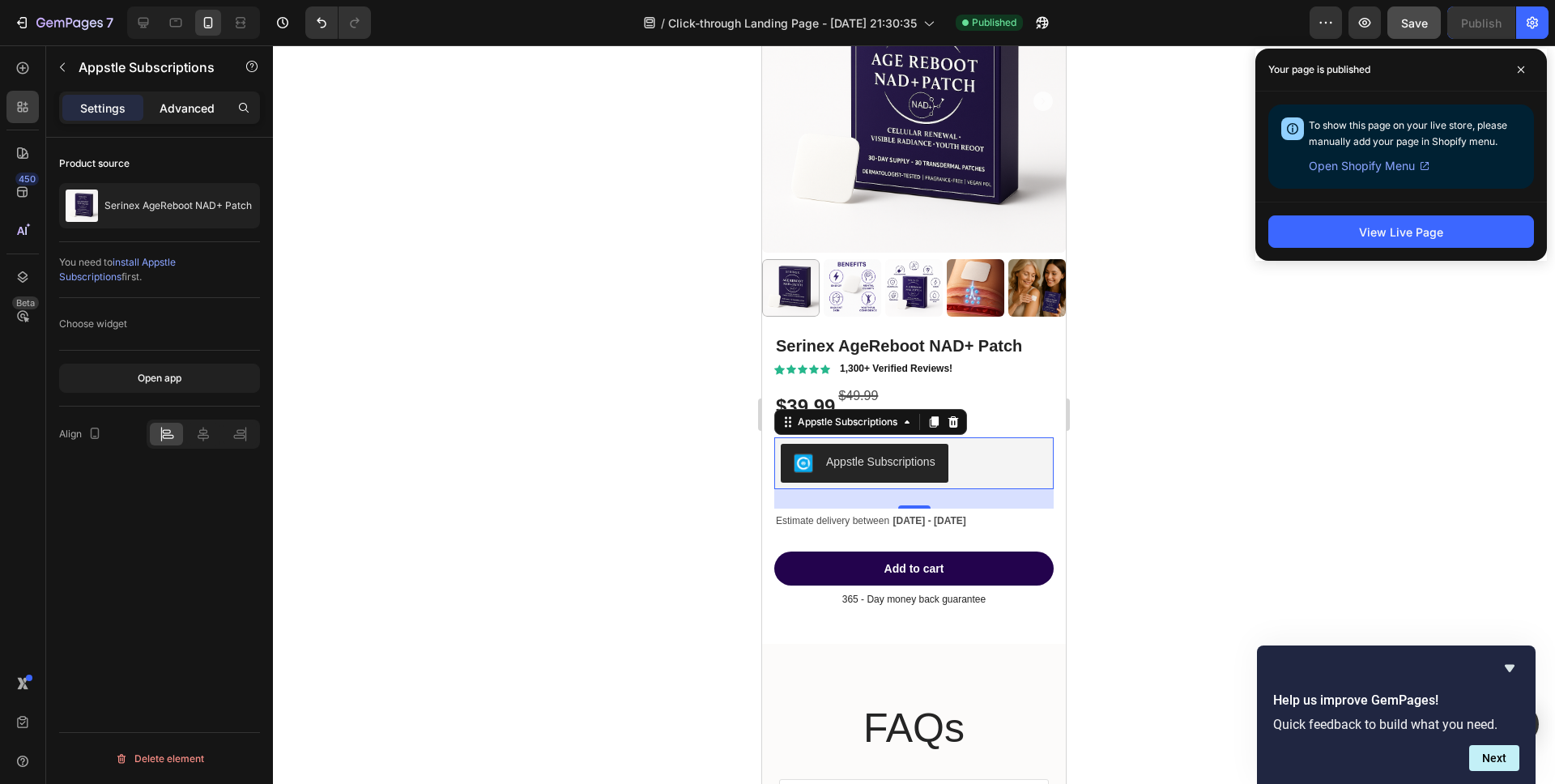
click at [194, 109] on p "Advanced" at bounding box center [187, 108] width 55 height 17
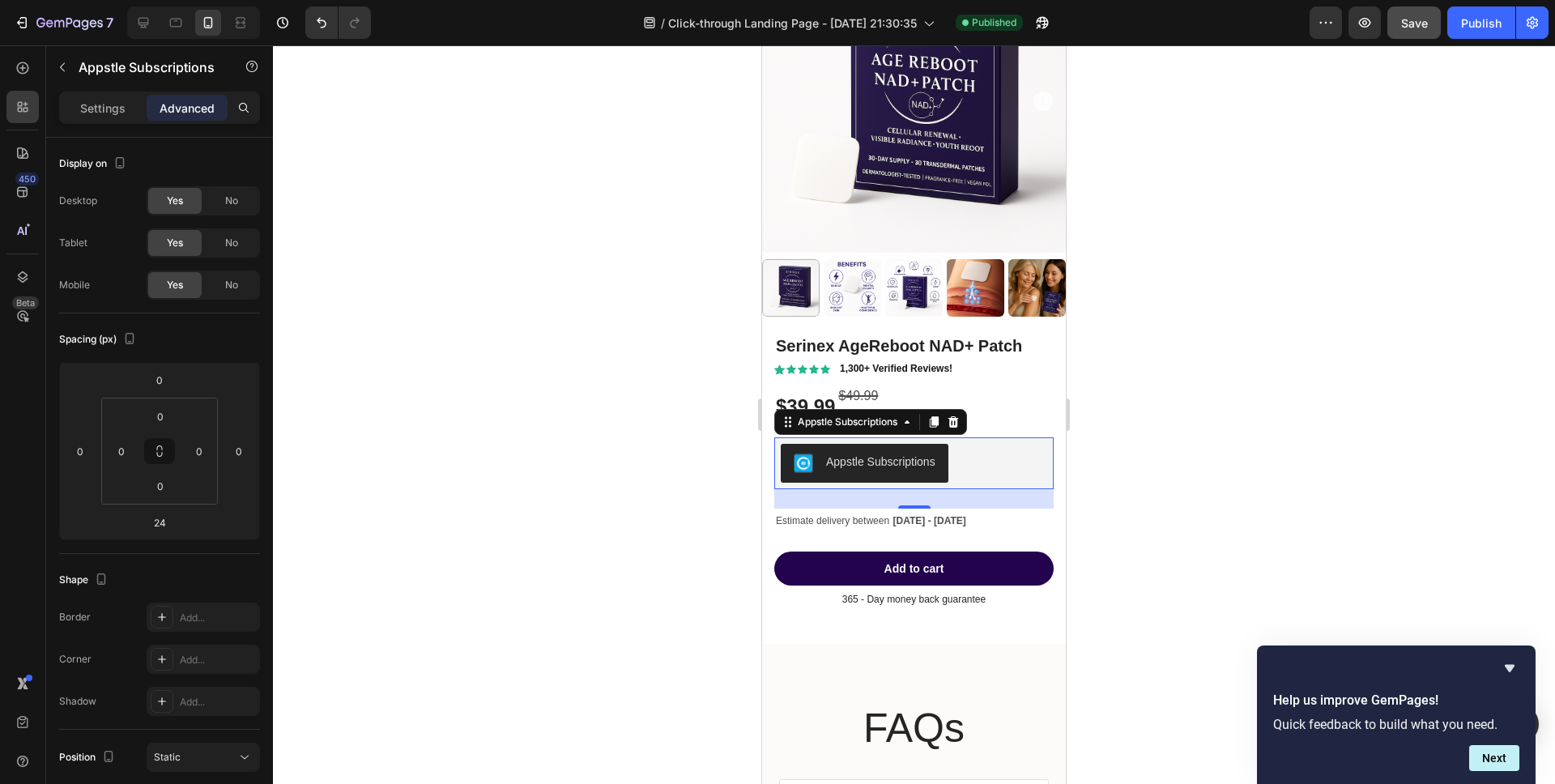
click at [983, 473] on div "Appstle Subscriptions" at bounding box center [914, 462] width 266 height 39
click at [100, 115] on p "Settings" at bounding box center [102, 108] width 45 height 17
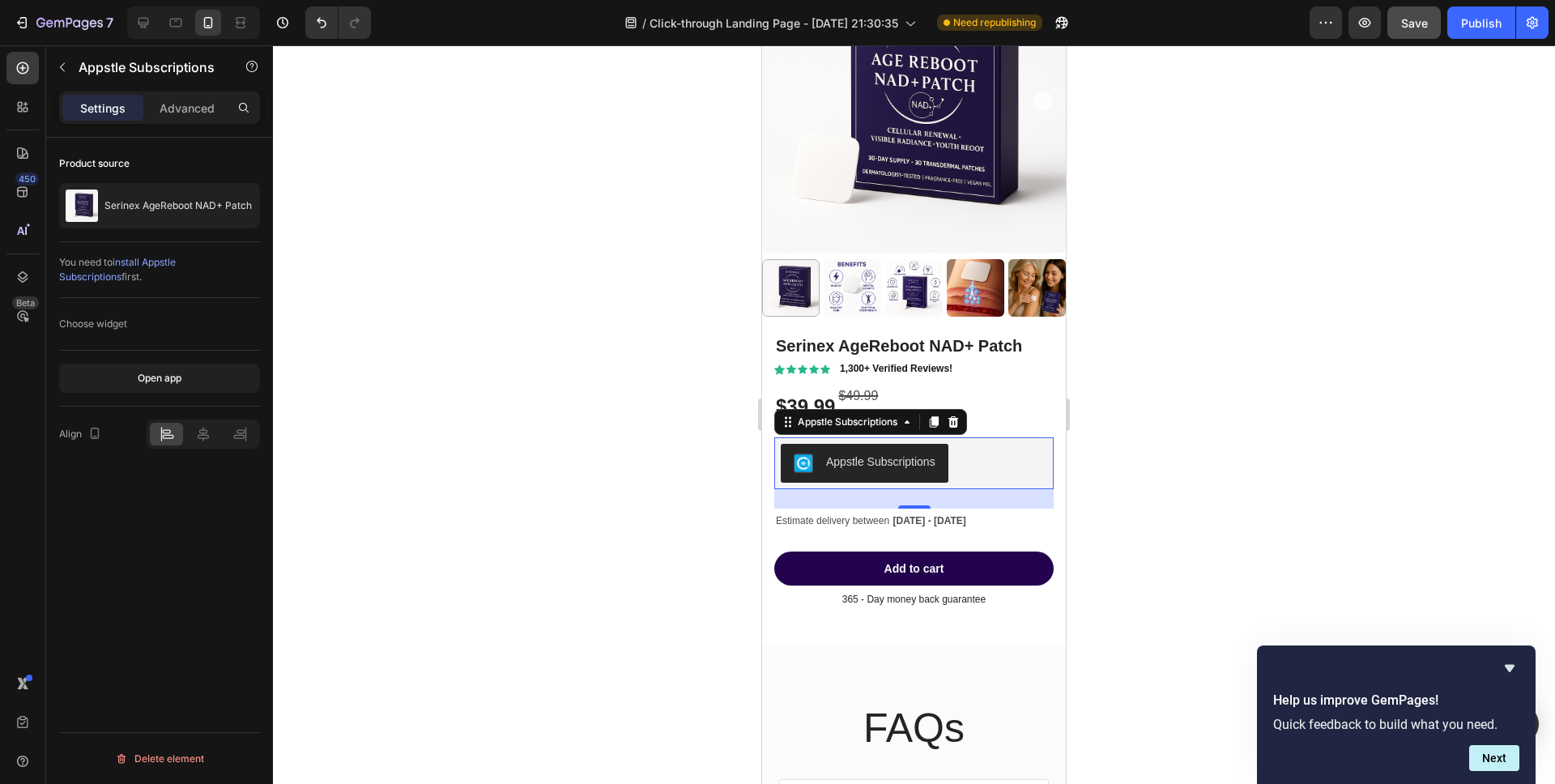
click at [100, 115] on p "Settings" at bounding box center [102, 108] width 45 height 17
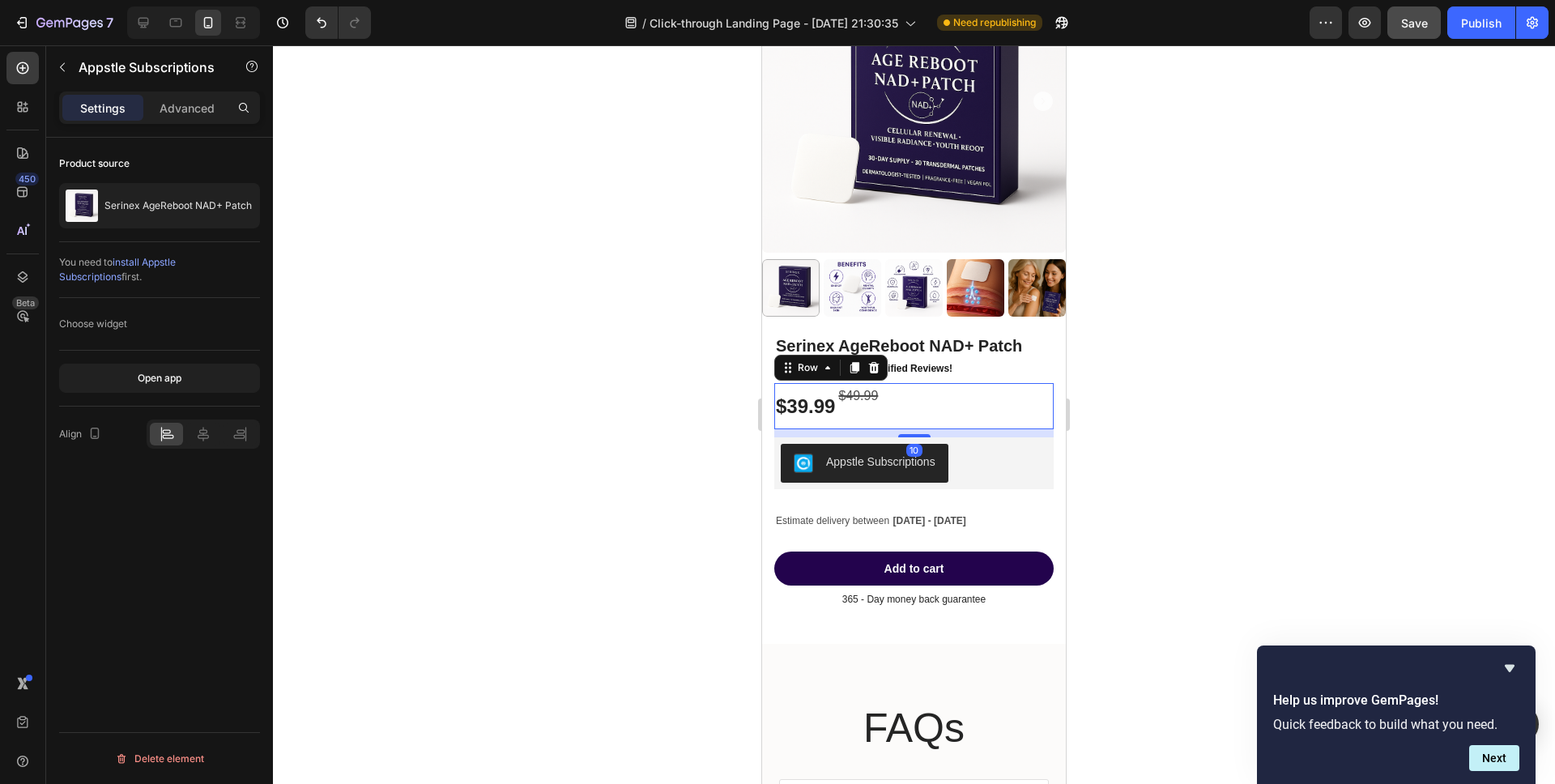
click at [1007, 422] on div "$39.99 Product Price Product Price $49.99 Compare Price Compare Price Row 10" at bounding box center [914, 406] width 280 height 46
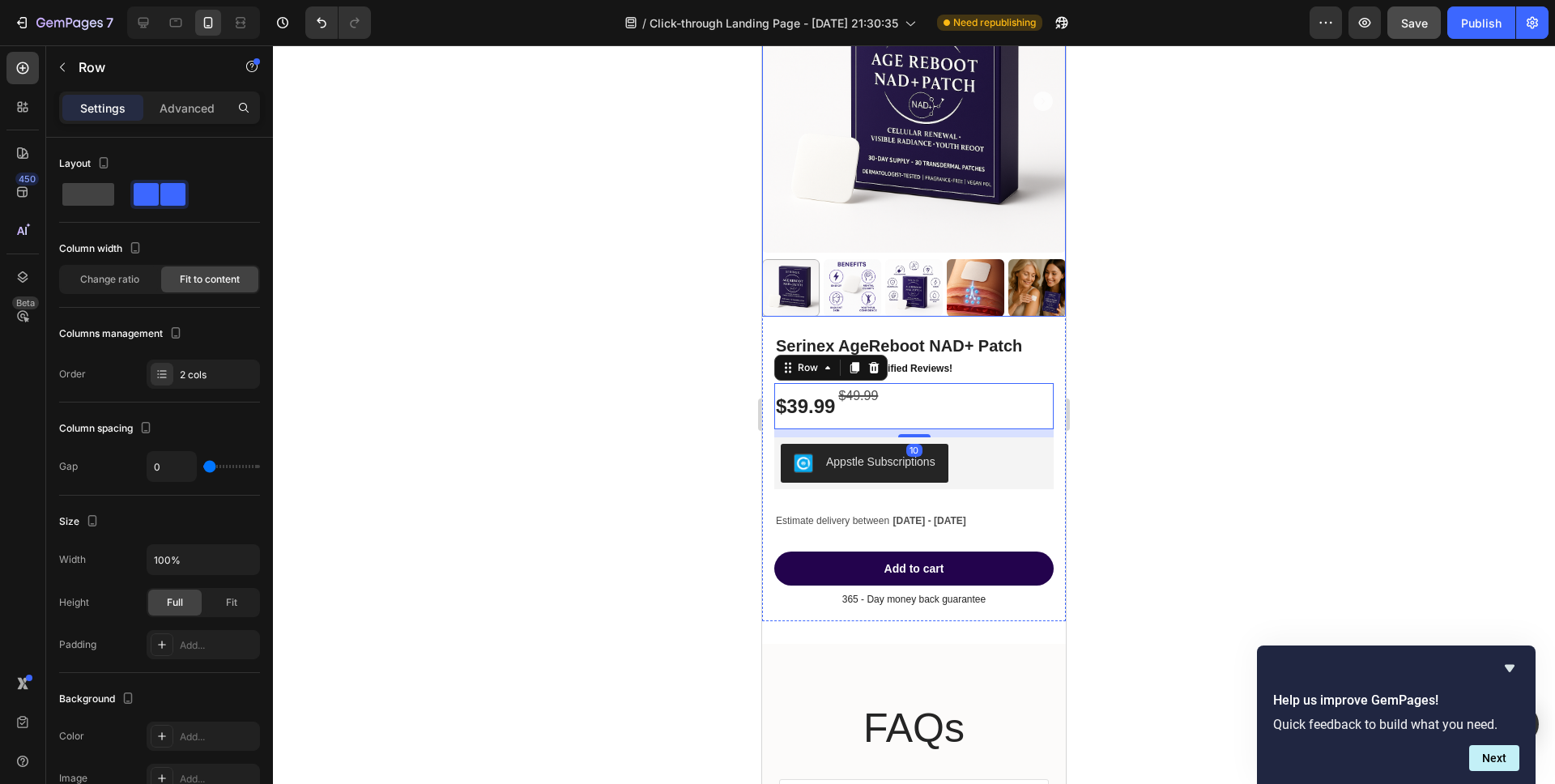
click at [1014, 174] on img at bounding box center [914, 101] width 304 height 304
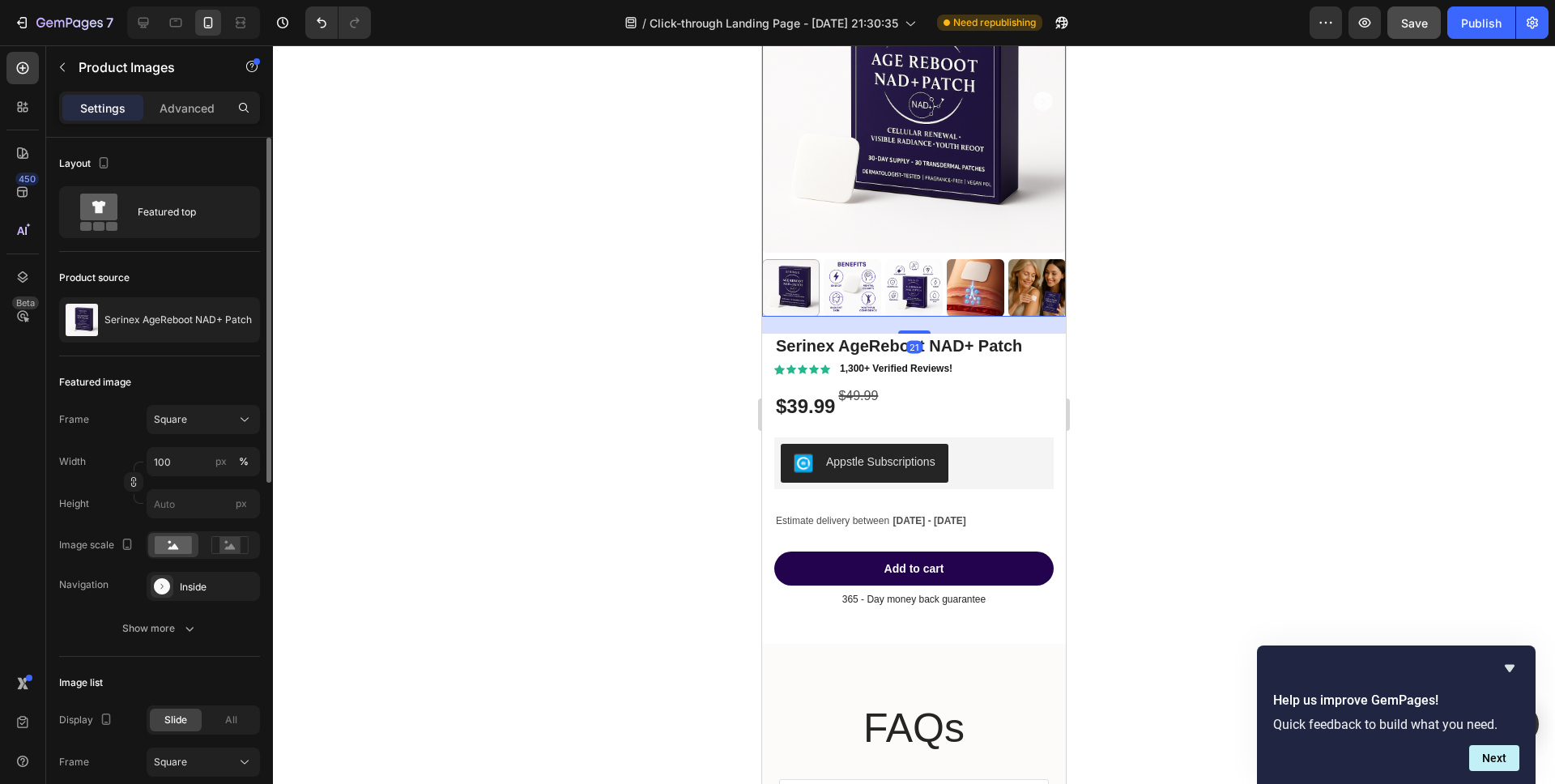
scroll to position [697, 0]
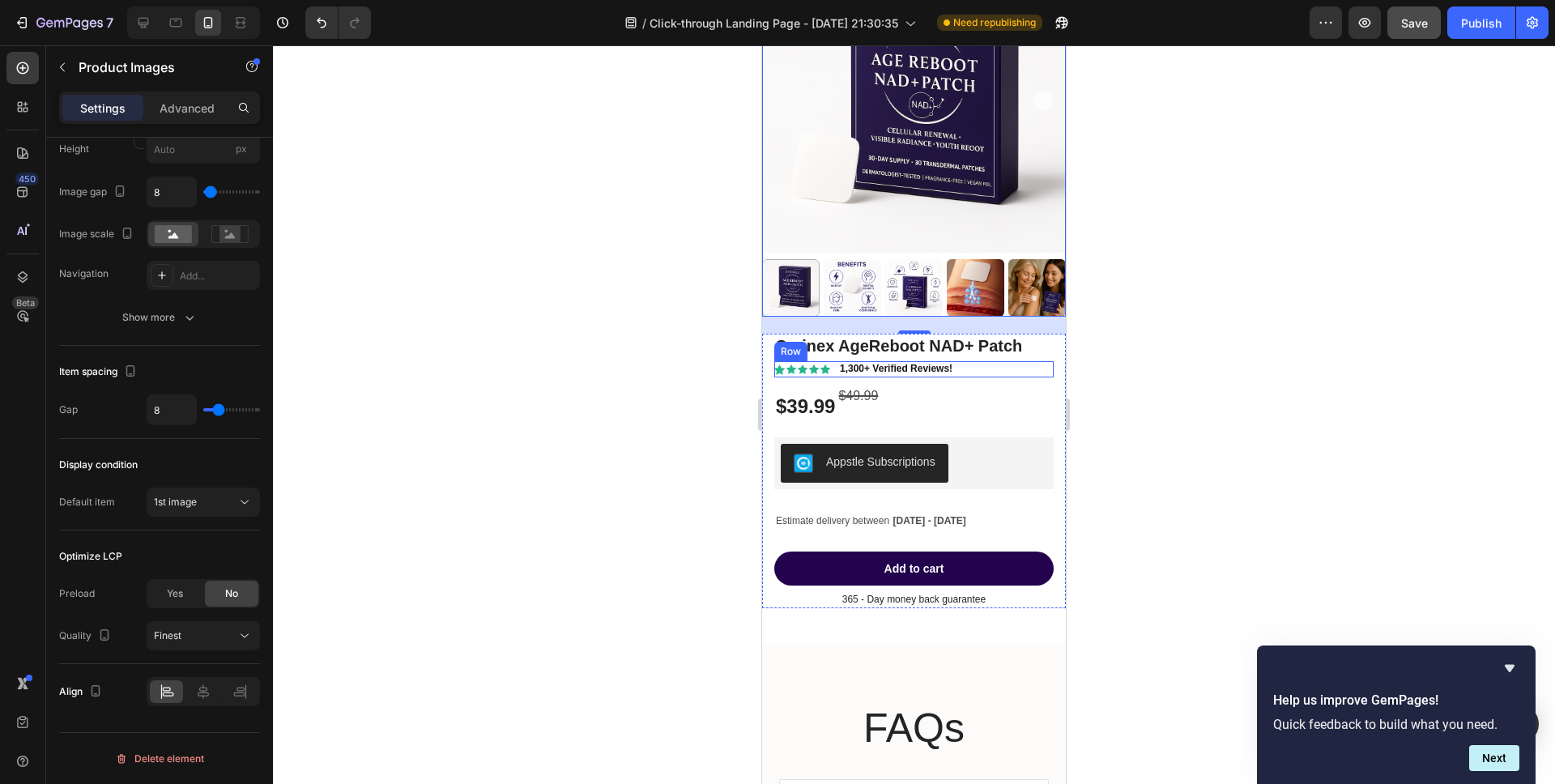
click at [996, 374] on div "Icon Icon Icon Icon Icon Icon List 1,300+ Verified Reviews! Text Block Row" at bounding box center [914, 369] width 280 height 16
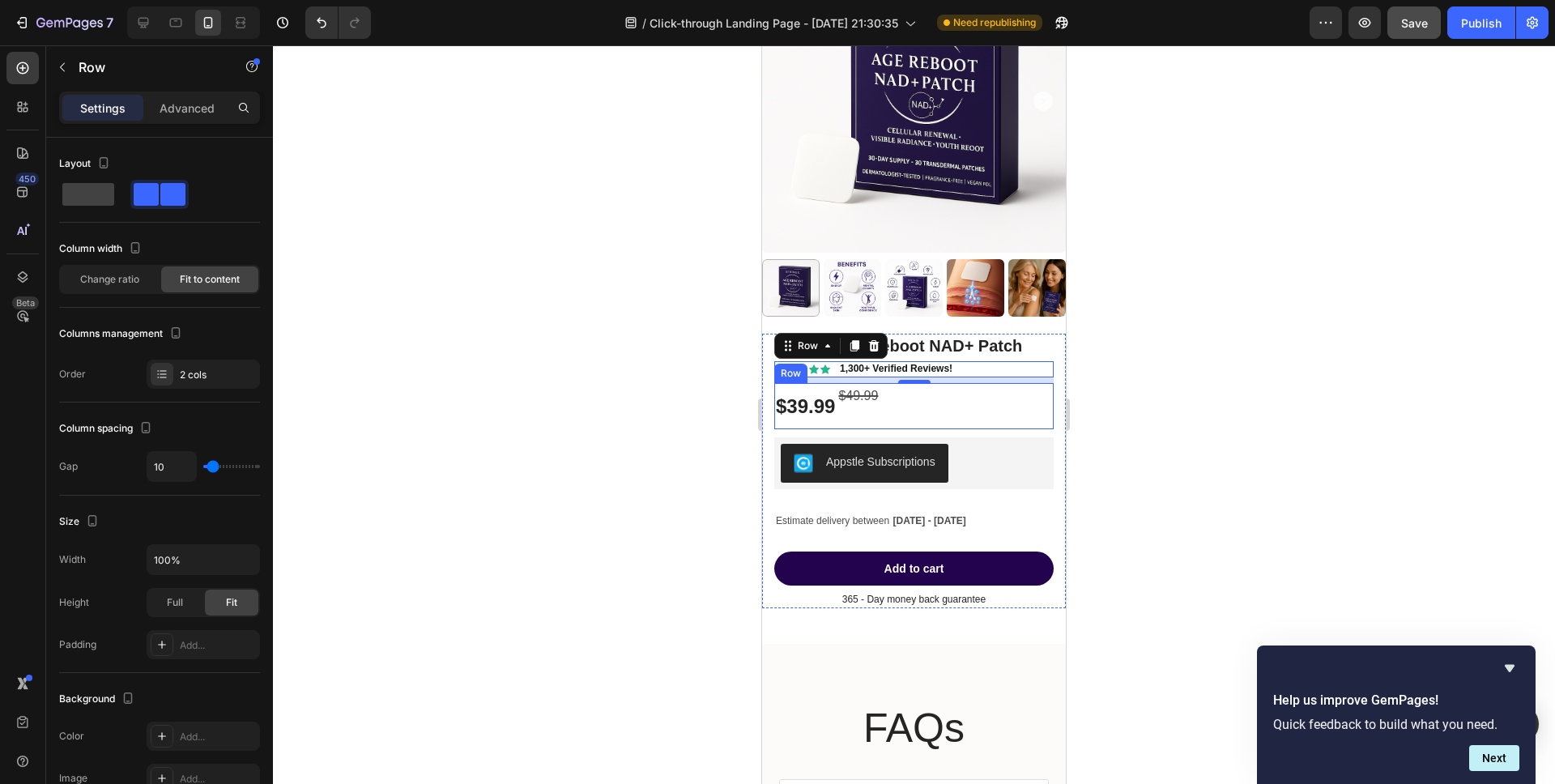
click at [1024, 395] on div "$39.99 Product Price Product Price $49.99 Compare Price Compare Price Row" at bounding box center [914, 406] width 280 height 46
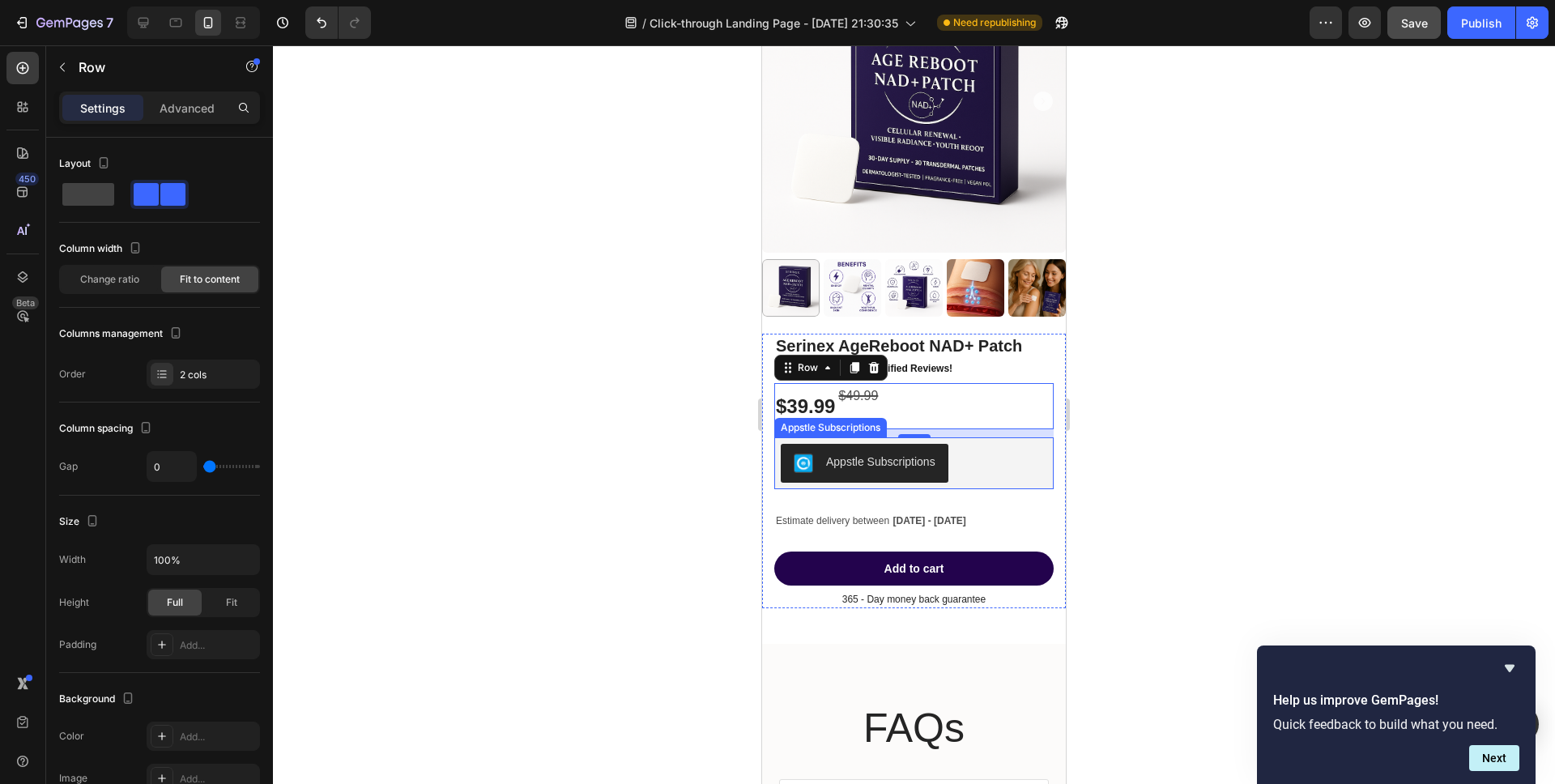
click at [867, 455] on div "Appstle Subscriptions" at bounding box center [880, 461] width 109 height 17
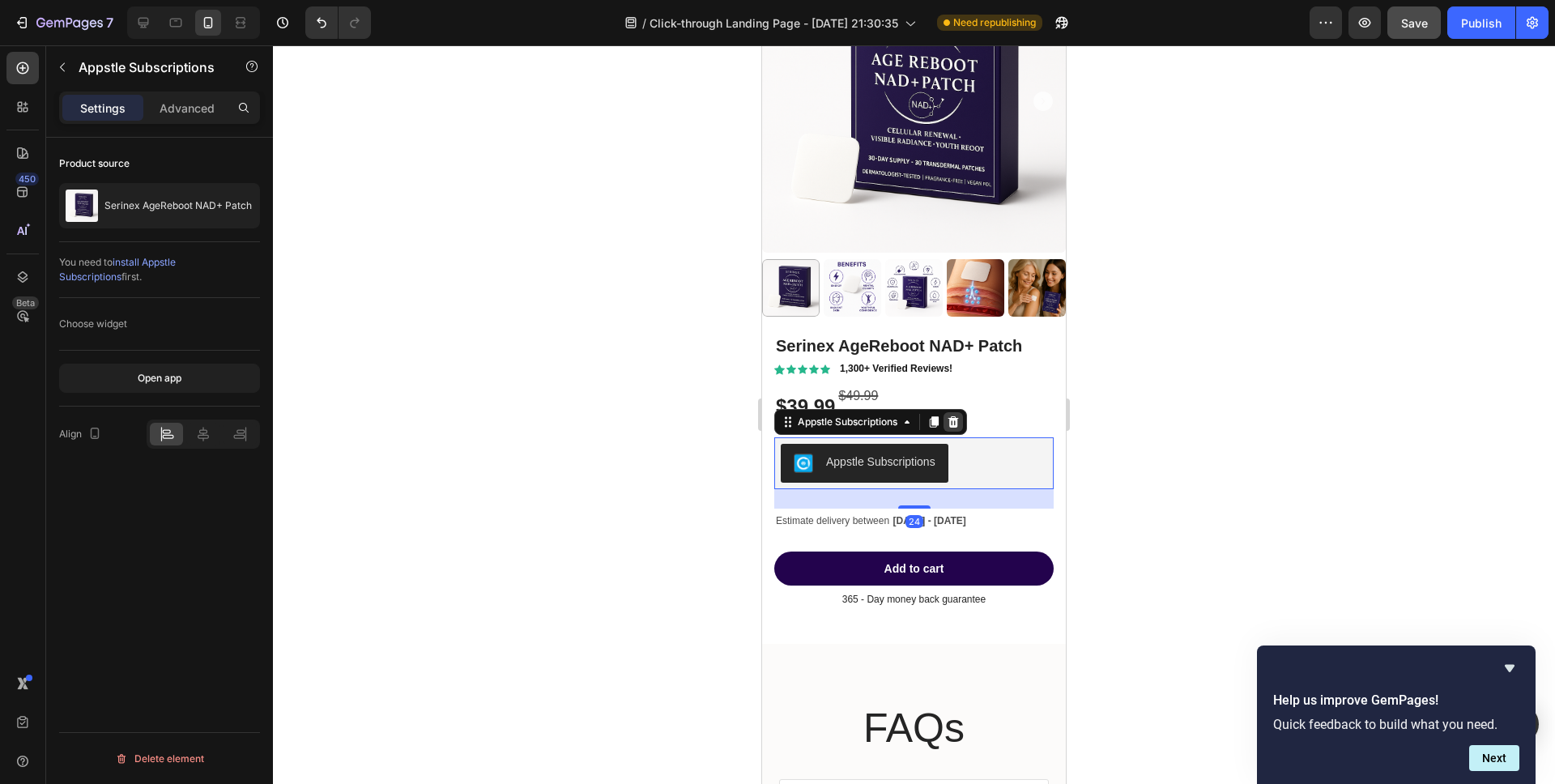
click at [951, 425] on icon at bounding box center [953, 421] width 13 height 13
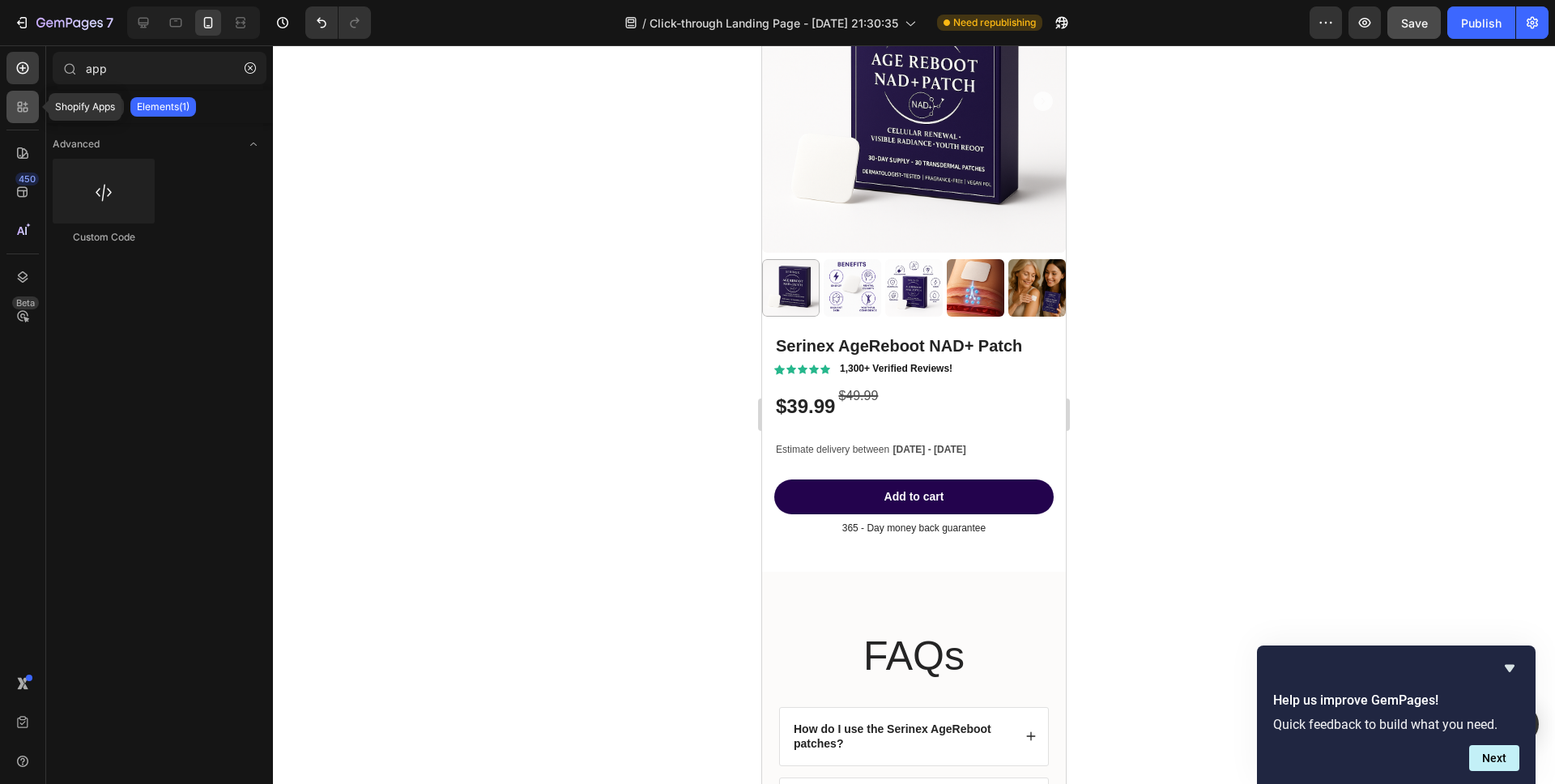
click at [17, 118] on div at bounding box center [23, 107] width 33 height 33
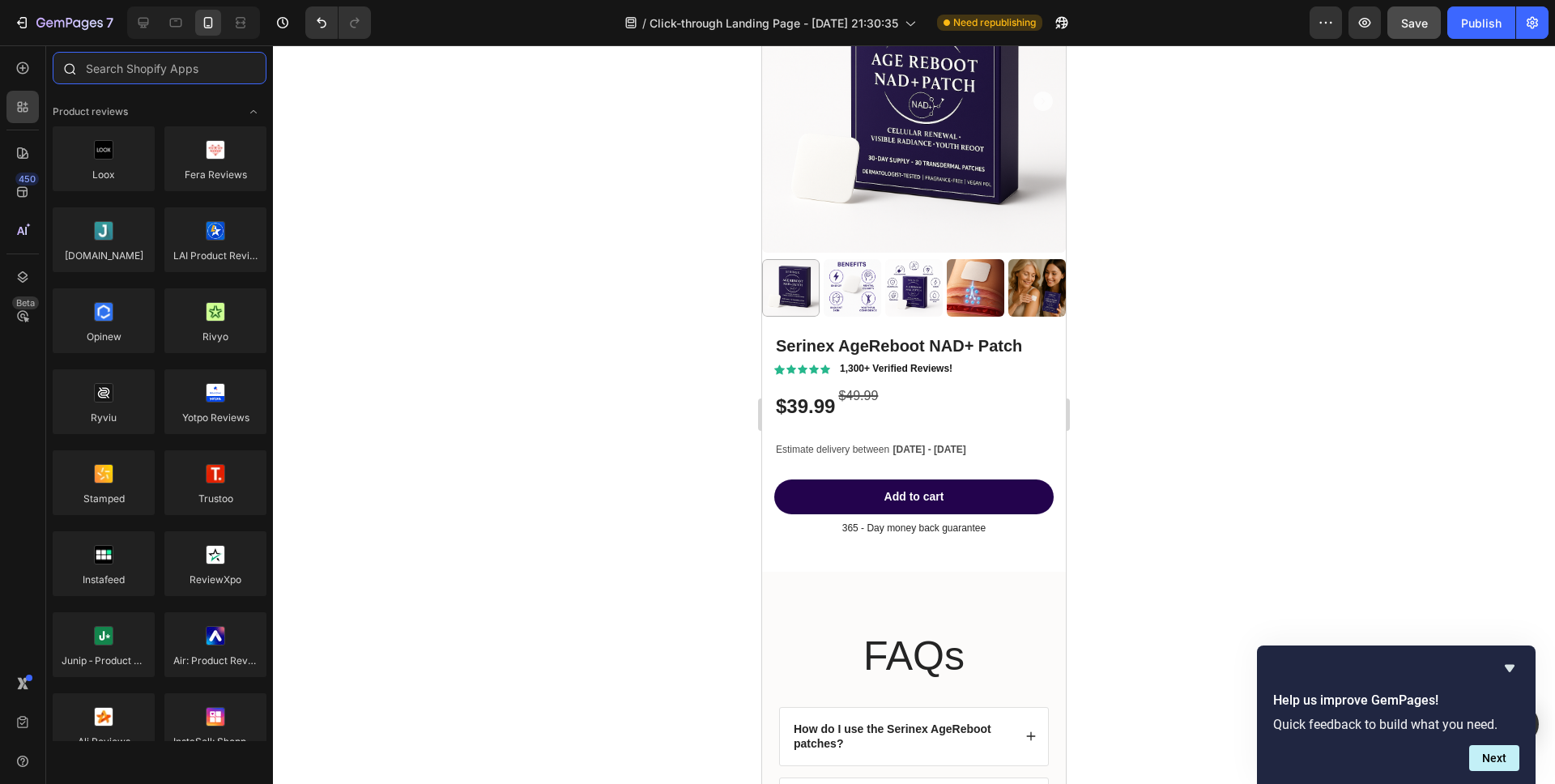
click at [116, 73] on input "text" at bounding box center [159, 68] width 214 height 33
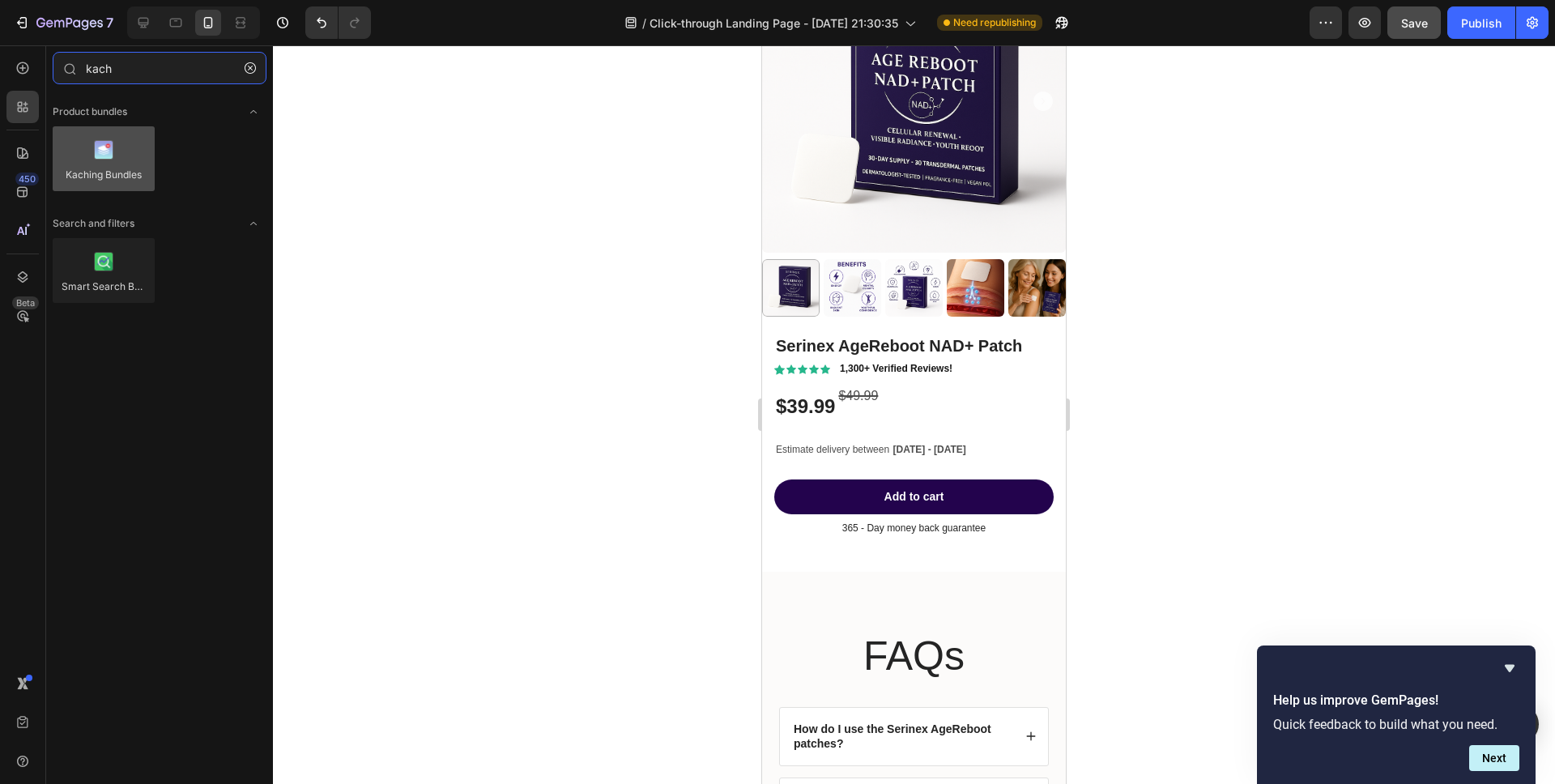
type input "kach"
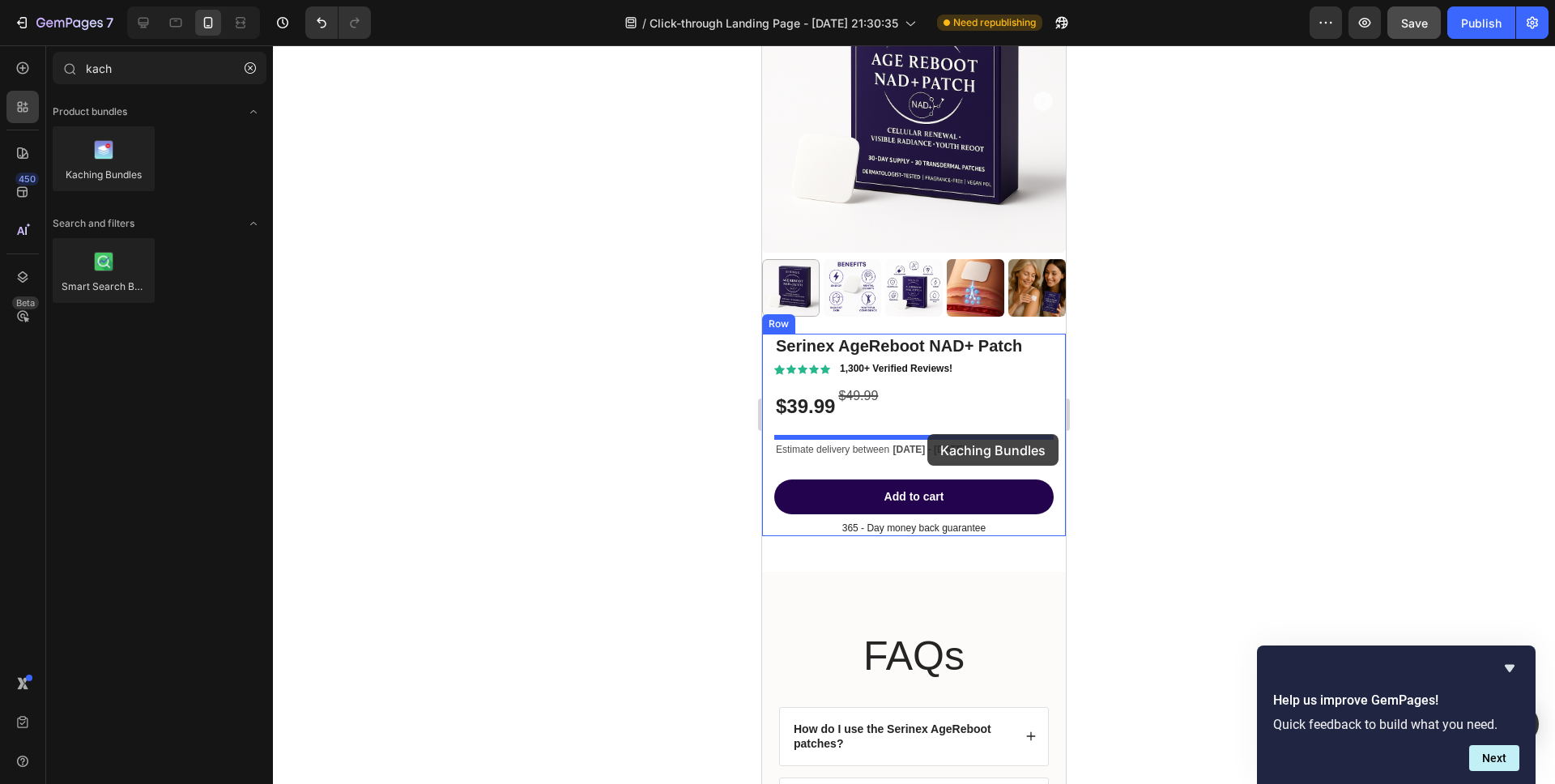
drag, startPoint x: 868, startPoint y: 200, endPoint x: 928, endPoint y: 434, distance: 241.6
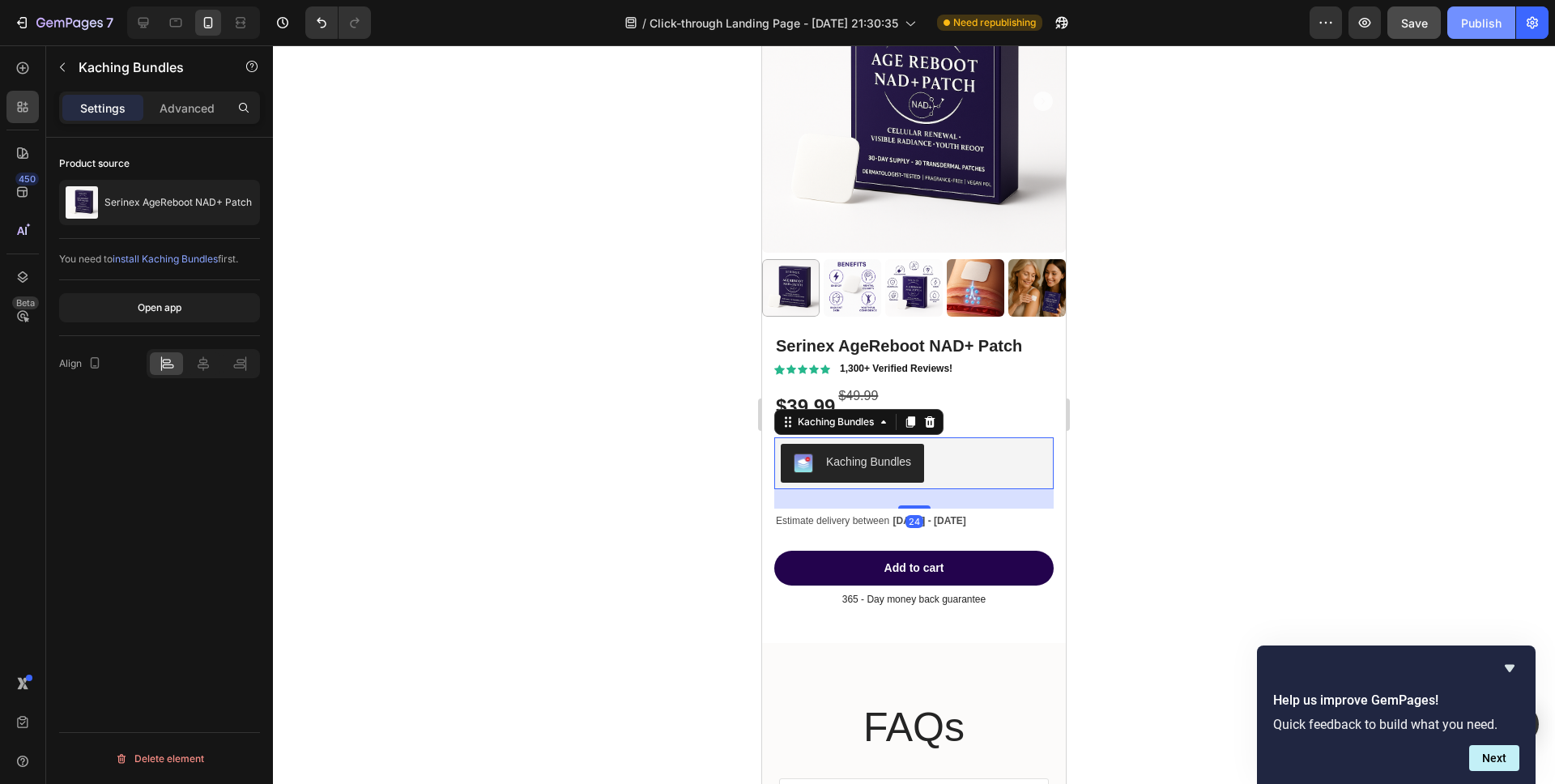
click at [1449, 30] on button "Publish" at bounding box center [1480, 23] width 68 height 33
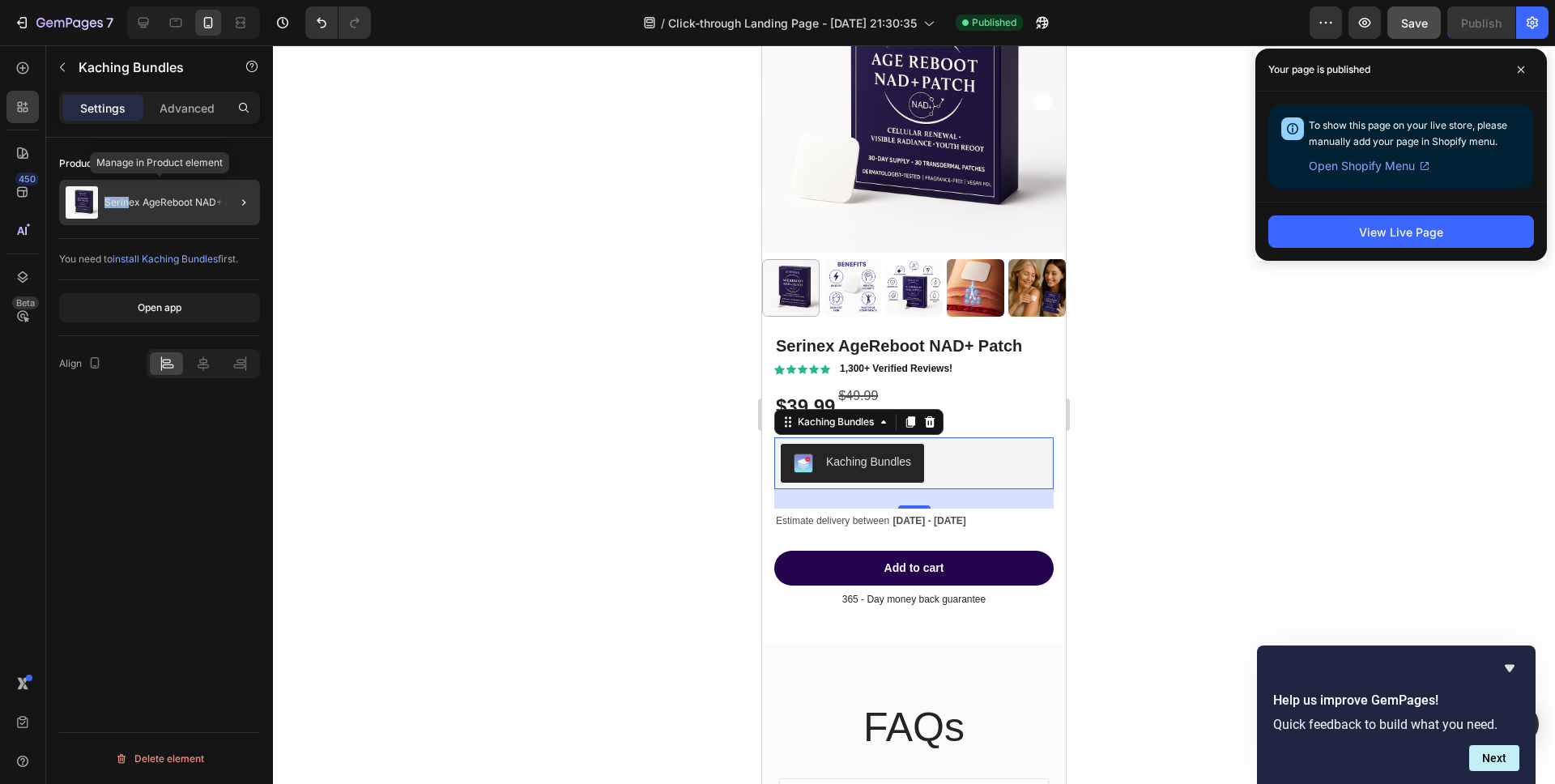
click at [130, 196] on div "Serinex AgeReboot NAD+ Patch" at bounding box center [160, 202] width 201 height 45
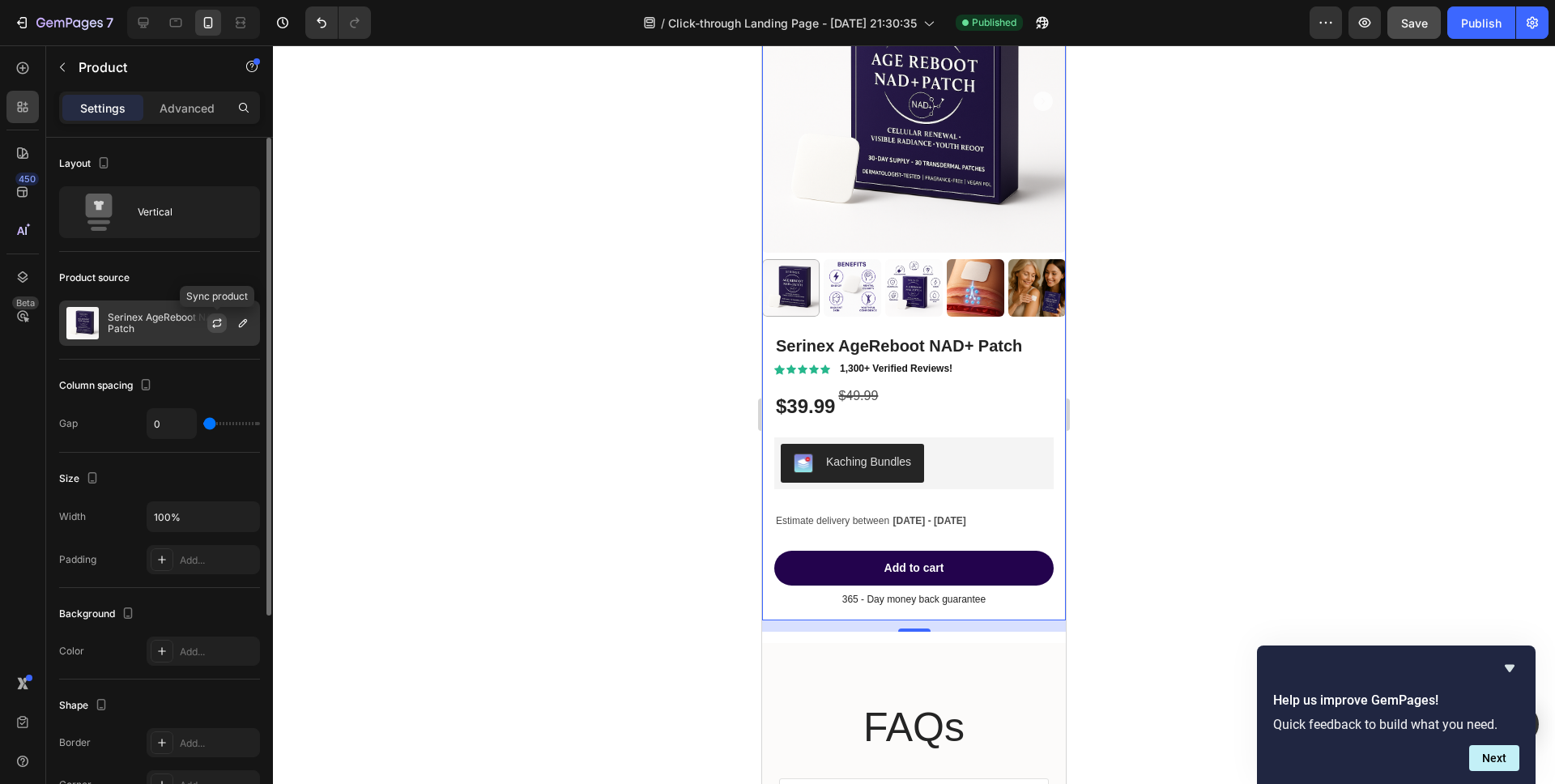
click at [223, 322] on icon "button" at bounding box center [216, 323] width 13 height 13
click at [1483, 21] on div "Publish" at bounding box center [1480, 23] width 40 height 17
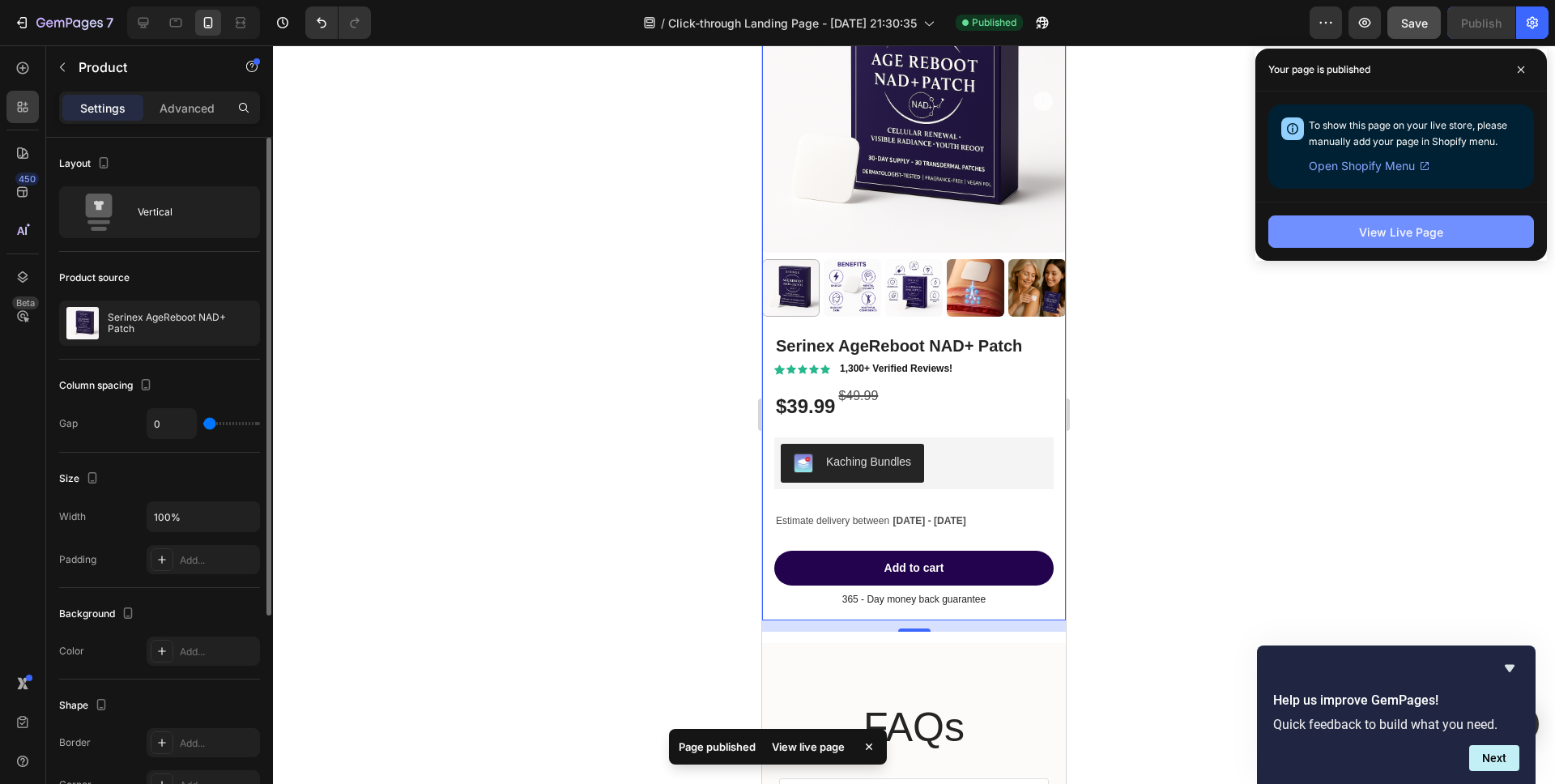
click at [1365, 226] on div "View Live Page" at bounding box center [1401, 232] width 84 height 17
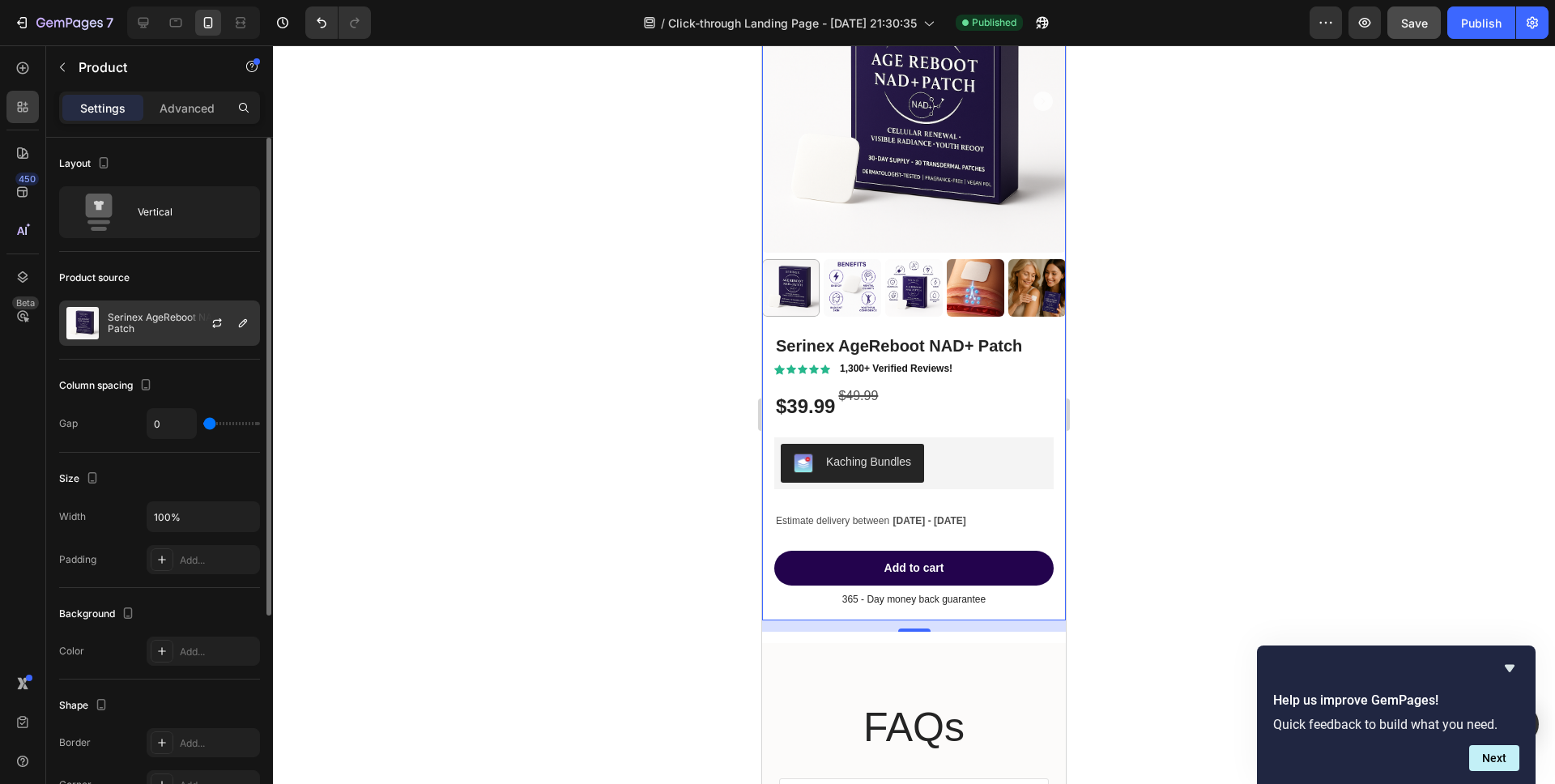
click at [145, 323] on p "Serinex AgeReboot NAD+ Patch" at bounding box center [180, 323] width 145 height 22
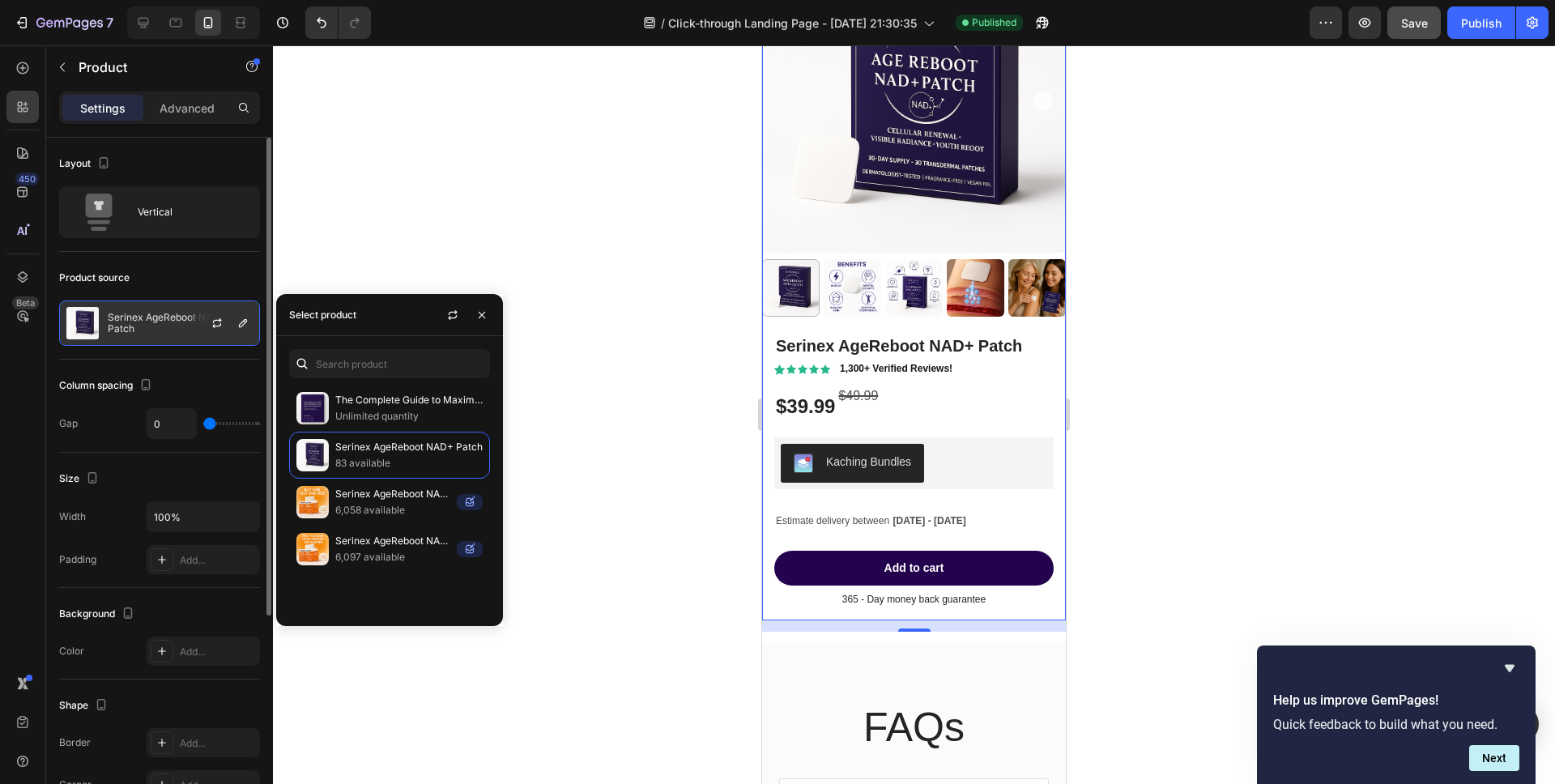
click at [203, 322] on div at bounding box center [223, 323] width 71 height 44
click at [214, 322] on icon "button" at bounding box center [216, 323] width 13 height 13
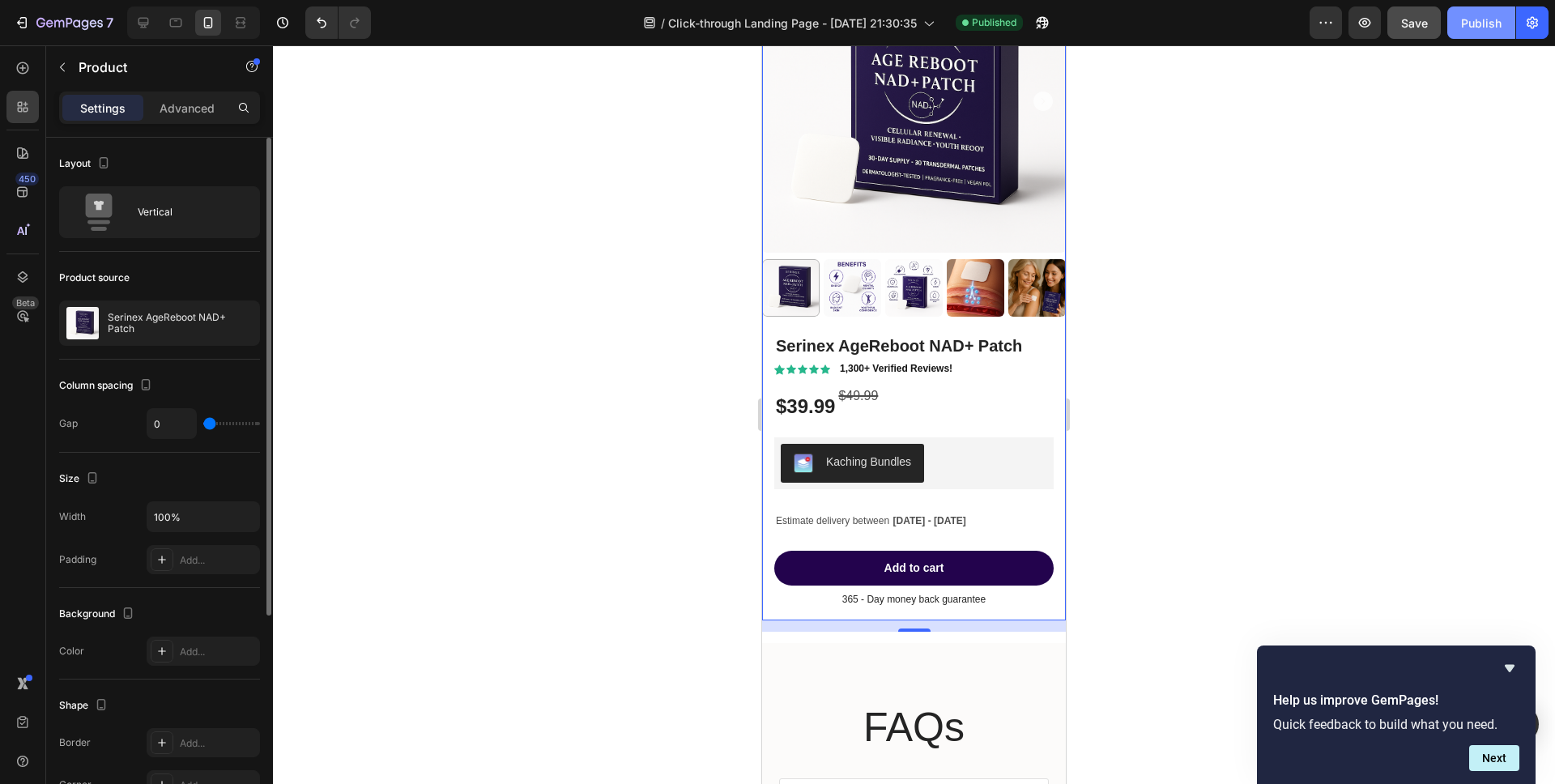
click at [1483, 33] on button "Publish" at bounding box center [1480, 23] width 68 height 33
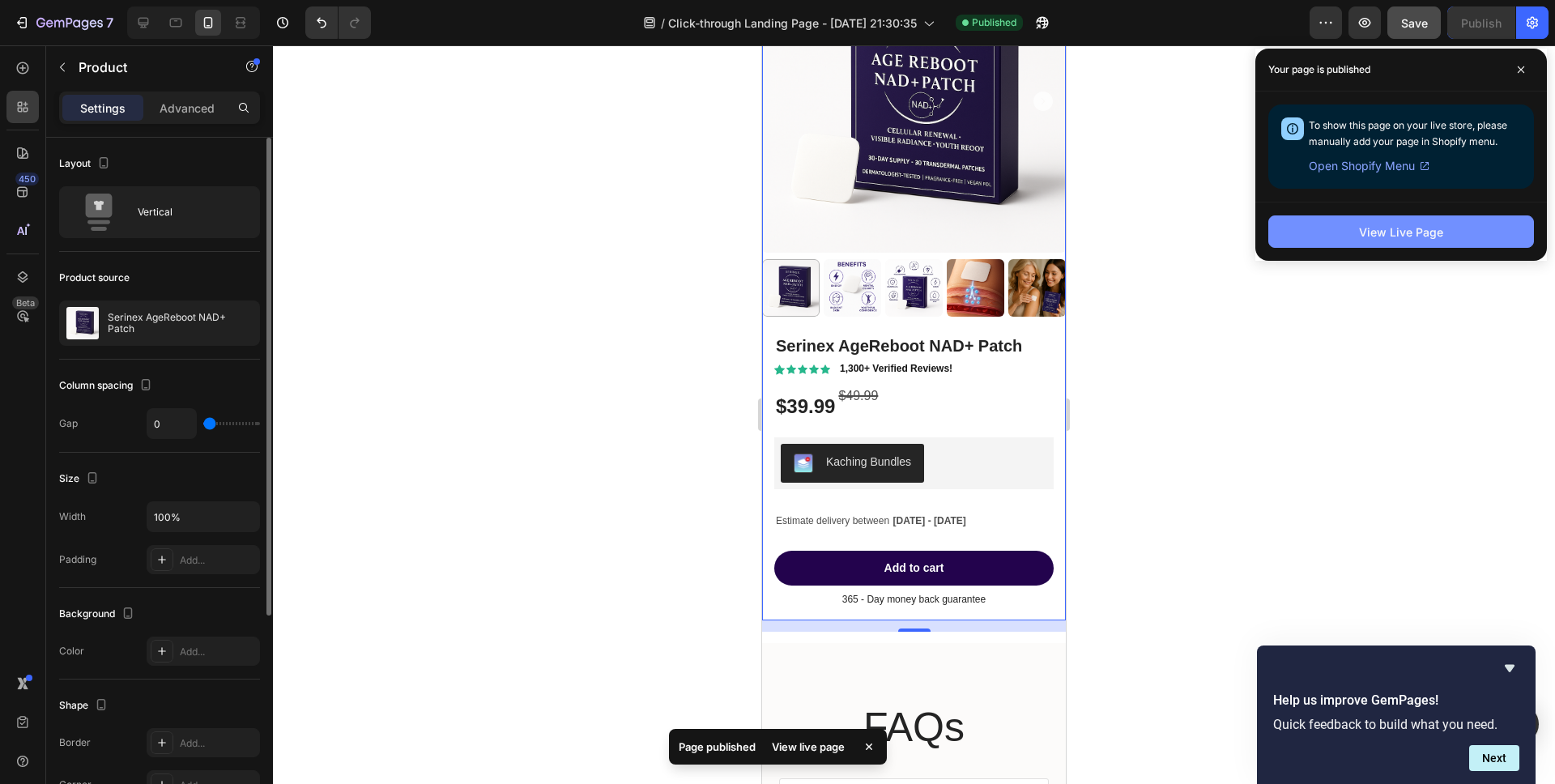
click at [1424, 230] on div "View Live Page" at bounding box center [1401, 232] width 84 height 17
